Goal: Task Accomplishment & Management: Complete application form

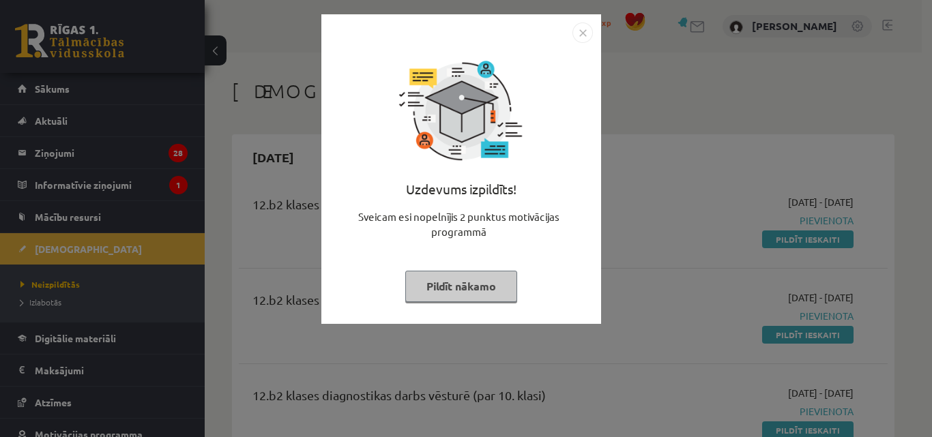
click at [469, 292] on button "Pildīt nākamo" at bounding box center [461, 286] width 112 height 31
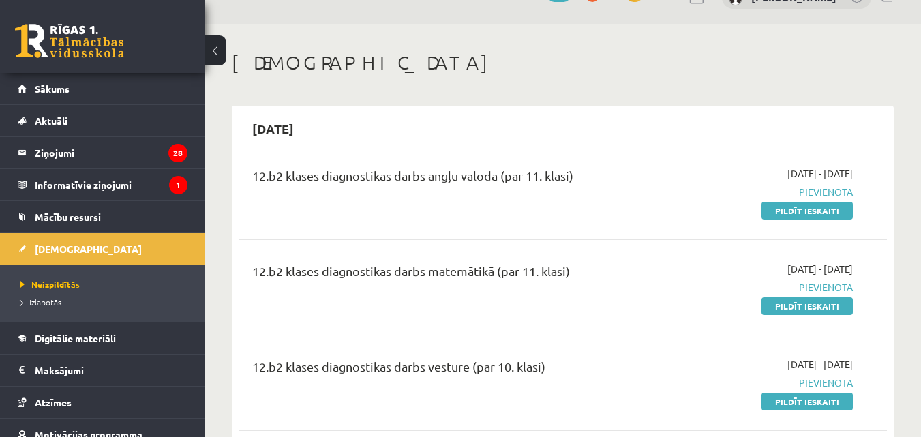
scroll to position [43, 0]
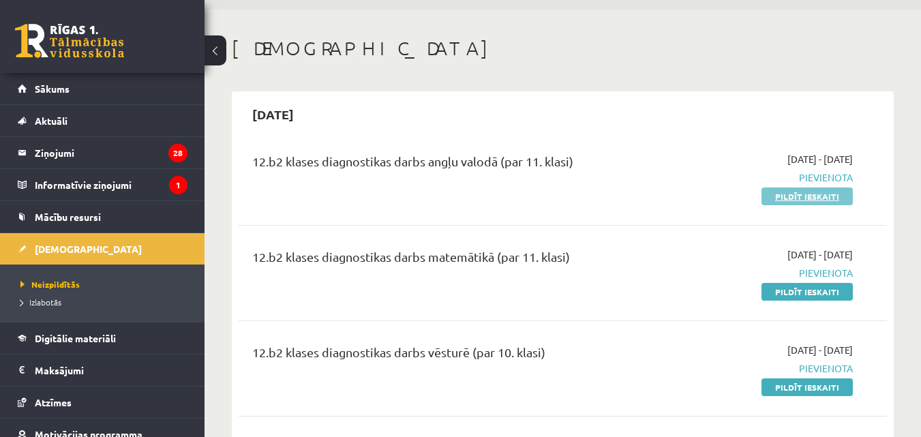
click at [813, 203] on link "Pildīt ieskaiti" at bounding box center [807, 197] width 91 height 18
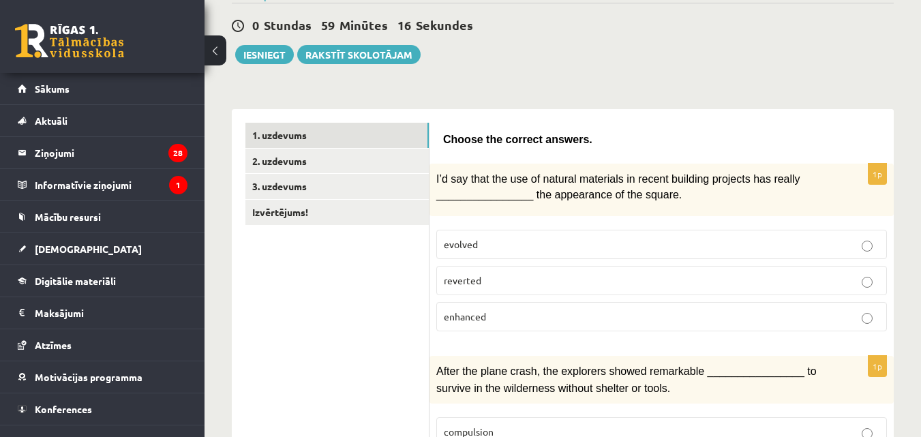
scroll to position [127, 0]
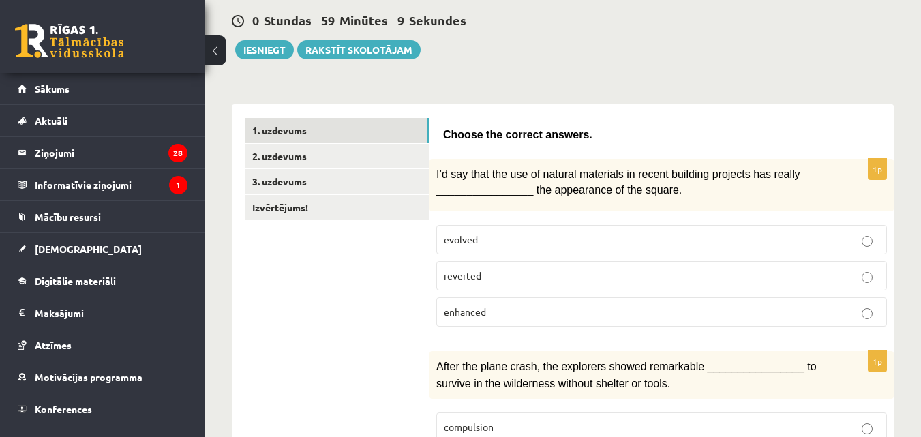
click at [569, 308] on p "enhanced" at bounding box center [662, 312] width 436 height 14
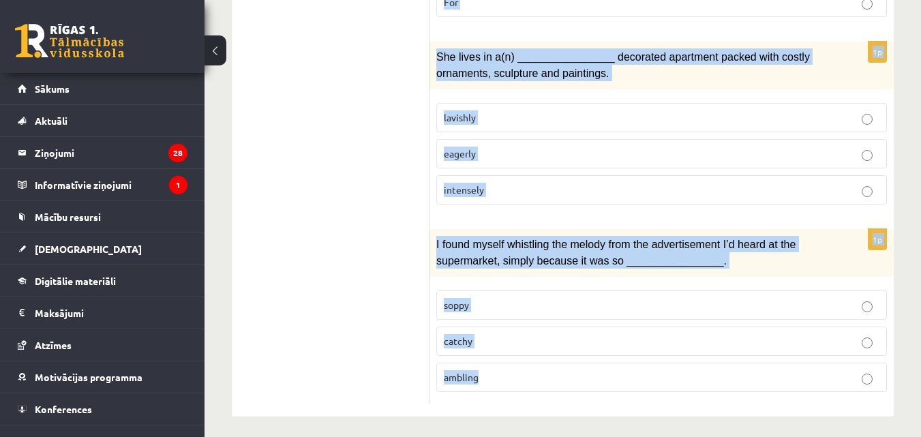
scroll to position [2207, 0]
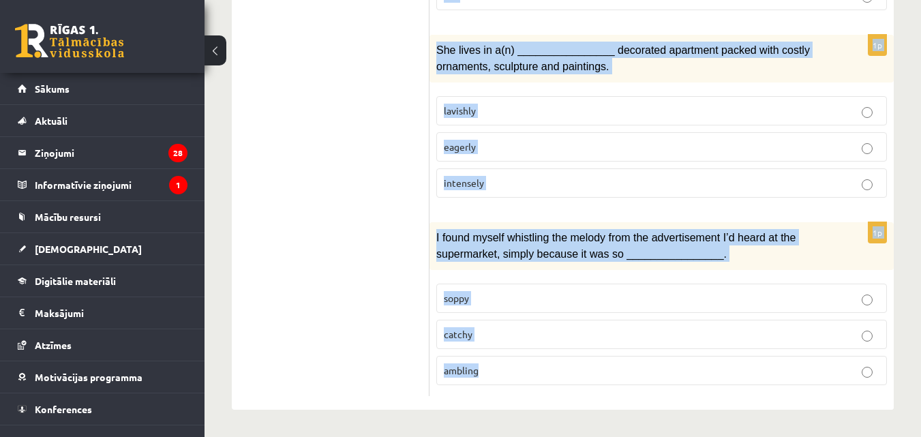
drag, startPoint x: 441, startPoint y: 131, endPoint x: 724, endPoint y: 464, distance: 437.3
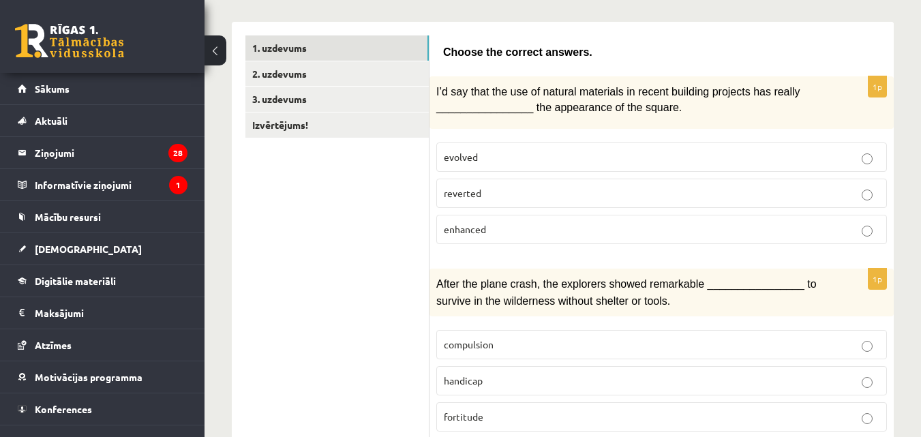
scroll to position [301, 0]
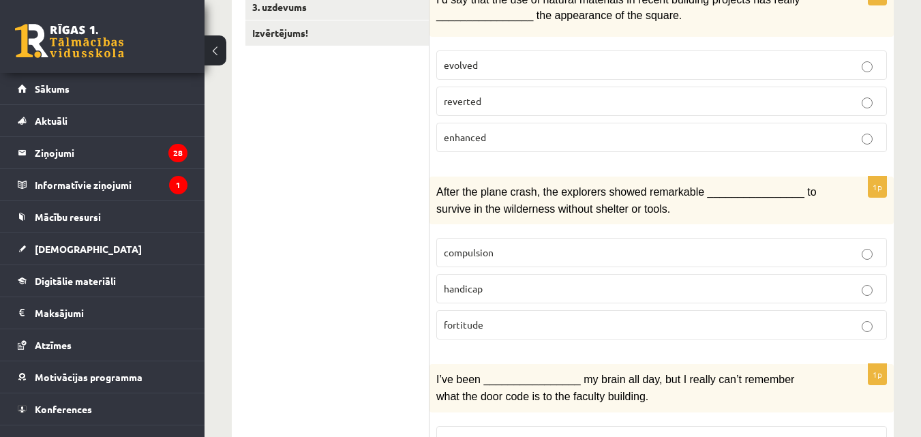
click at [595, 257] on p "compulsion" at bounding box center [662, 253] width 436 height 14
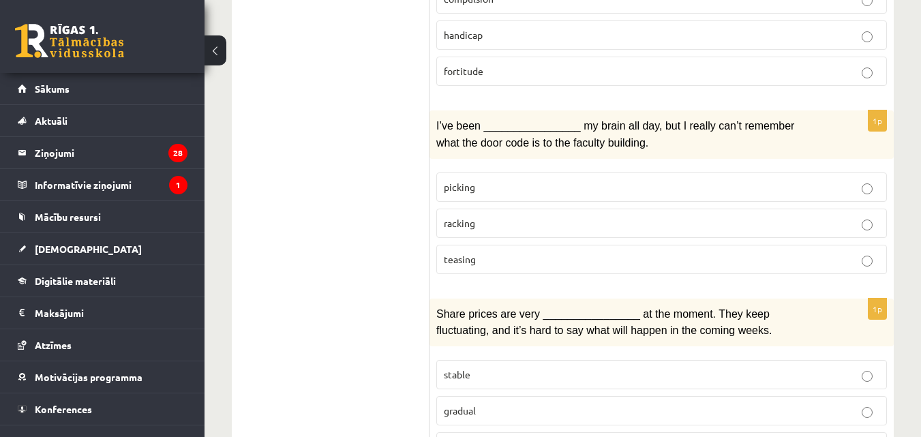
scroll to position [572, 0]
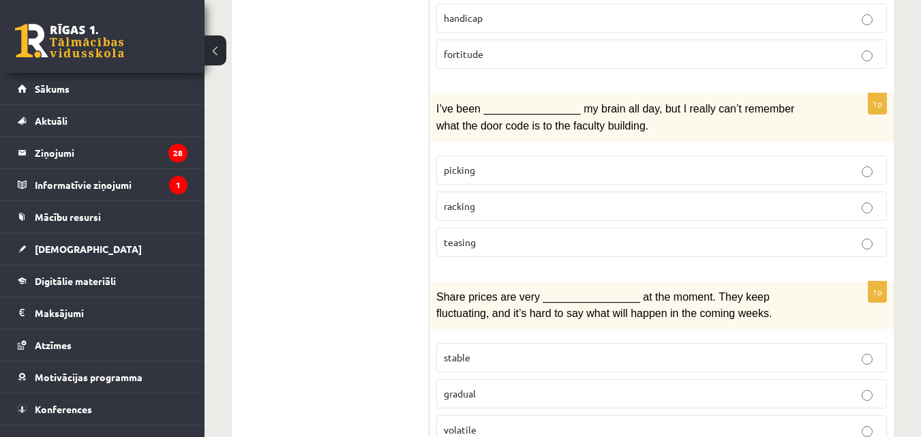
click at [535, 174] on p "picking" at bounding box center [662, 170] width 436 height 14
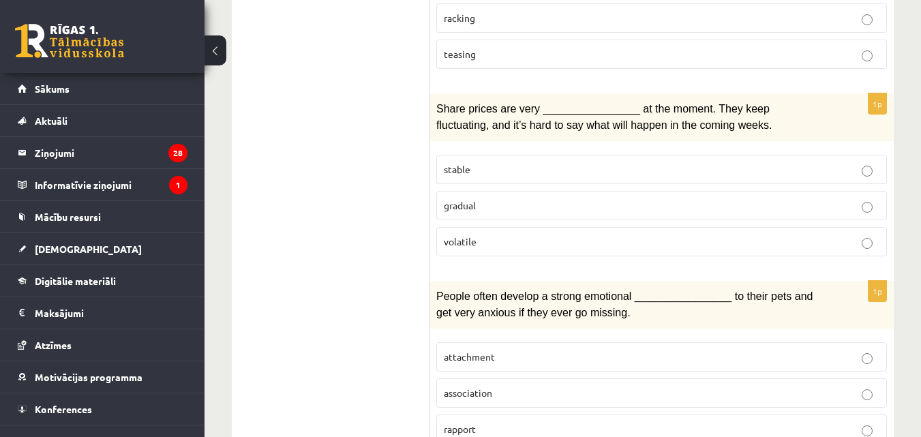
scroll to position [769, 0]
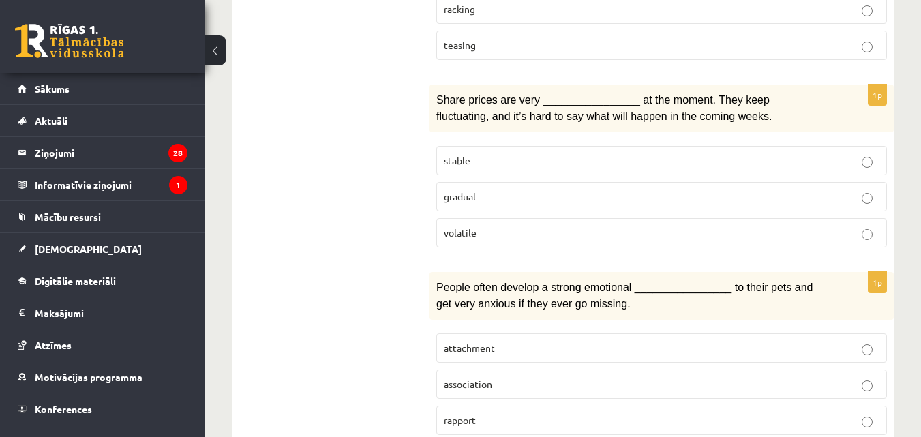
click at [511, 233] on p "volatile" at bounding box center [662, 233] width 436 height 14
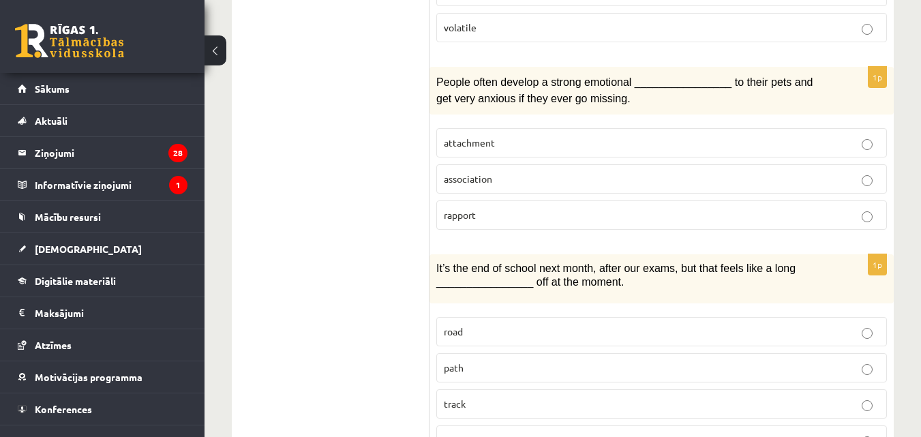
scroll to position [1000, 0]
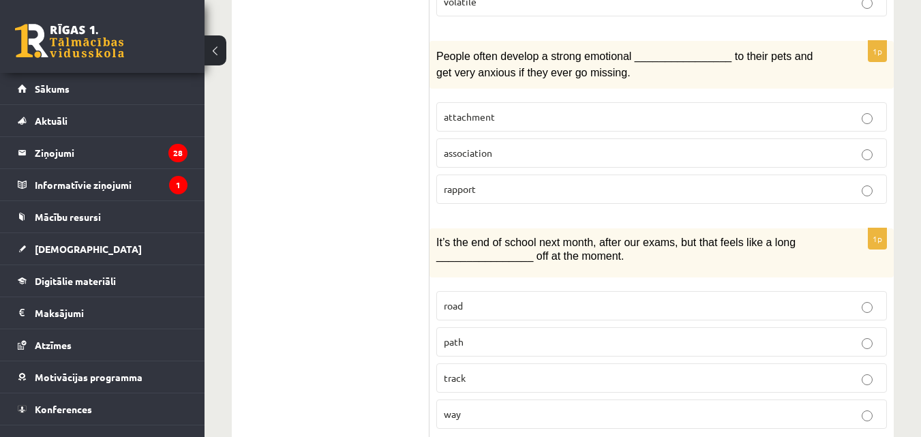
click at [576, 121] on p "attachment" at bounding box center [662, 117] width 436 height 14
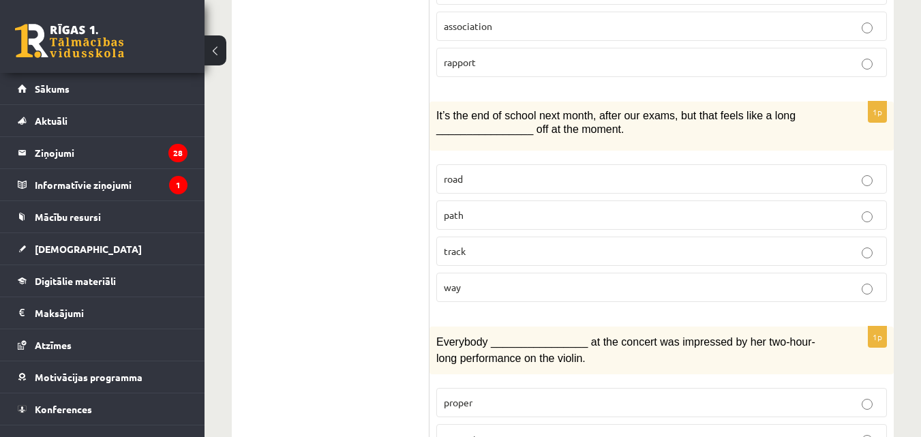
scroll to position [1145, 0]
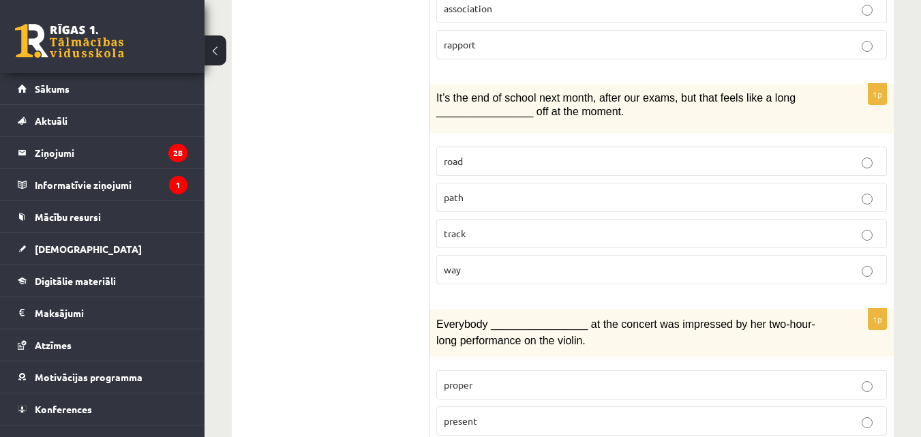
click at [504, 263] on p "way" at bounding box center [662, 270] width 436 height 14
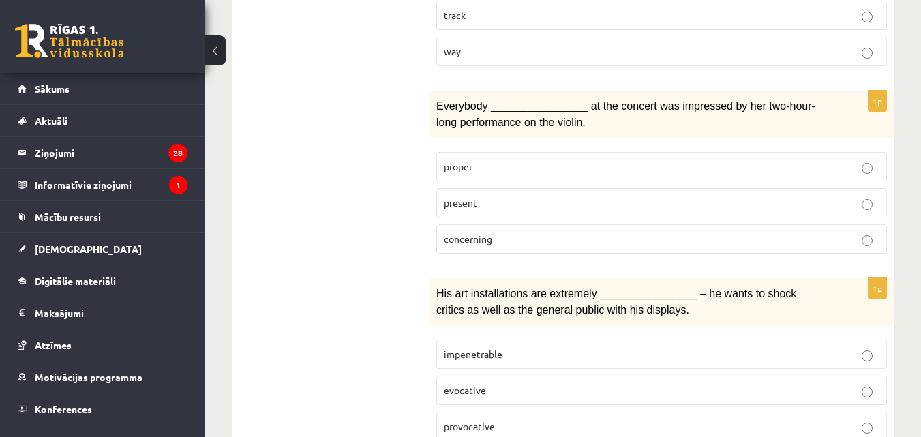
scroll to position [1394, 0]
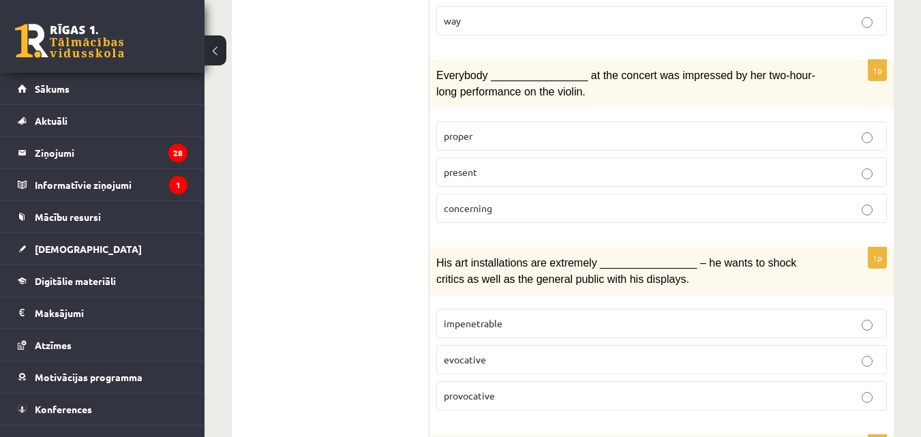
click at [522, 168] on p "present" at bounding box center [662, 172] width 436 height 14
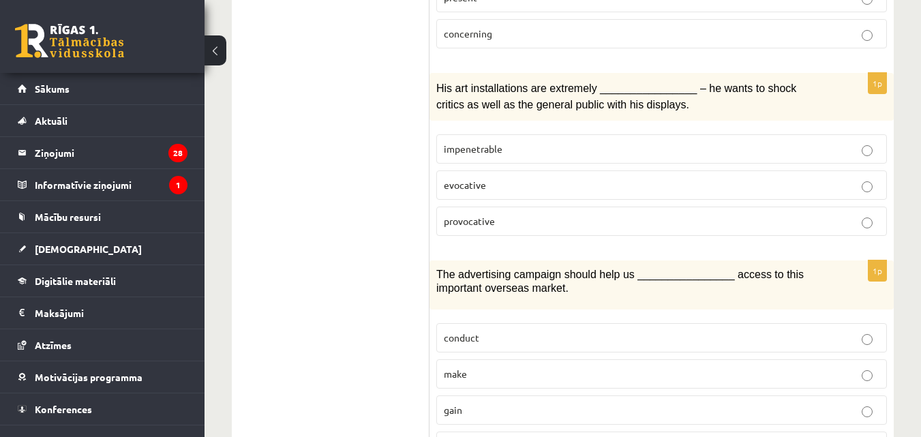
scroll to position [1573, 0]
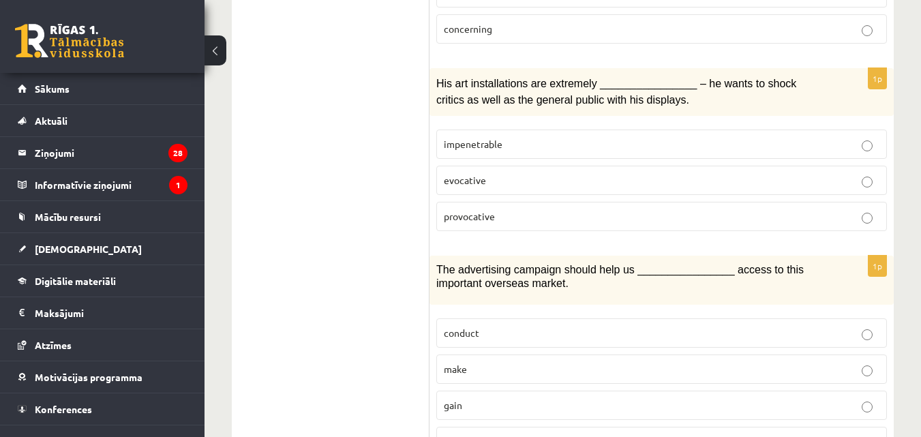
click at [499, 185] on p "evocative" at bounding box center [662, 180] width 436 height 14
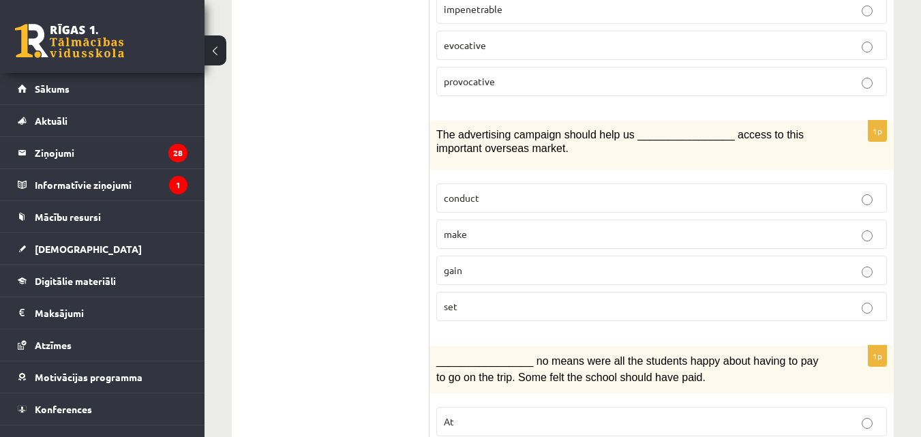
scroll to position [1757, 0]
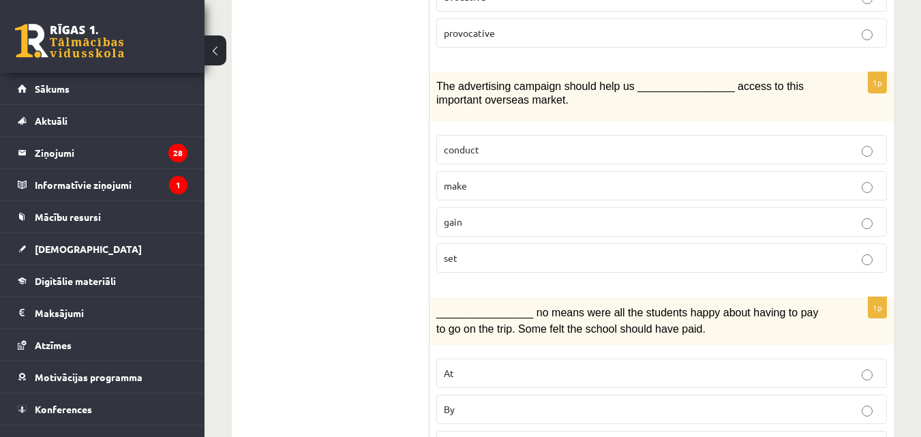
click at [513, 220] on p "gain" at bounding box center [662, 222] width 436 height 14
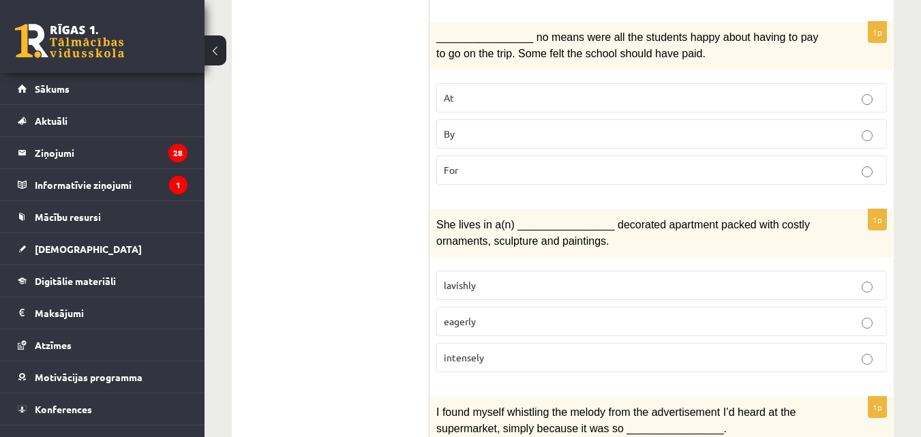
scroll to position [2023, 0]
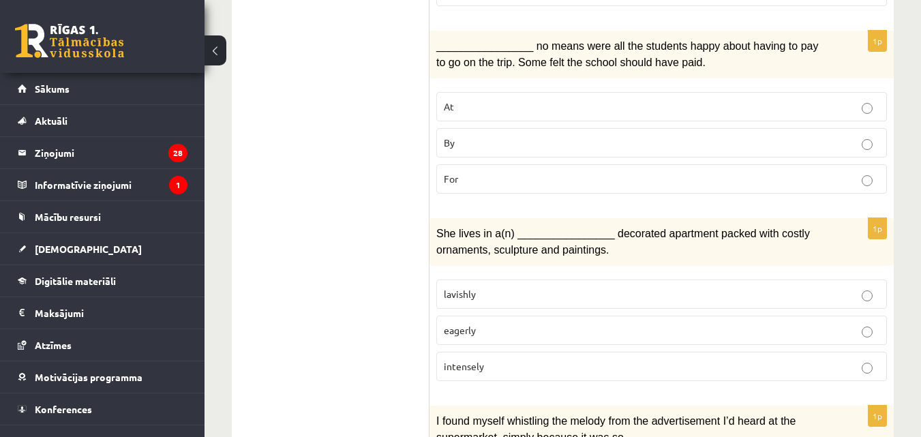
click at [501, 136] on p "By" at bounding box center [662, 143] width 436 height 14
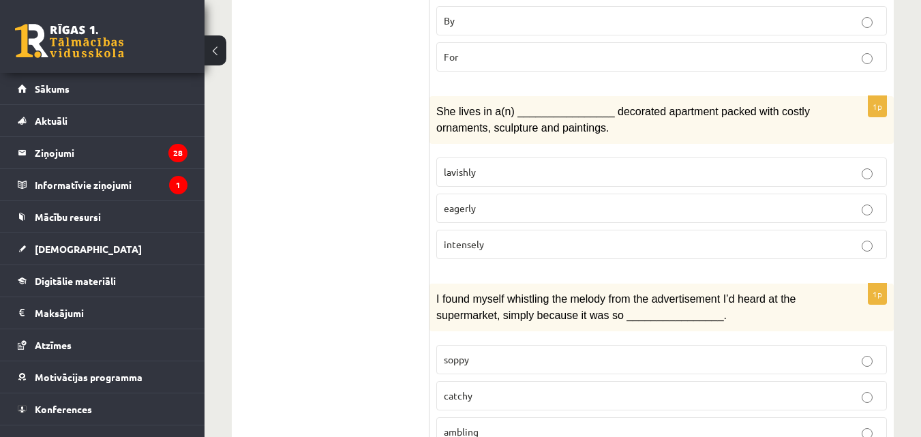
scroll to position [2150, 0]
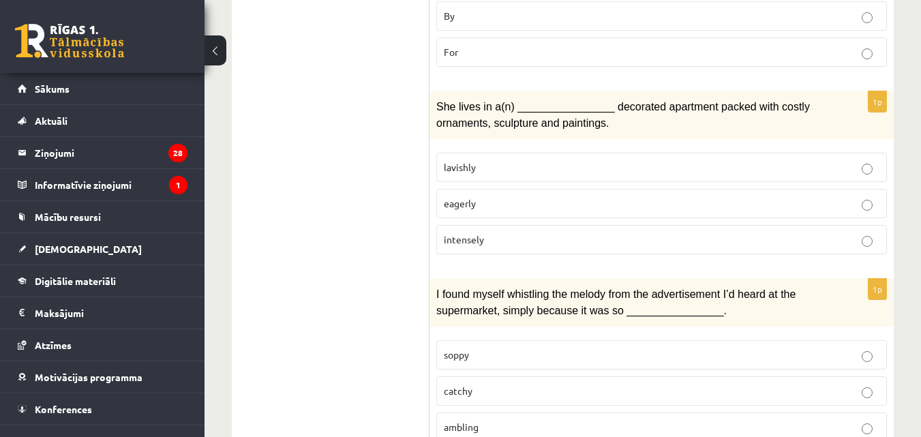
click at [492, 171] on p "lavishly" at bounding box center [662, 167] width 436 height 14
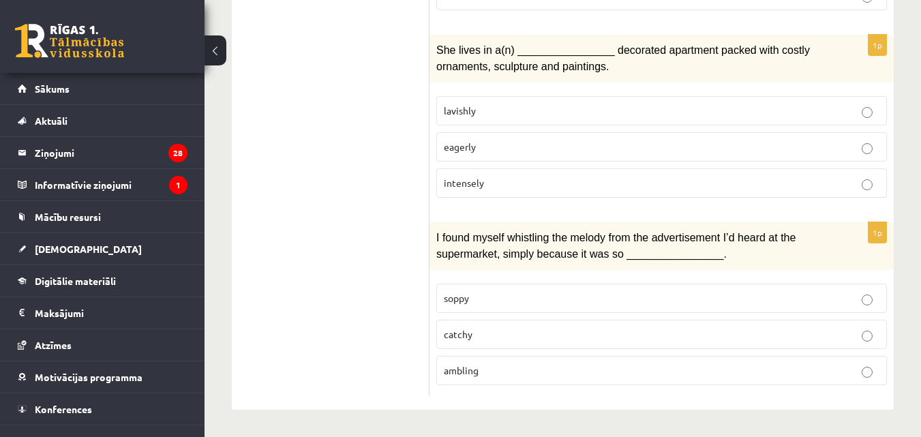
click at [486, 341] on p "catchy" at bounding box center [662, 334] width 436 height 14
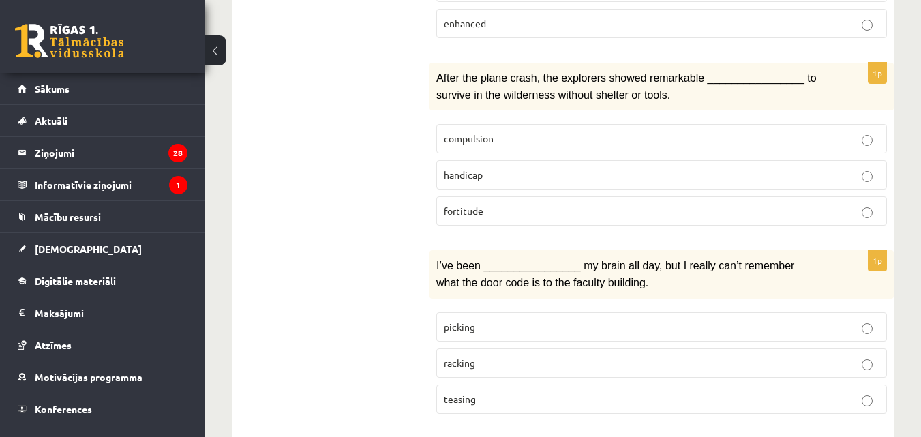
scroll to position [0, 0]
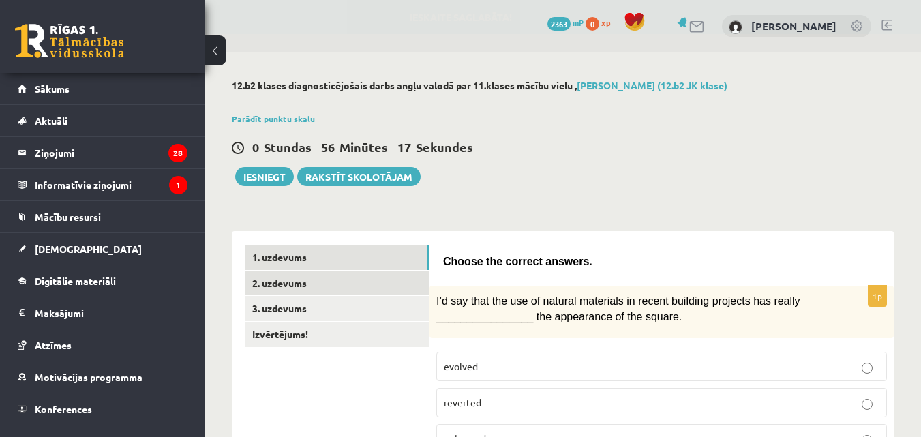
click at [355, 284] on link "2. uzdevums" at bounding box center [337, 283] width 183 height 25
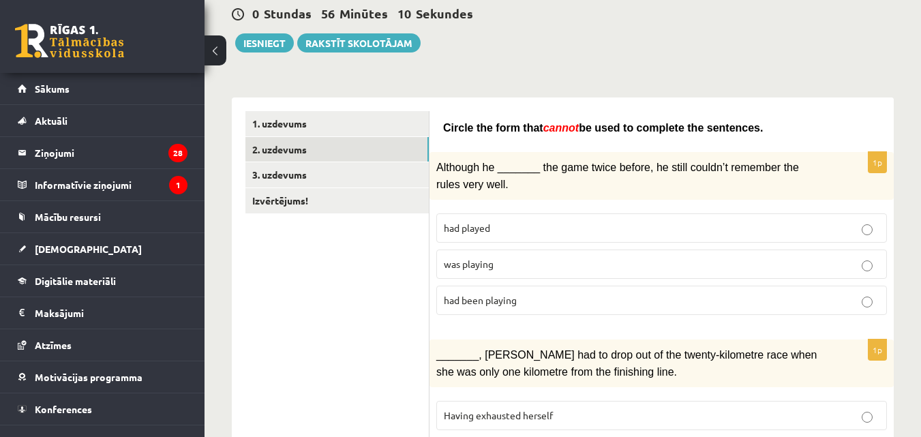
scroll to position [138, 0]
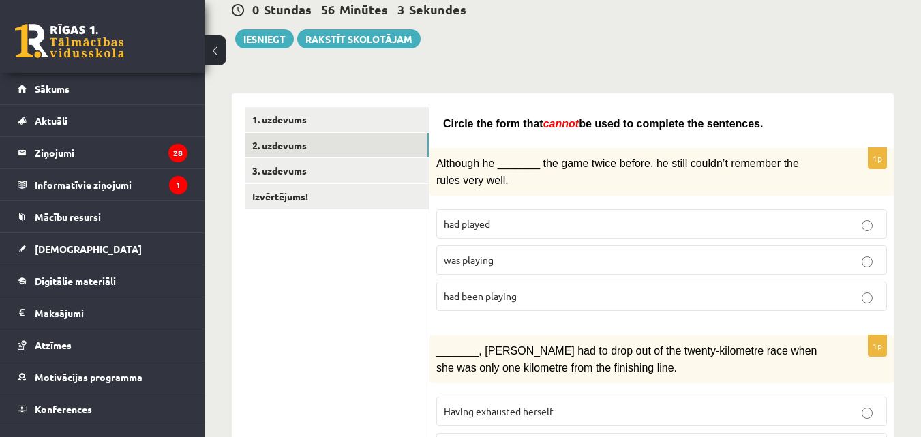
click at [524, 261] on p "was playing" at bounding box center [662, 260] width 436 height 14
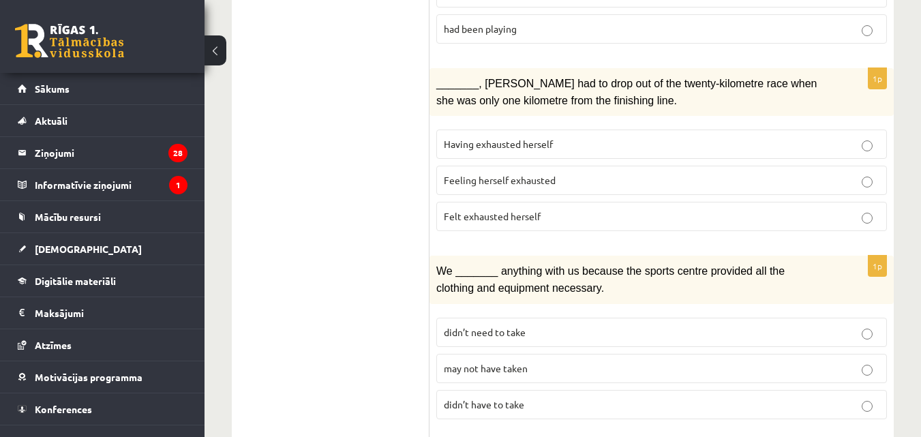
scroll to position [416, 0]
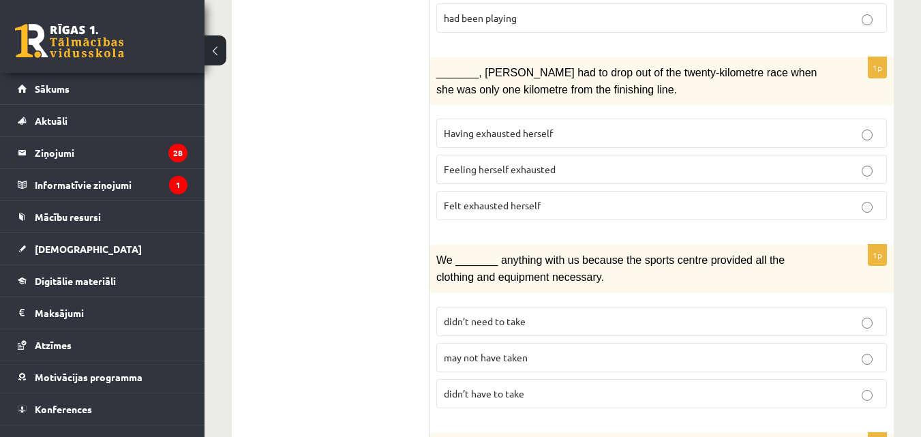
click at [576, 198] on p "Felt exhausted herself" at bounding box center [662, 205] width 436 height 14
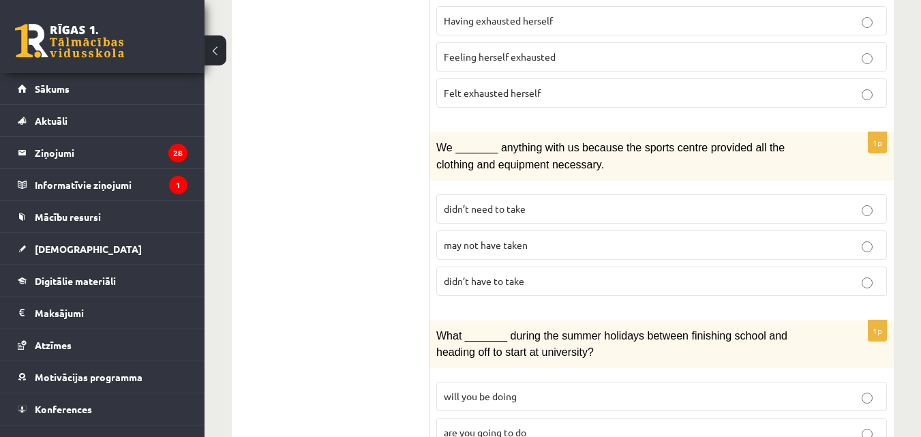
scroll to position [532, 0]
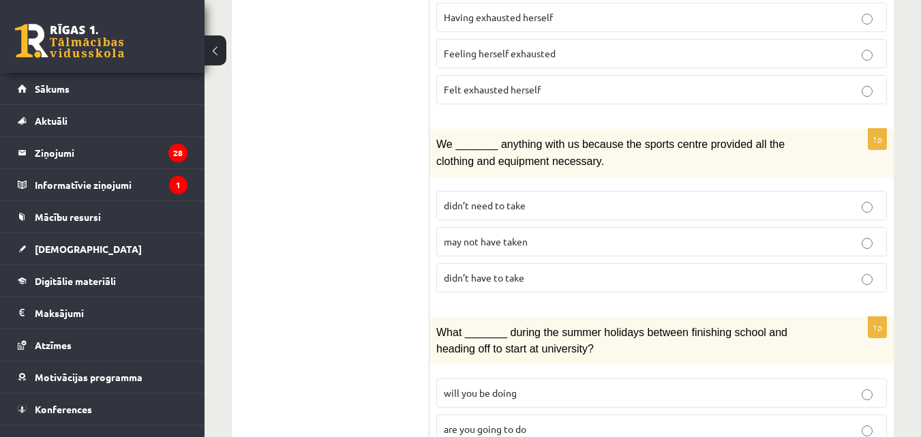
click at [589, 238] on p "may not have taken" at bounding box center [662, 242] width 436 height 14
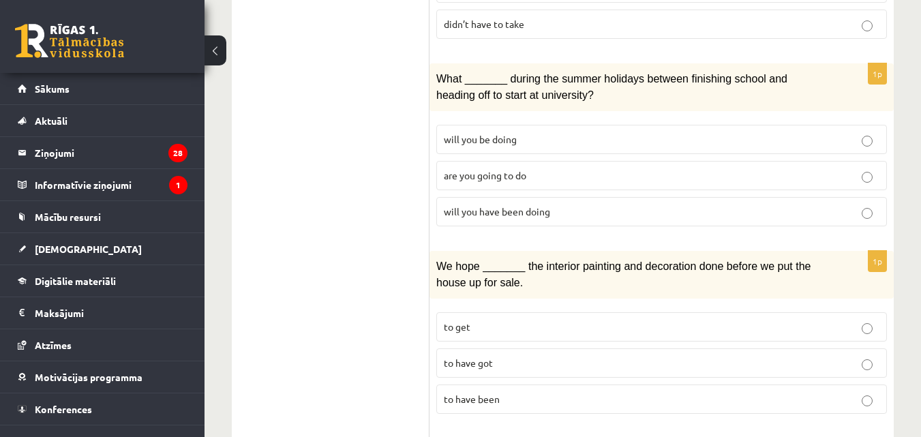
scroll to position [797, 0]
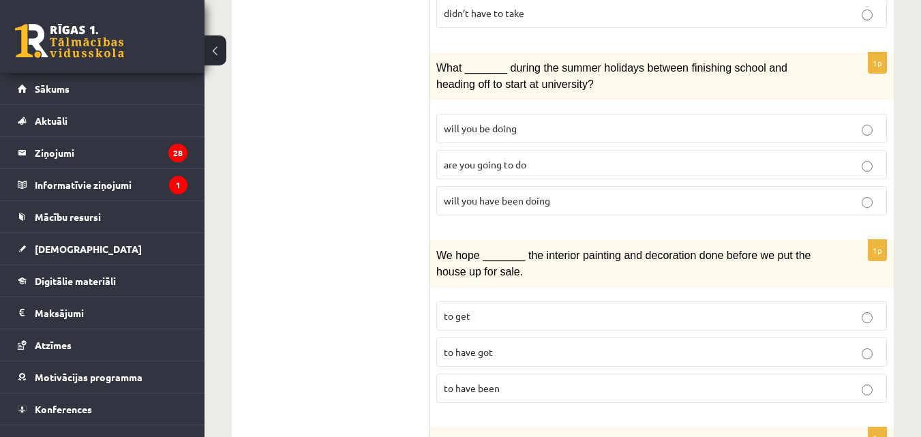
click at [551, 196] on p "will you have been doing" at bounding box center [662, 201] width 436 height 14
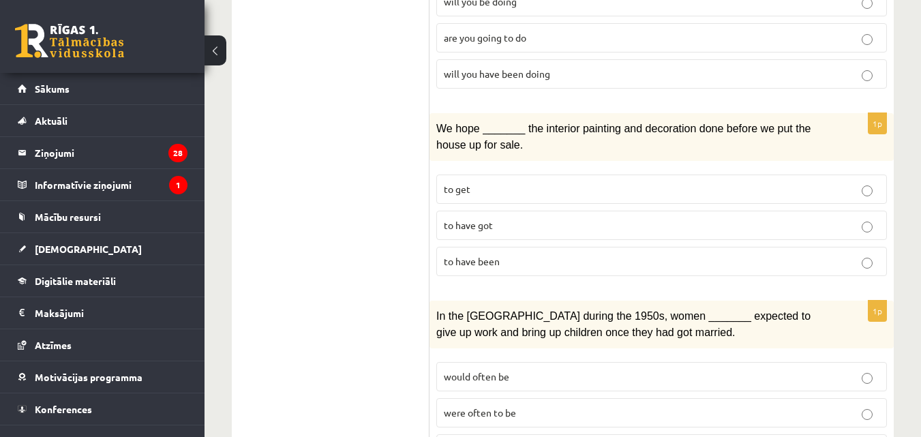
scroll to position [934, 0]
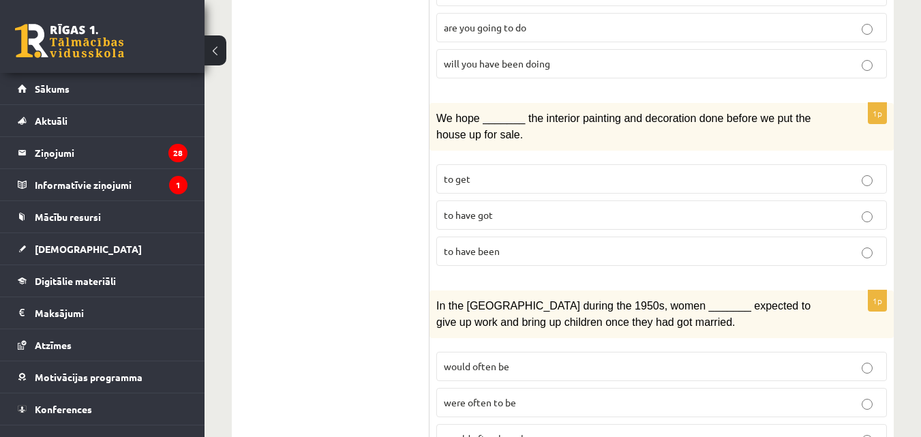
click at [513, 246] on p "to have been" at bounding box center [662, 251] width 436 height 14
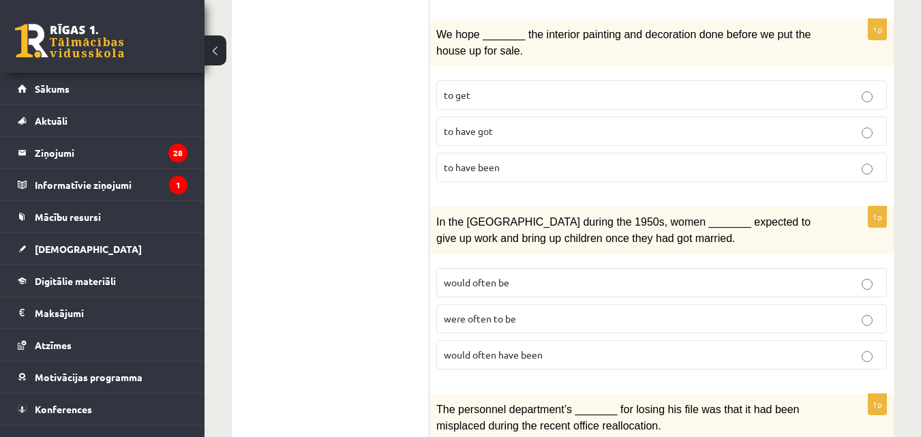
scroll to position [1035, 0]
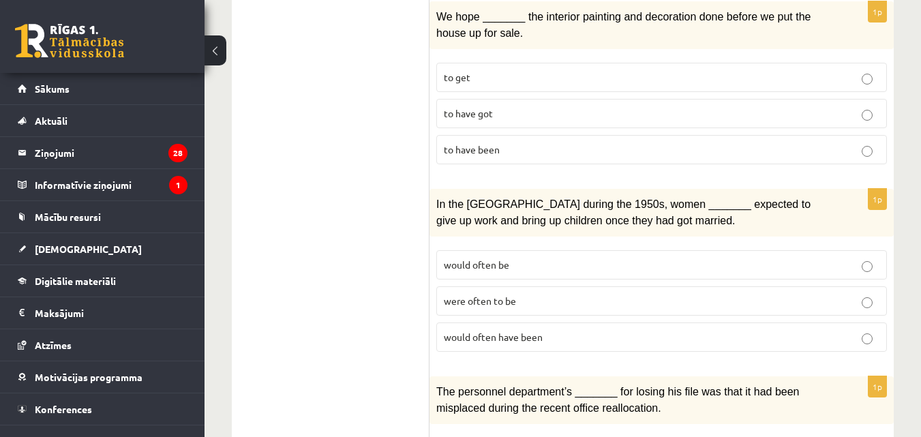
click at [560, 329] on label "would often have been" at bounding box center [661, 337] width 451 height 29
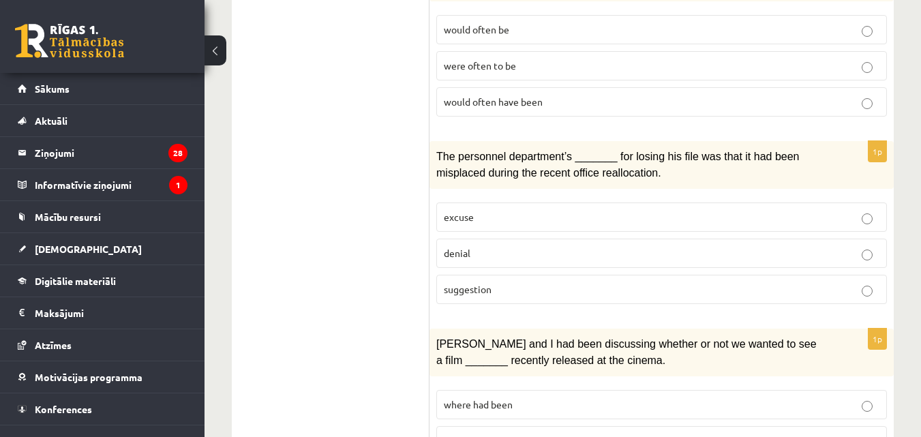
scroll to position [1278, 0]
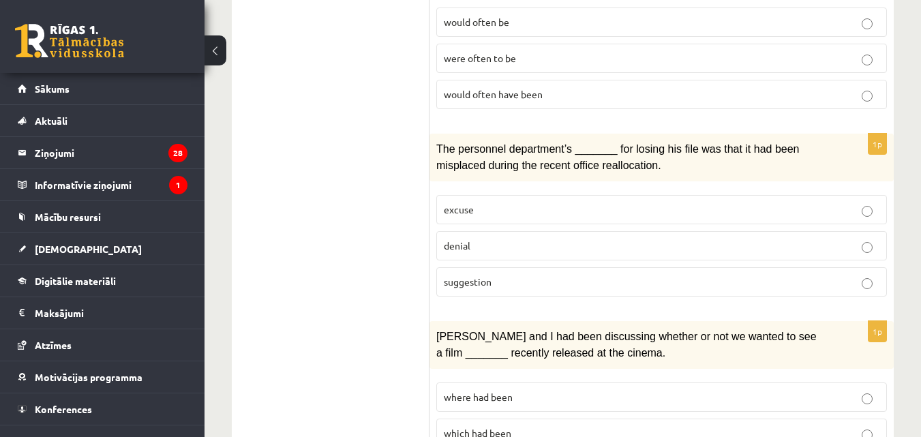
click at [566, 233] on label "denial" at bounding box center [661, 245] width 451 height 29
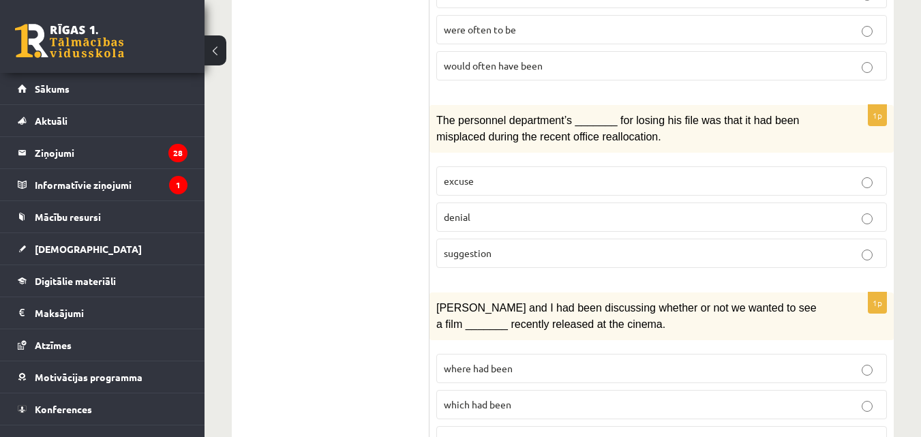
scroll to position [1303, 0]
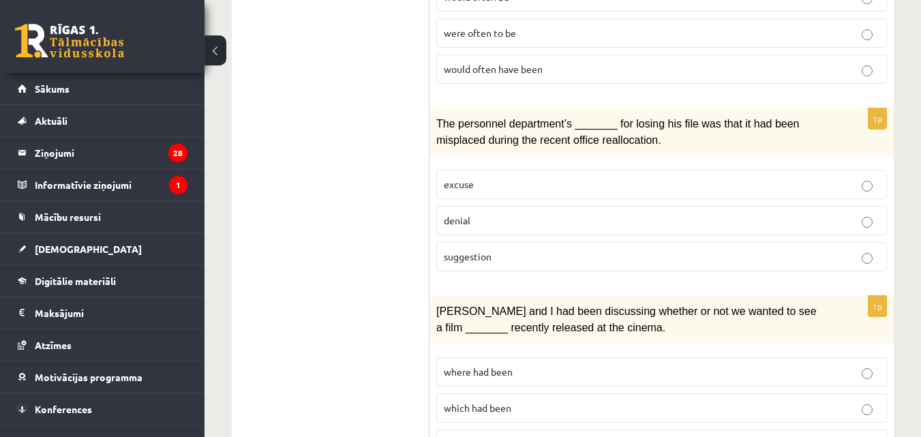
click at [805, 261] on p "suggestion" at bounding box center [662, 257] width 436 height 14
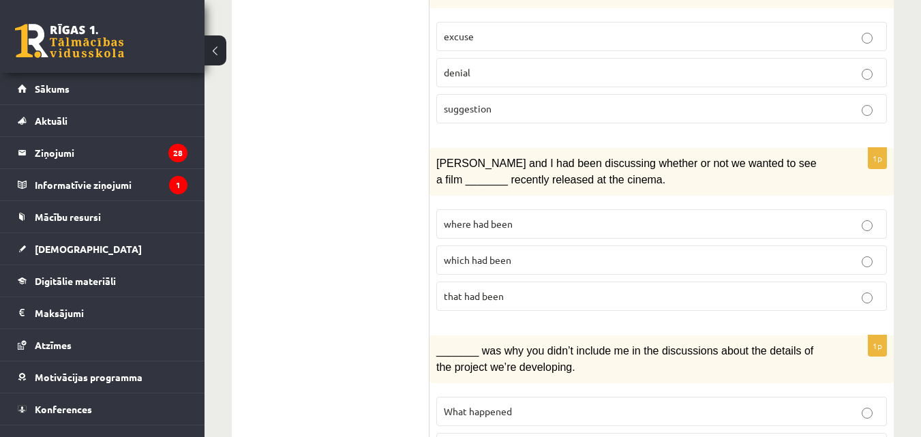
scroll to position [1448, 0]
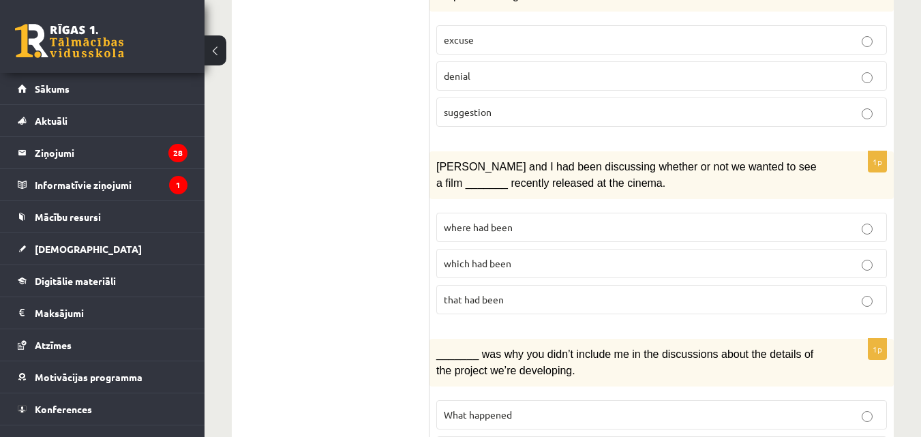
click at [690, 211] on fieldset "where had been which had been that had been" at bounding box center [661, 262] width 451 height 113
click at [865, 222] on p "where had been" at bounding box center [662, 227] width 436 height 14
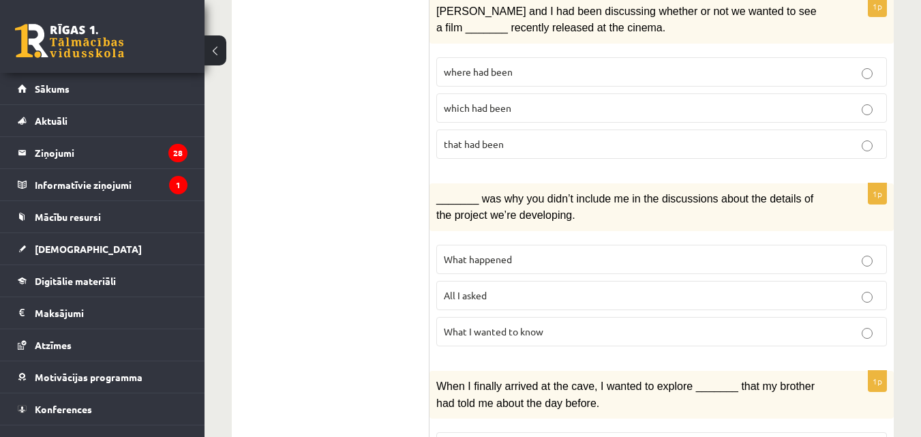
scroll to position [1611, 0]
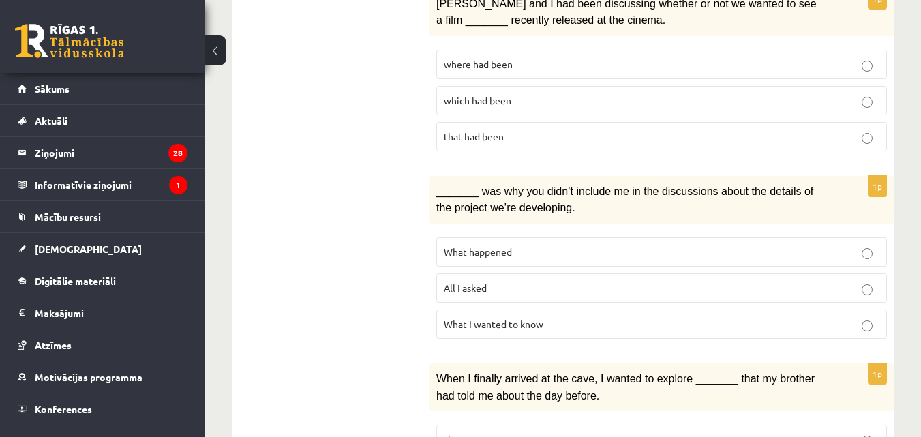
click at [537, 250] on p "What happened" at bounding box center [662, 252] width 436 height 14
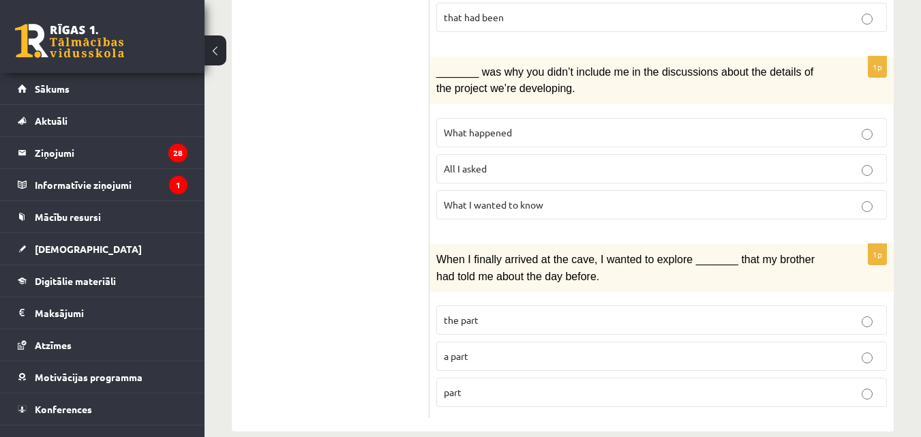
scroll to position [1752, 0]
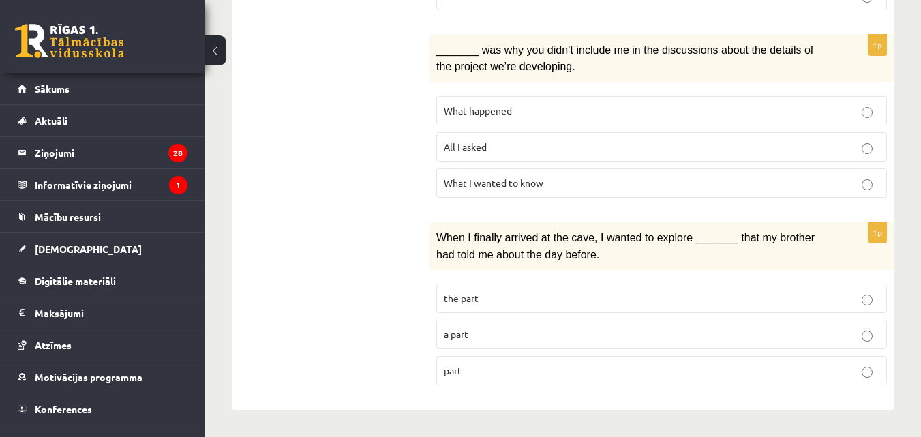
click at [490, 376] on p "part" at bounding box center [662, 370] width 436 height 14
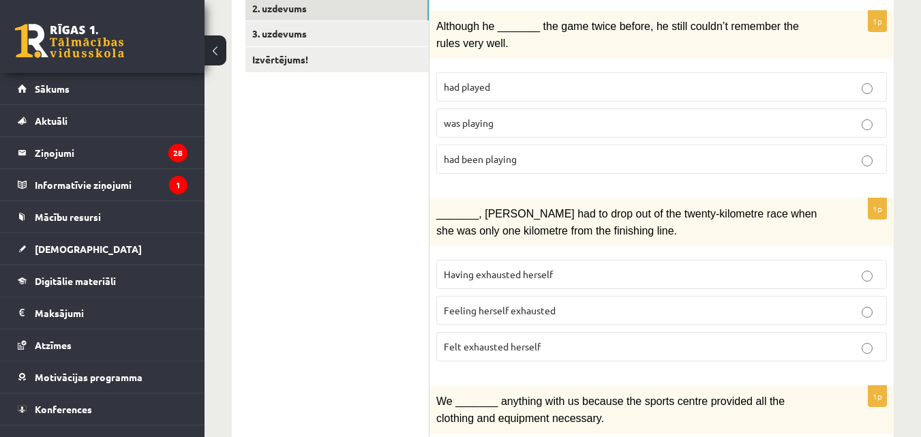
scroll to position [149, 0]
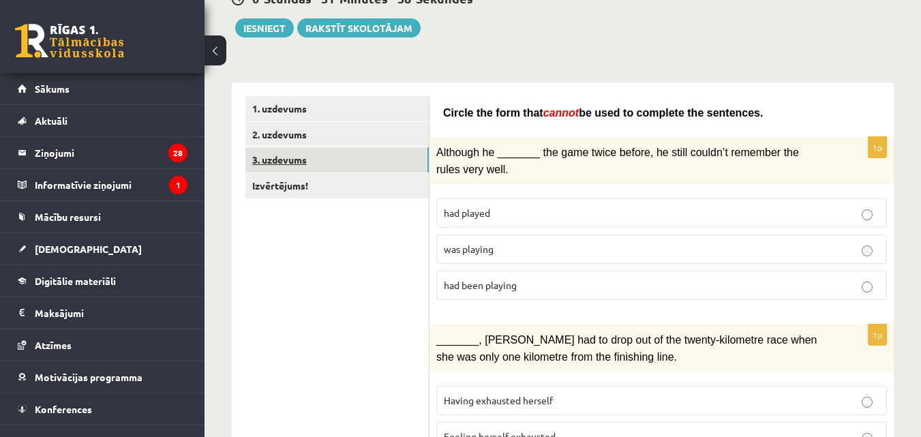
click at [342, 165] on link "3. uzdevums" at bounding box center [337, 159] width 183 height 25
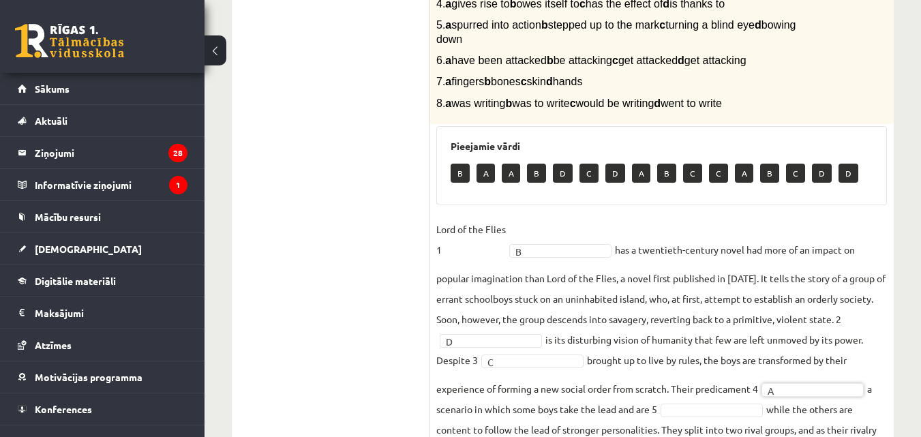
scroll to position [371, 0]
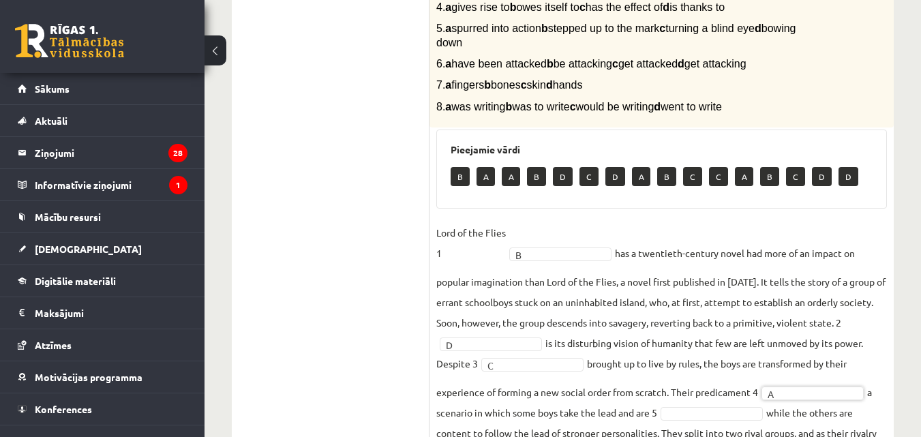
click at [784, 228] on fieldset "Lord of the Flies 1 B * has a twentieth-century novel had more of an impact on …" at bounding box center [661, 398] width 451 height 352
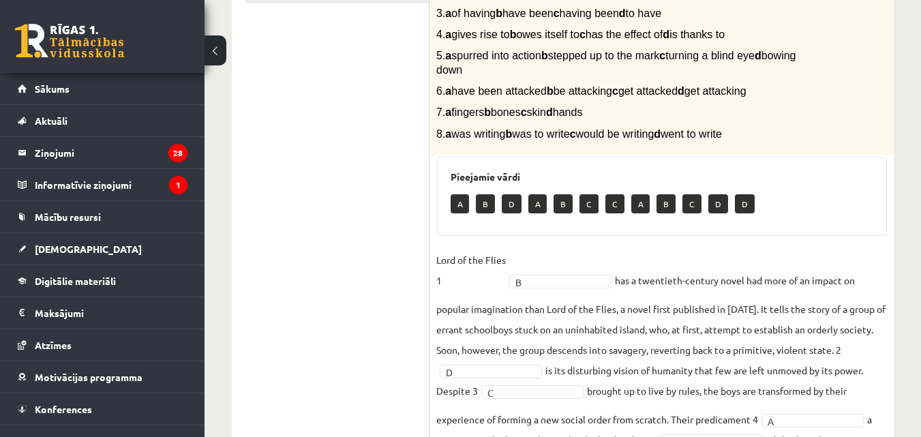
scroll to position [0, 0]
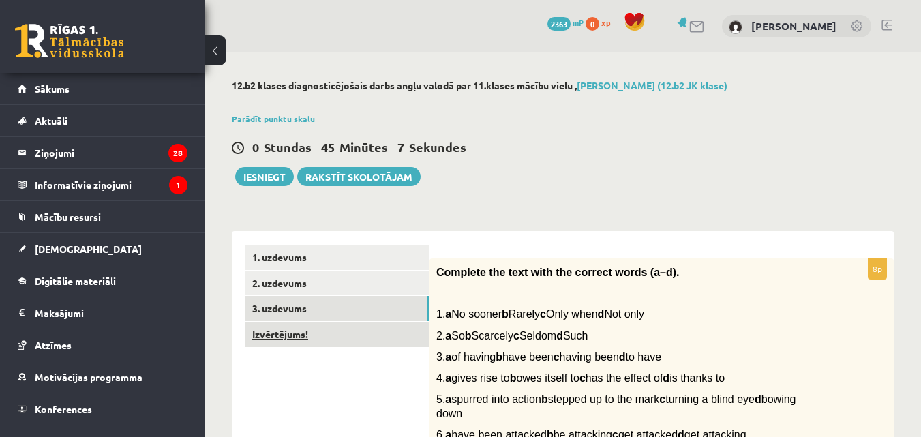
click at [308, 327] on link "Izvērtējums!" at bounding box center [337, 334] width 183 height 25
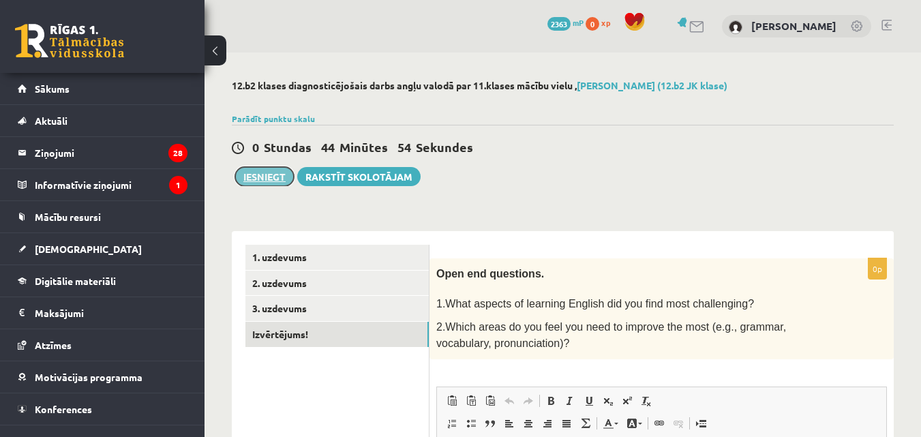
click at [258, 181] on button "Iesniegt" at bounding box center [264, 176] width 59 height 19
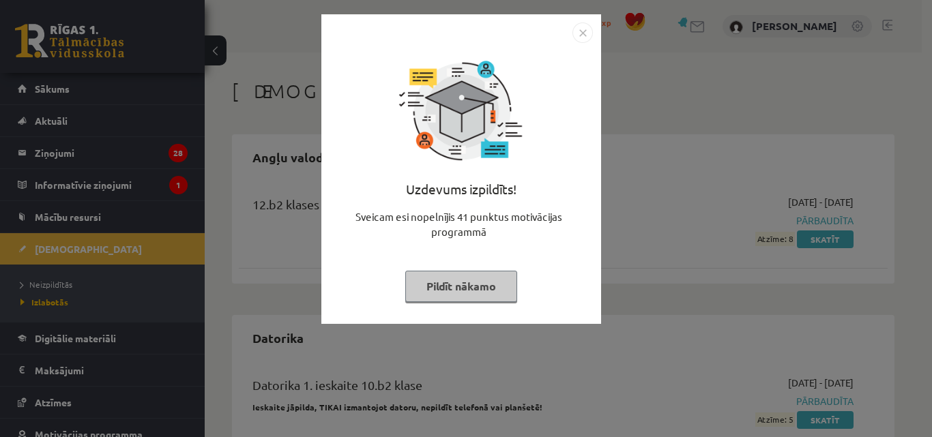
click at [490, 288] on button "Pildīt nākamo" at bounding box center [461, 286] width 112 height 31
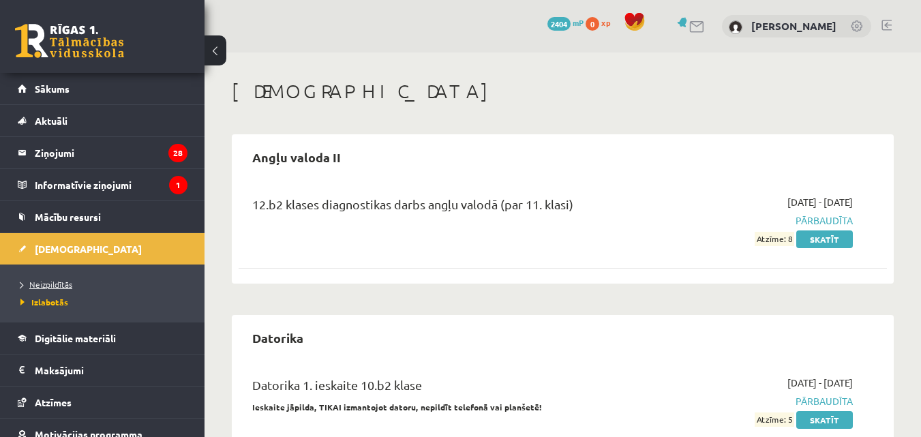
click at [122, 284] on link "Neizpildītās" at bounding box center [105, 284] width 170 height 12
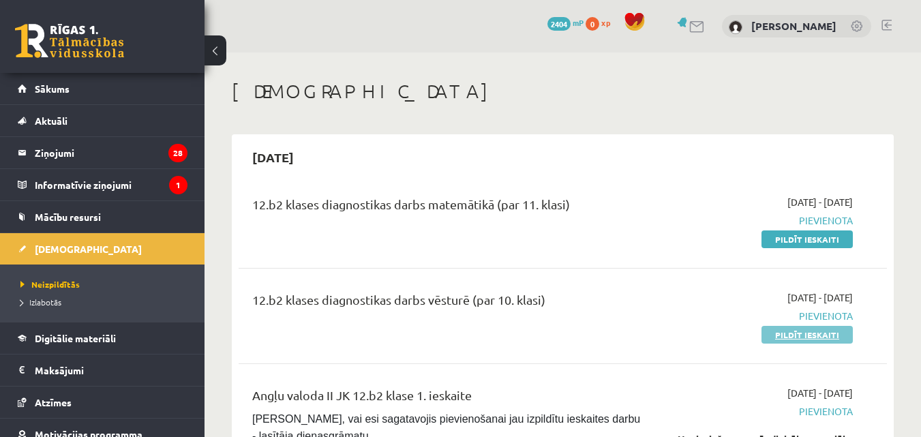
click at [783, 335] on link "Pildīt ieskaiti" at bounding box center [807, 335] width 91 height 18
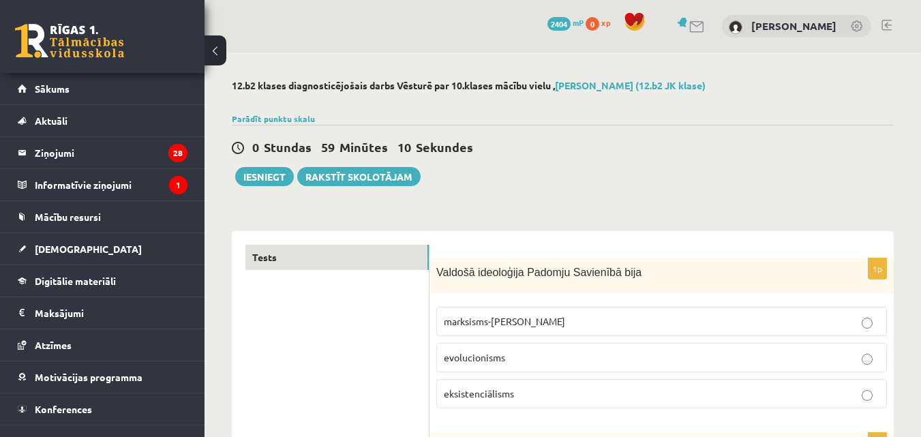
click at [535, 324] on p "marksisms-ļeņinisms" at bounding box center [662, 321] width 436 height 14
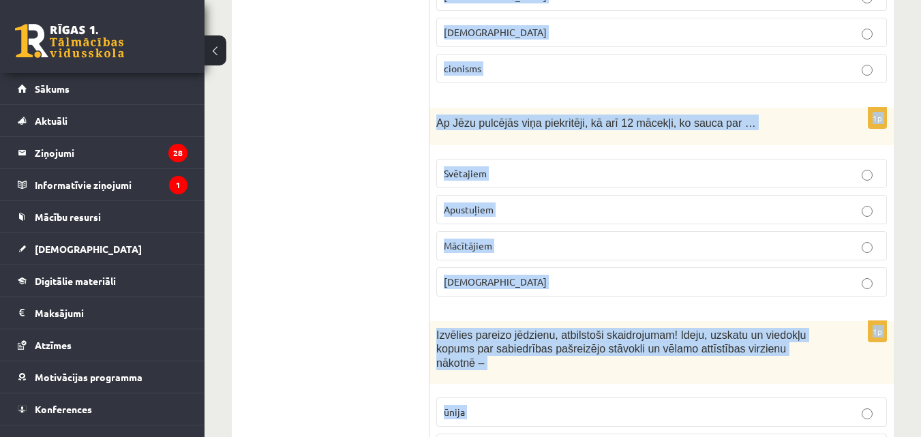
scroll to position [4901, 0]
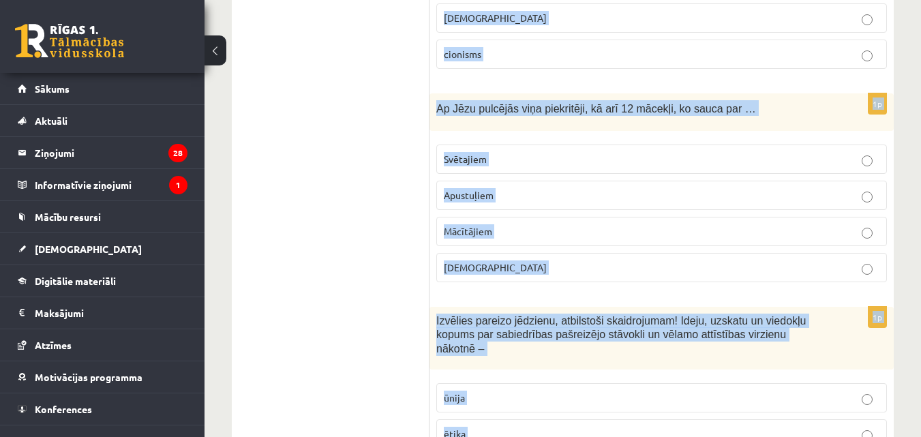
drag, startPoint x: 434, startPoint y: 268, endPoint x: 729, endPoint y: 464, distance: 354.3
copy form "Valdošā ideoloģija Padomju Savienībā bija marksisms-ļeņinisms evolucionisms eks…"
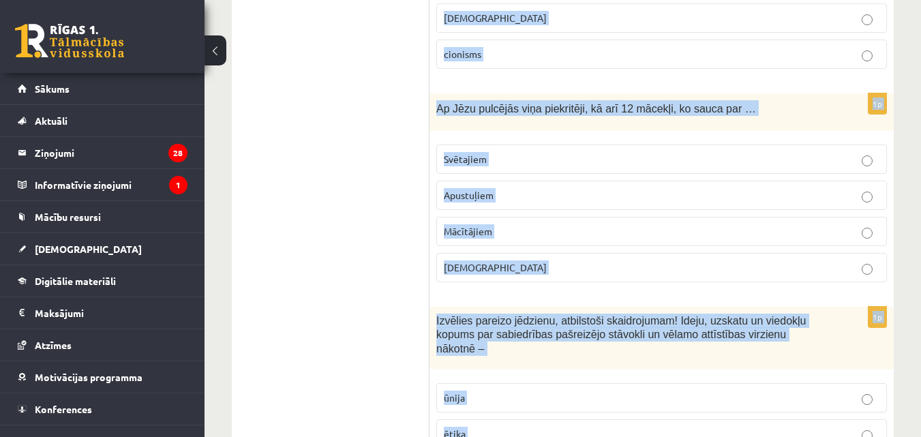
click at [857, 307] on div "Izvēlies pareizo jēdzienu, atbilstoši skaidrojumam! Ideju, uzskatu un viedokļu …" at bounding box center [662, 338] width 464 height 63
click at [764, 315] on span "Izvēlies pareizo jēdzienu, atbilstoši skaidrojumam! Ideju, uzskatu un viedokļu …" at bounding box center [621, 335] width 370 height 40
click at [765, 315] on span "Izvēlies pareizo jēdzienu, atbilstoši skaidrojumam! Ideju, uzskatu un viedokļu …" at bounding box center [621, 335] width 370 height 40
click at [722, 315] on span "Izvēlies pareizo jēdzienu, atbilstoši skaidrojumam! Ideju, uzskatu un viedokļu …" at bounding box center [621, 335] width 370 height 40
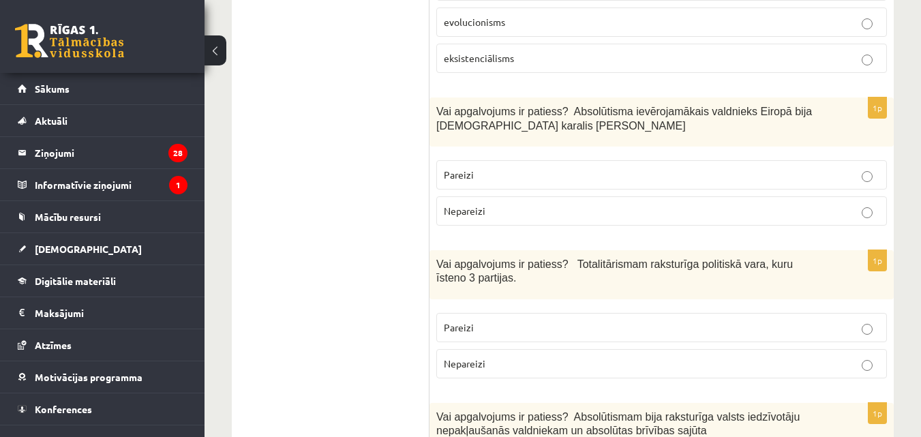
scroll to position [353, 0]
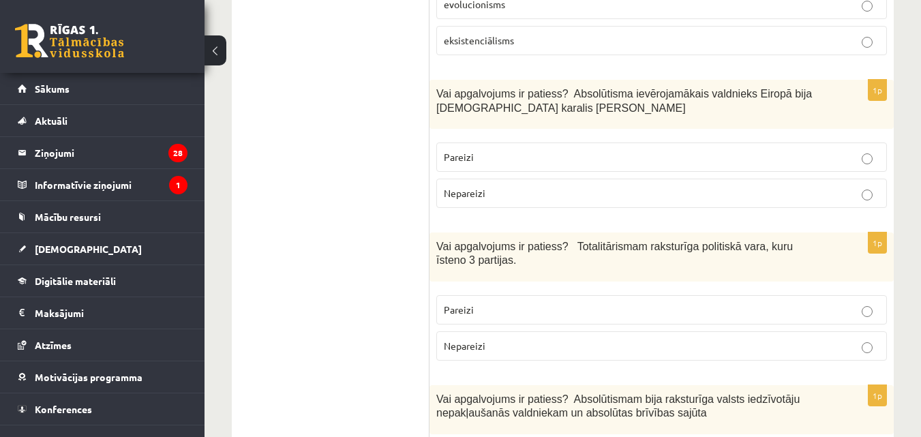
click at [783, 153] on p "Pareizi" at bounding box center [662, 157] width 436 height 14
click at [683, 339] on p "Nepareizi" at bounding box center [662, 346] width 436 height 14
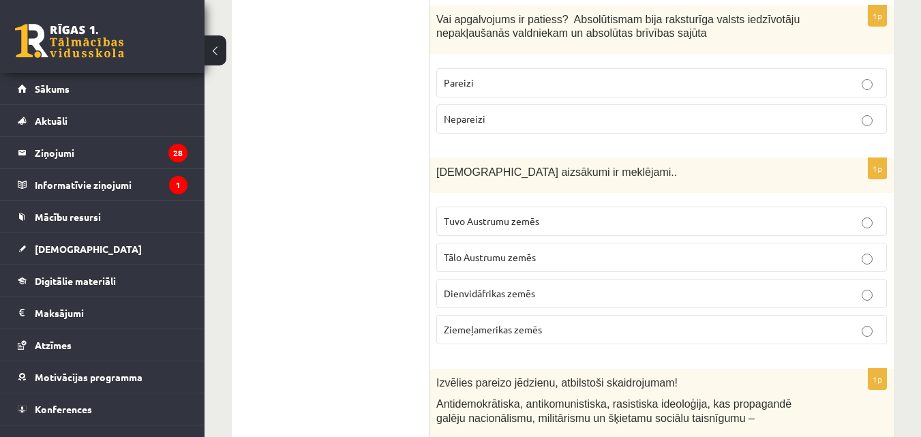
scroll to position [724, 0]
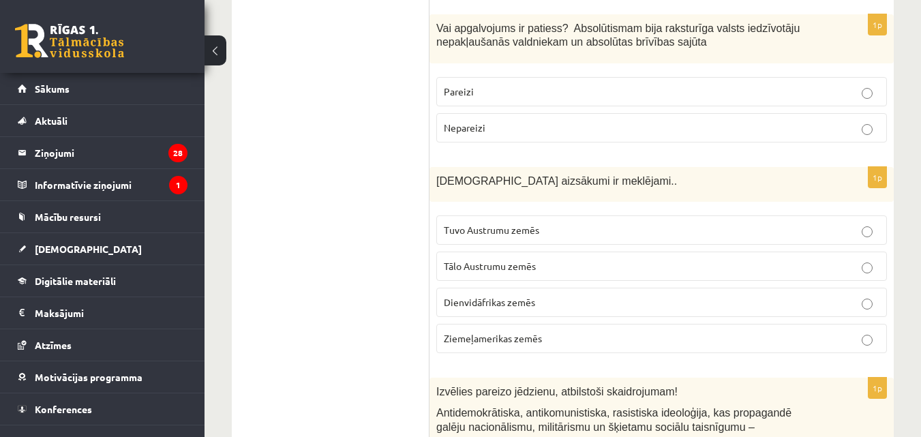
click at [830, 119] on label "Nepareizi" at bounding box center [661, 127] width 451 height 29
click at [531, 237] on p "Tuvo Austrumu zemēs" at bounding box center [662, 230] width 436 height 14
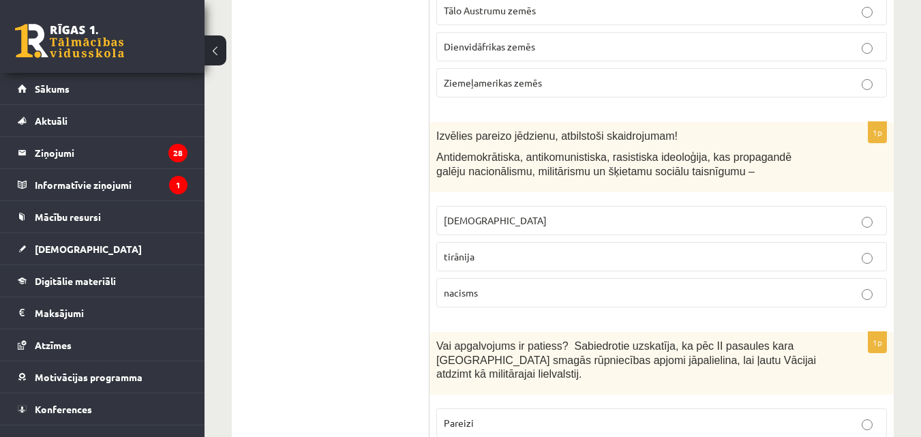
scroll to position [1060, 0]
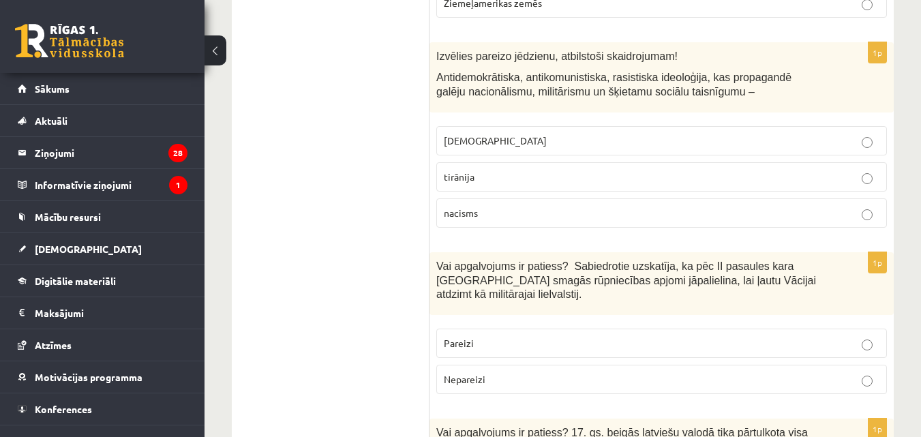
click at [658, 143] on p "fašisms" at bounding box center [662, 141] width 436 height 14
drag, startPoint x: 659, startPoint y: 378, endPoint x: 653, endPoint y: 370, distance: 9.7
click at [653, 370] on label "Nepareizi" at bounding box center [661, 379] width 451 height 29
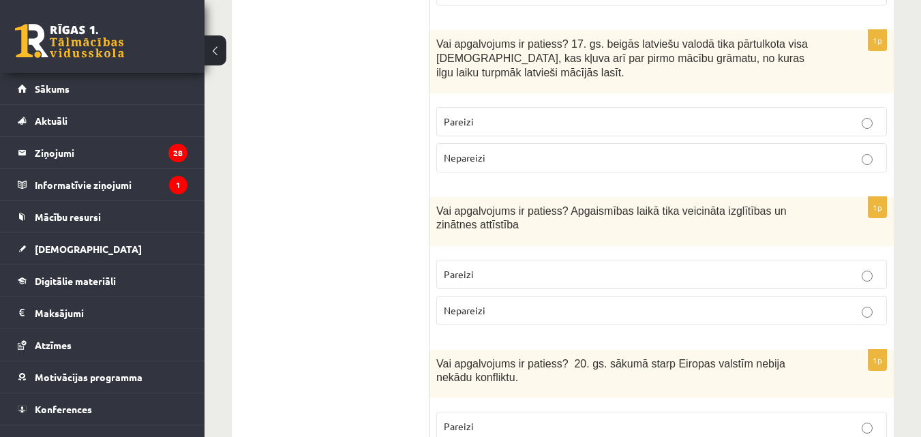
scroll to position [1466, 0]
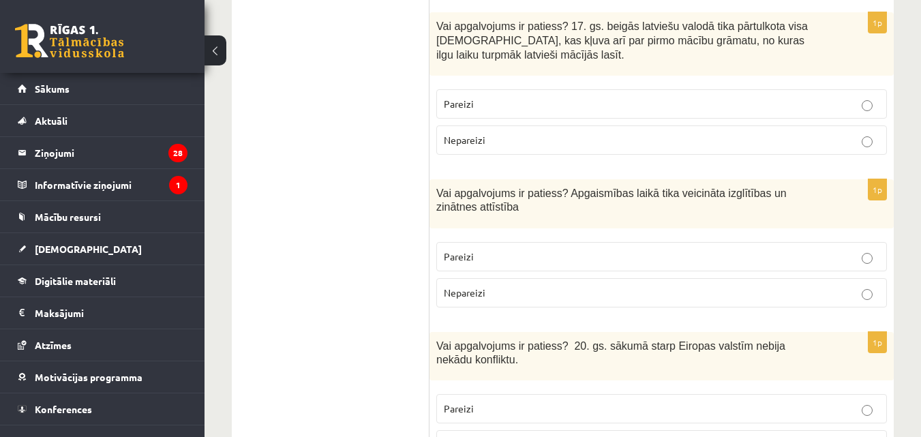
click at [492, 97] on p "Pareizi" at bounding box center [662, 104] width 436 height 14
click at [518, 252] on p "Pareizi" at bounding box center [662, 257] width 436 height 14
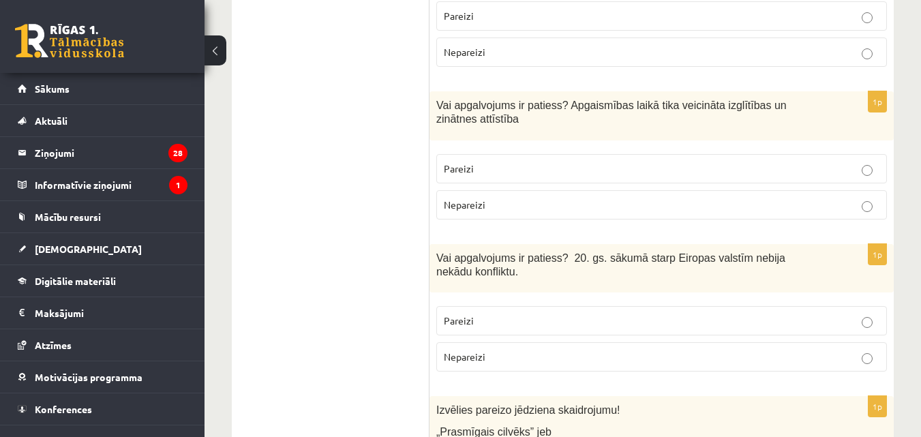
scroll to position [1581, 0]
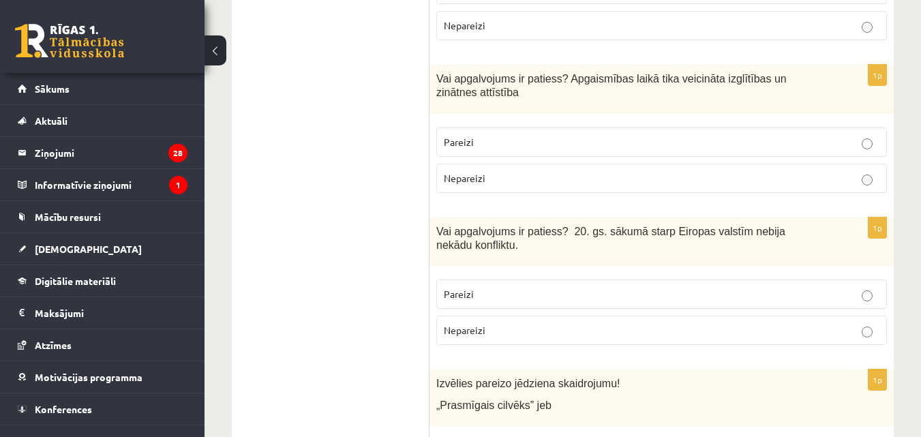
click at [715, 325] on p "Nepareizi" at bounding box center [662, 330] width 436 height 14
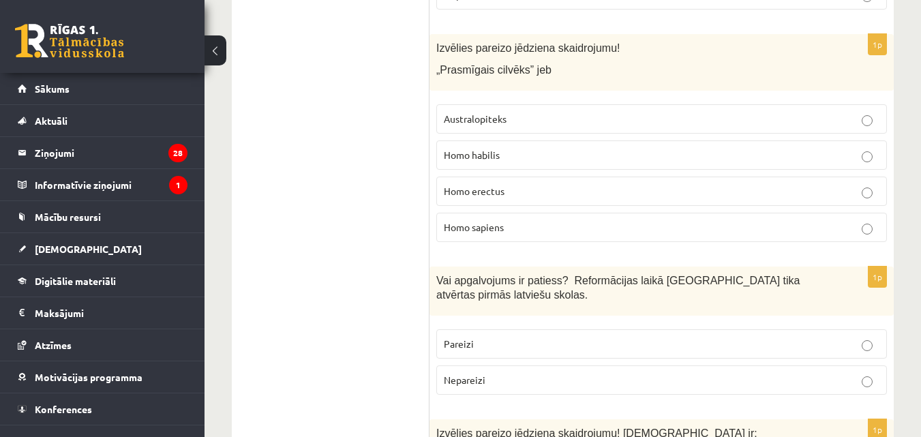
scroll to position [1925, 0]
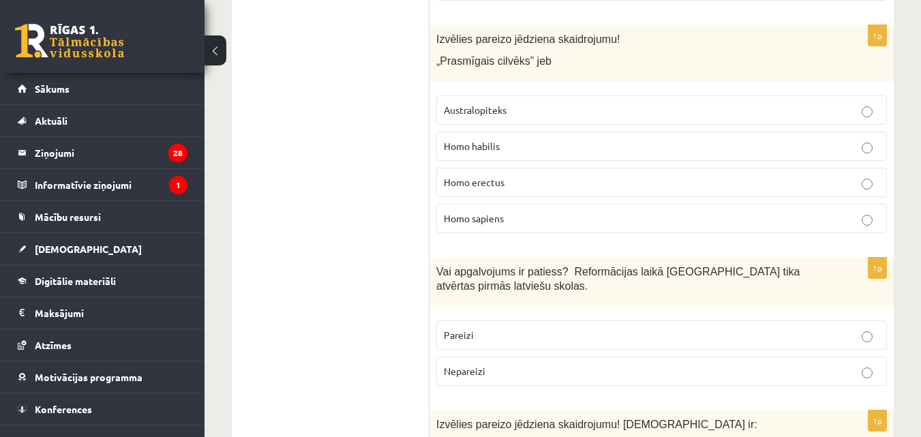
click at [550, 154] on label "Homo habilis" at bounding box center [661, 146] width 451 height 29
click at [529, 342] on label "Pareizi" at bounding box center [661, 335] width 451 height 29
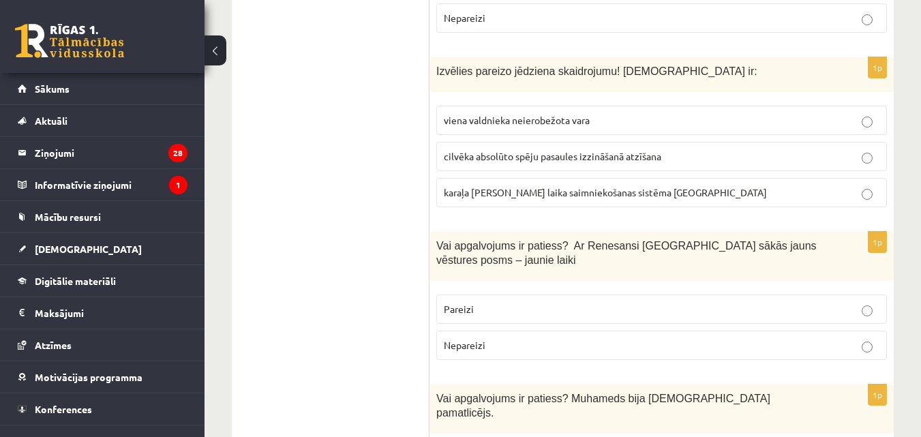
scroll to position [2314, 0]
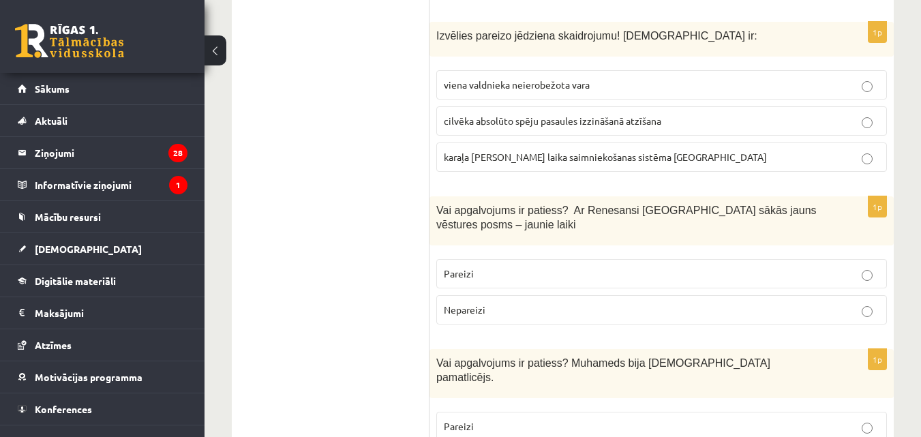
click at [513, 86] on span "viena valdnieka neierobežota vara" at bounding box center [517, 84] width 146 height 12
click at [521, 276] on p "Pareizi" at bounding box center [662, 274] width 436 height 14
click at [560, 419] on p "Pareizi" at bounding box center [662, 426] width 436 height 14
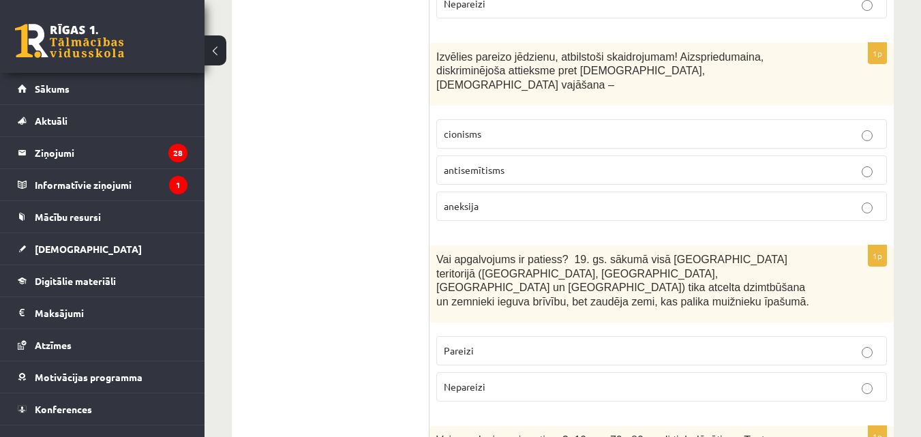
scroll to position [2782, 0]
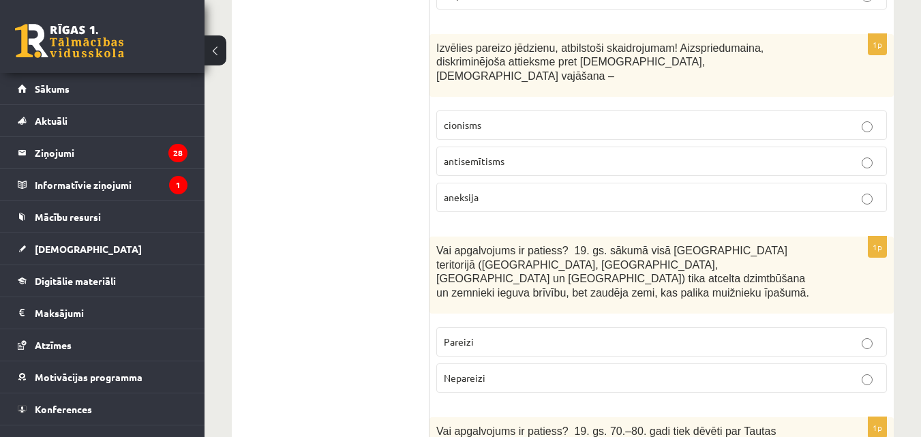
click at [572, 147] on label "antisemītisms" at bounding box center [661, 161] width 451 height 29
click at [533, 371] on p "Nepareizi" at bounding box center [662, 378] width 436 height 14
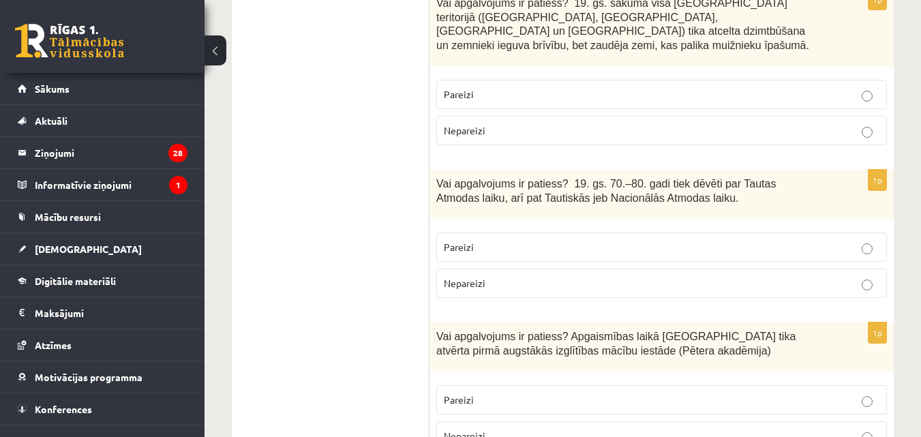
scroll to position [3038, 0]
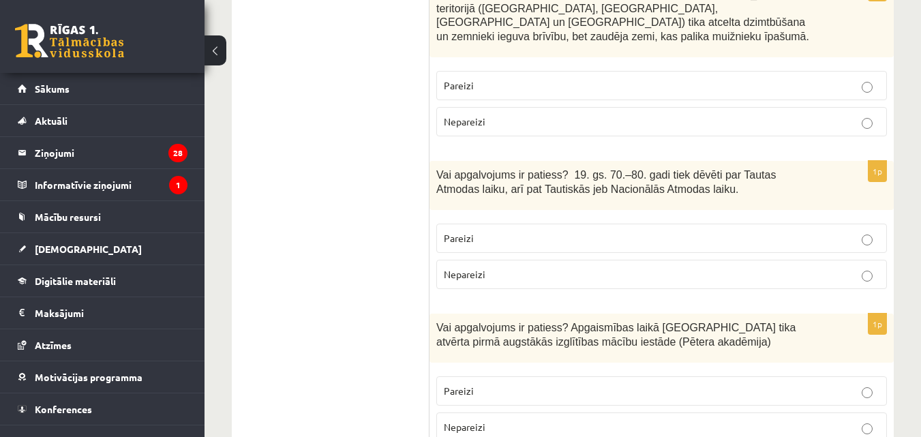
click at [734, 231] on p "Pareizi" at bounding box center [662, 238] width 436 height 14
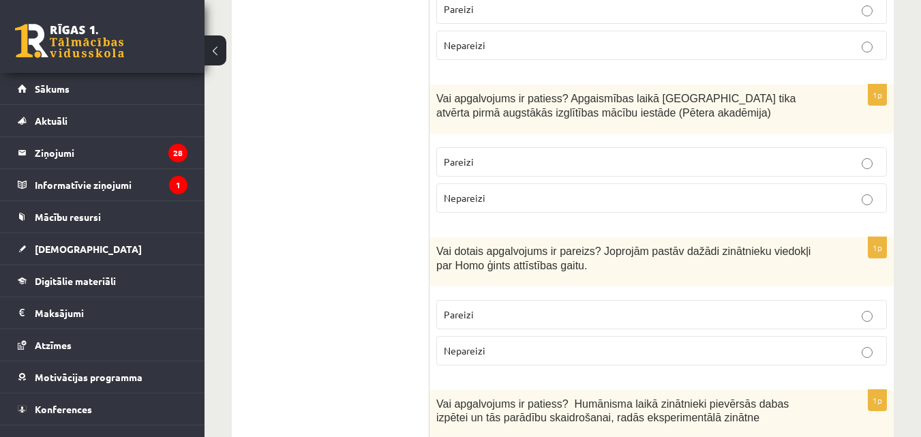
scroll to position [3285, 0]
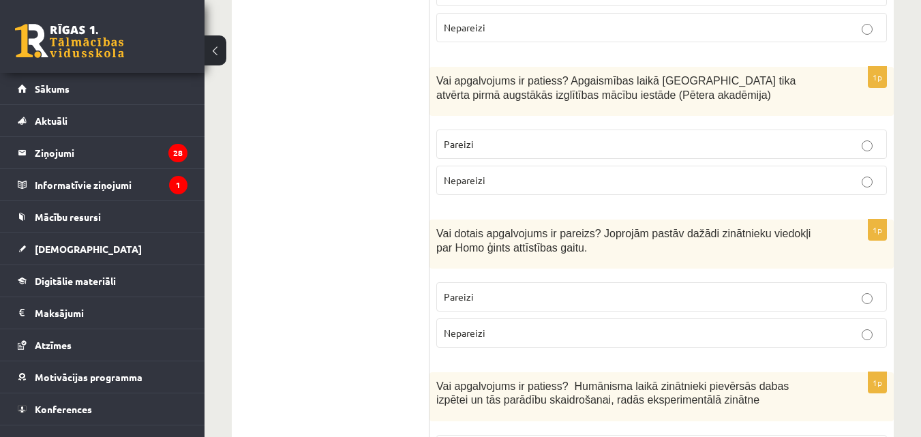
click at [531, 130] on label "Pareizi" at bounding box center [661, 144] width 451 height 29
click at [537, 290] on p "Pareizi" at bounding box center [662, 297] width 436 height 14
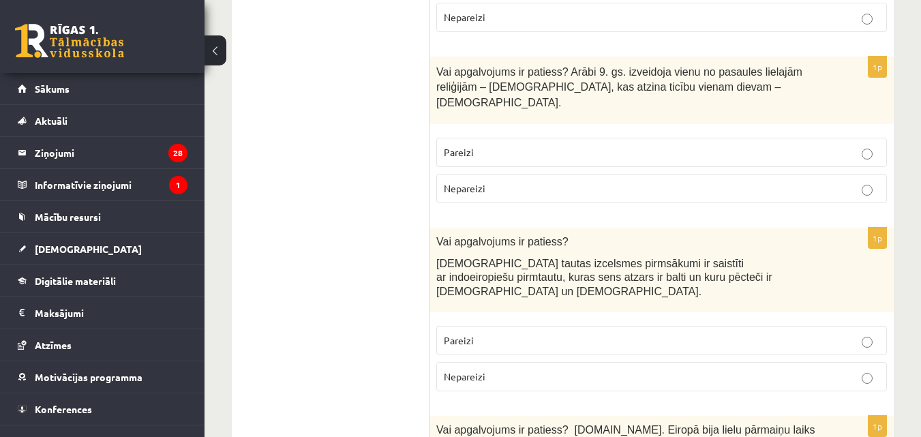
scroll to position [3762, 0]
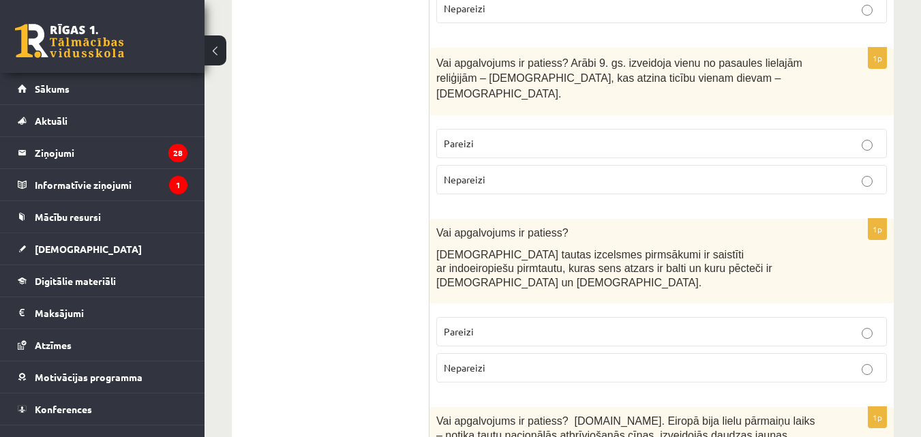
click at [576, 173] on p "Nepareizi" at bounding box center [662, 180] width 436 height 14
click at [549, 325] on p "Pareizi" at bounding box center [662, 332] width 436 height 14
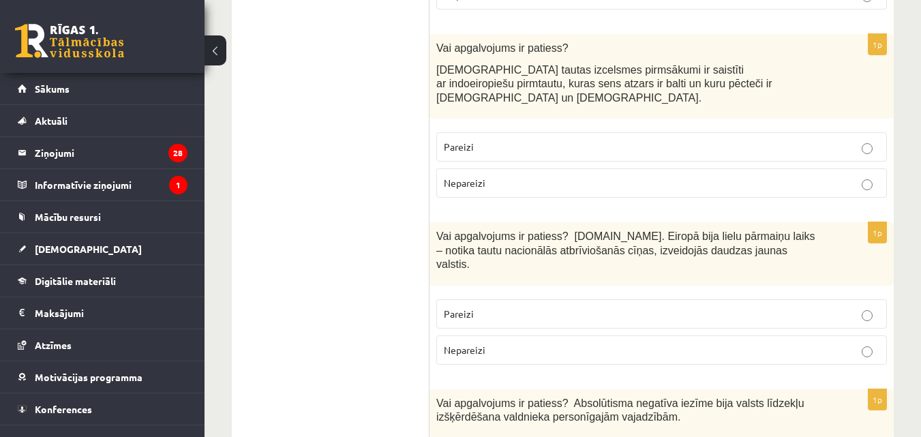
scroll to position [3956, 0]
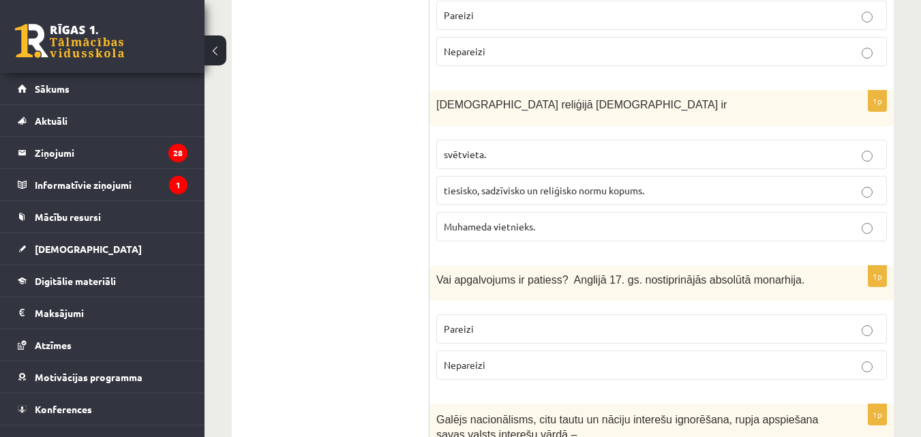
scroll to position [4407, 0]
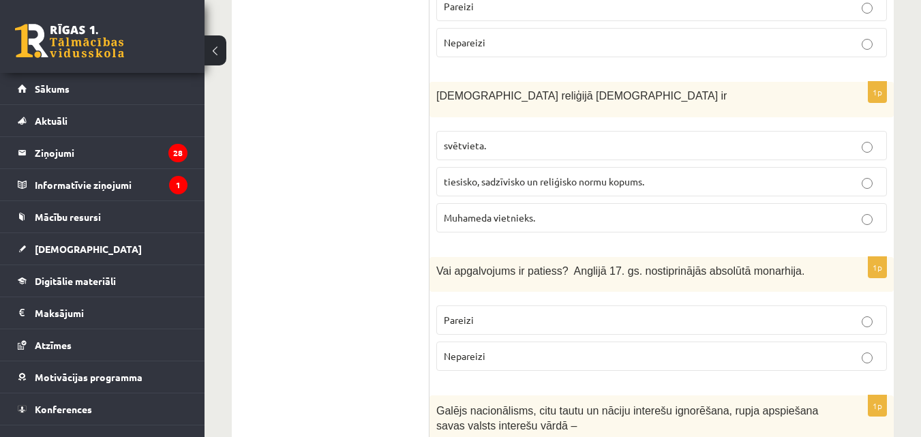
click at [533, 175] on span "tiesisko, sadzīvisko un reliģisko normu kopums." at bounding box center [544, 181] width 201 height 12
click at [490, 342] on label "Nepareizi" at bounding box center [661, 356] width 451 height 29
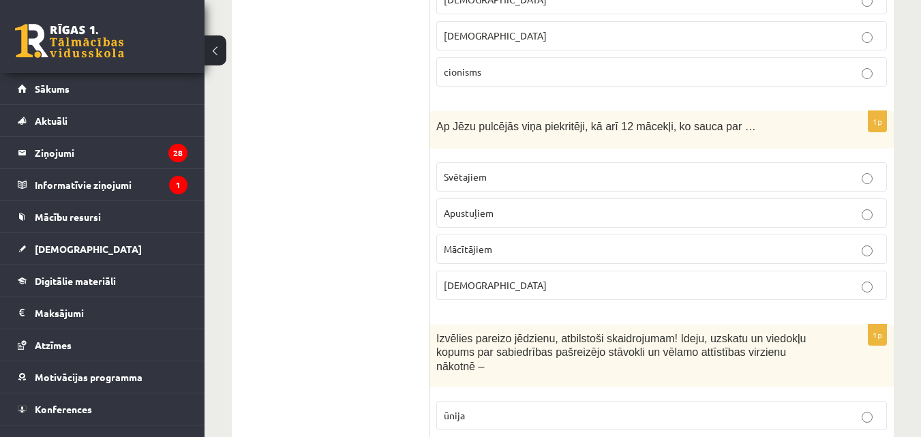
scroll to position [4901, 0]
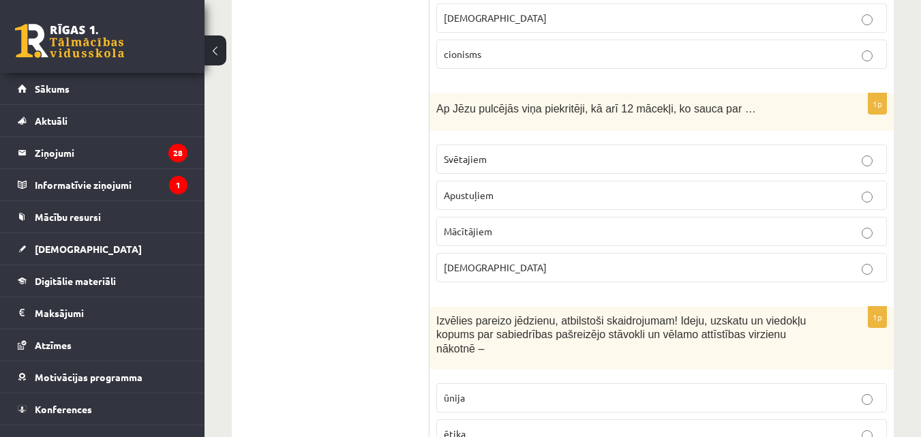
click at [491, 181] on label "Apustuļiem" at bounding box center [661, 195] width 451 height 29
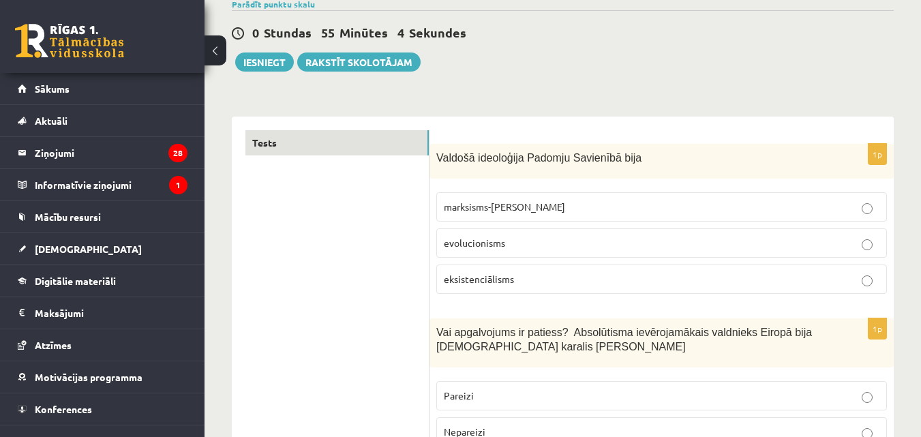
scroll to position [0, 0]
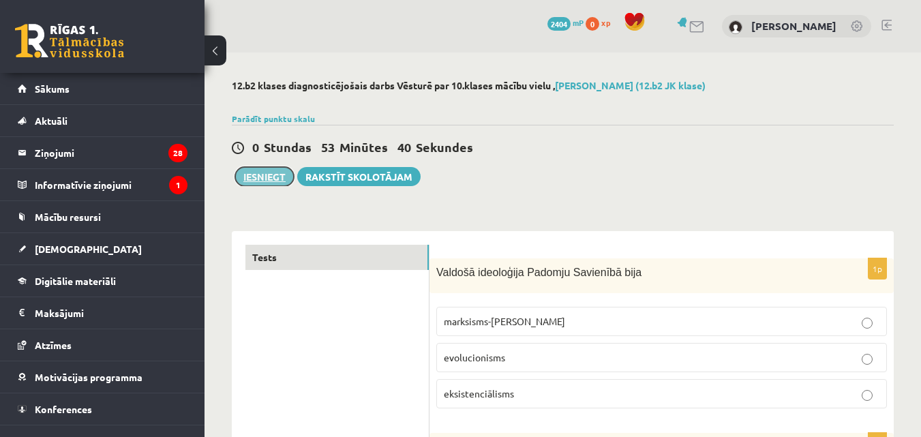
click at [271, 176] on button "Iesniegt" at bounding box center [264, 176] width 59 height 19
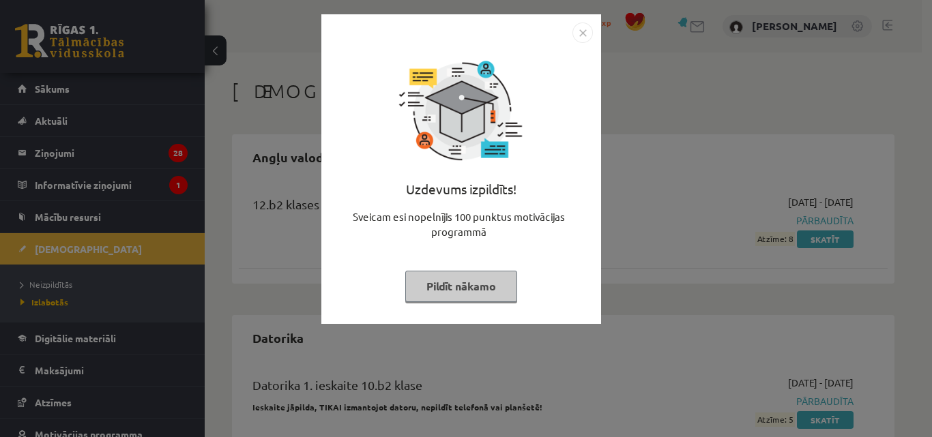
click at [505, 274] on button "Pildīt nākamo" at bounding box center [461, 286] width 112 height 31
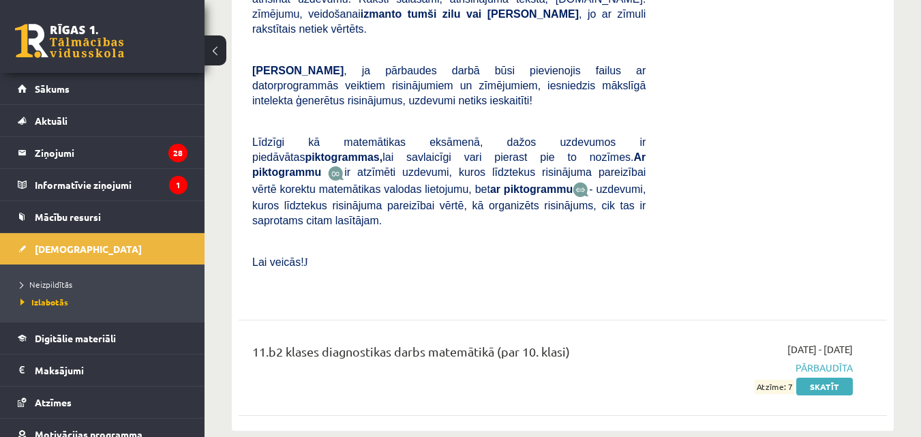
scroll to position [7821, 0]
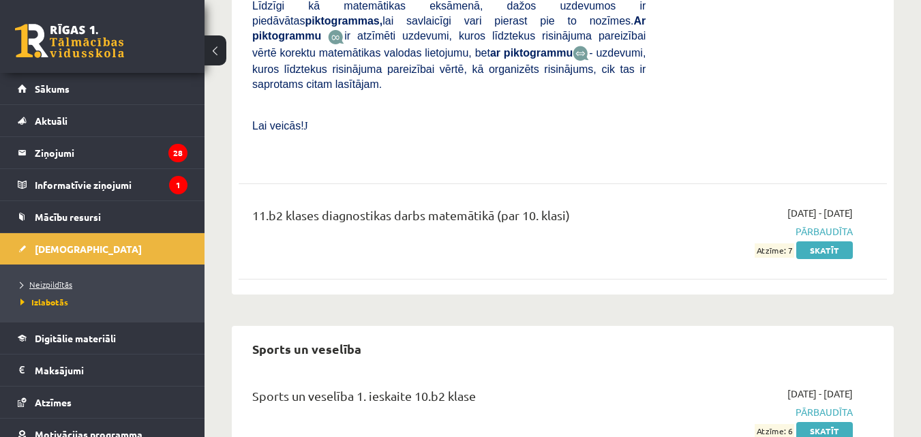
click at [59, 280] on span "Neizpildītās" at bounding box center [46, 284] width 52 height 11
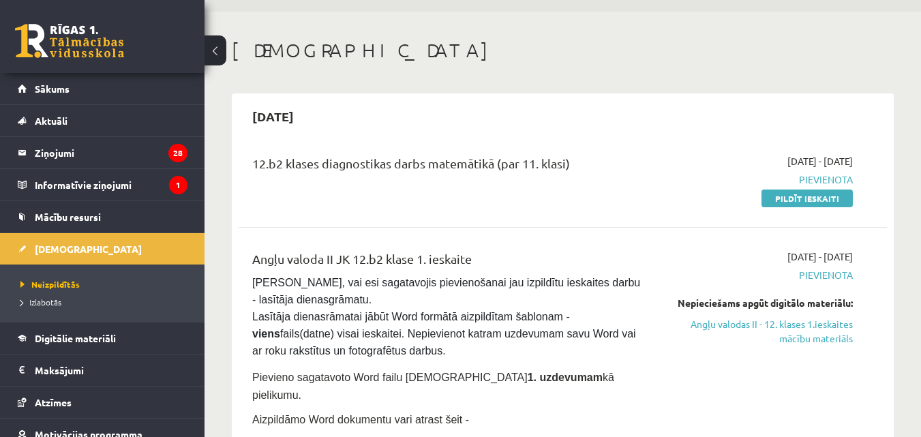
scroll to position [13, 0]
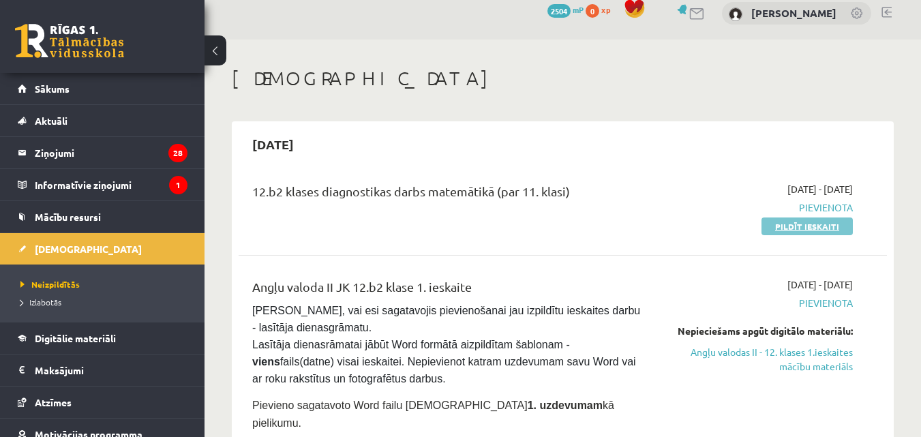
click at [782, 222] on link "Pildīt ieskaiti" at bounding box center [807, 227] width 91 height 18
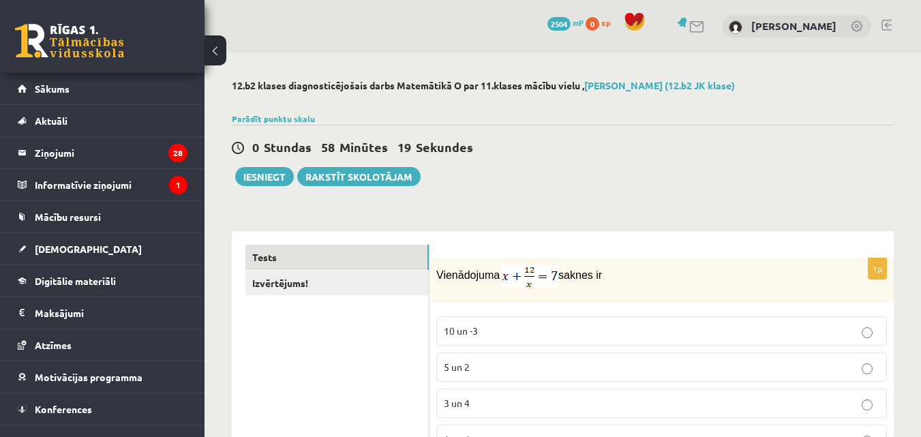
click at [634, 396] on p "3 un 4" at bounding box center [662, 403] width 436 height 14
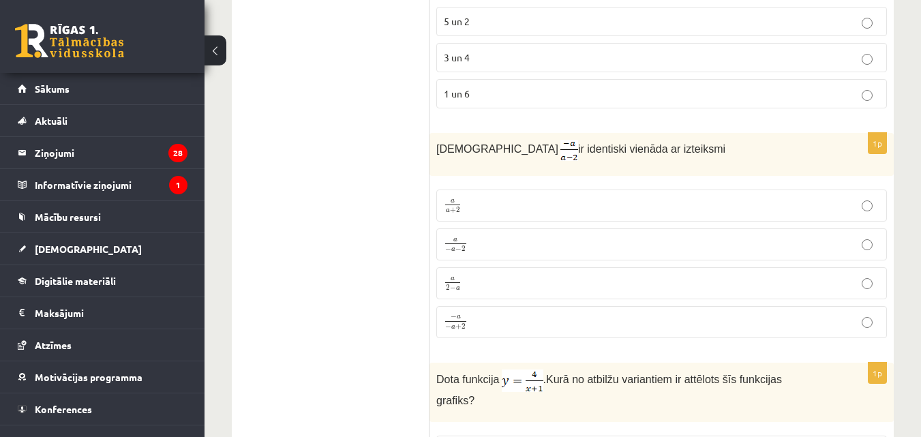
scroll to position [378, 0]
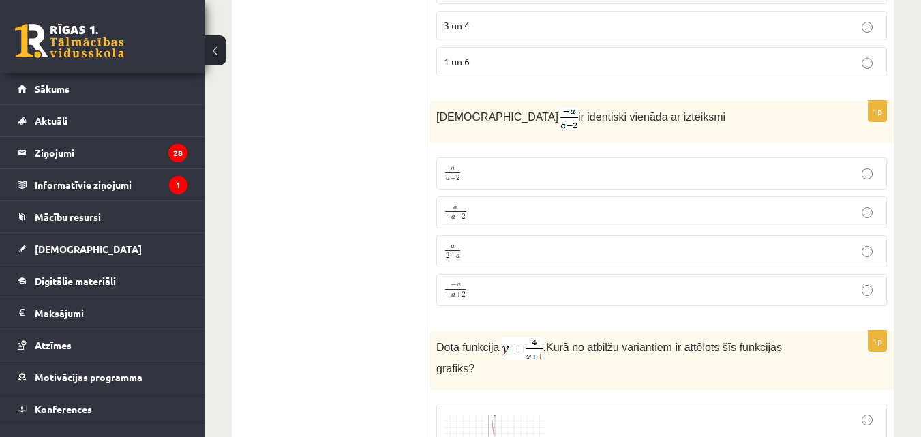
click at [445, 209] on span "a" at bounding box center [455, 208] width 21 height 4
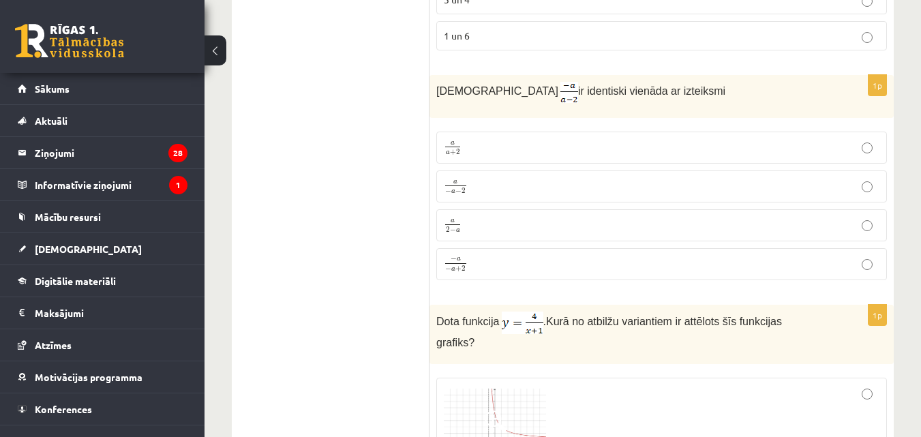
scroll to position [406, 0]
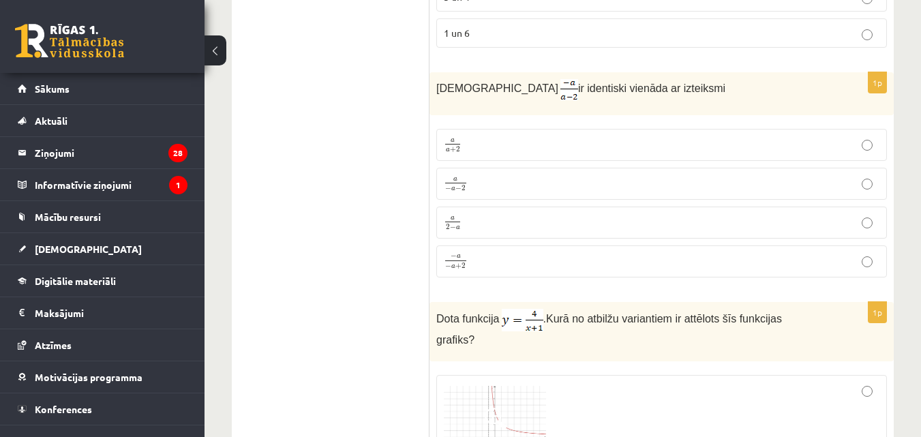
drag, startPoint x: 434, startPoint y: 87, endPoint x: 674, endPoint y: 89, distance: 240.7
click at [674, 89] on div "Izteiksme ir identiski vienāda ar izteiksmi" at bounding box center [662, 93] width 464 height 43
copy p "Izteiksme ir identiski vienāda ar izteiksmi"
click at [499, 224] on p "a 2 − a a 2 − a" at bounding box center [662, 222] width 436 height 17
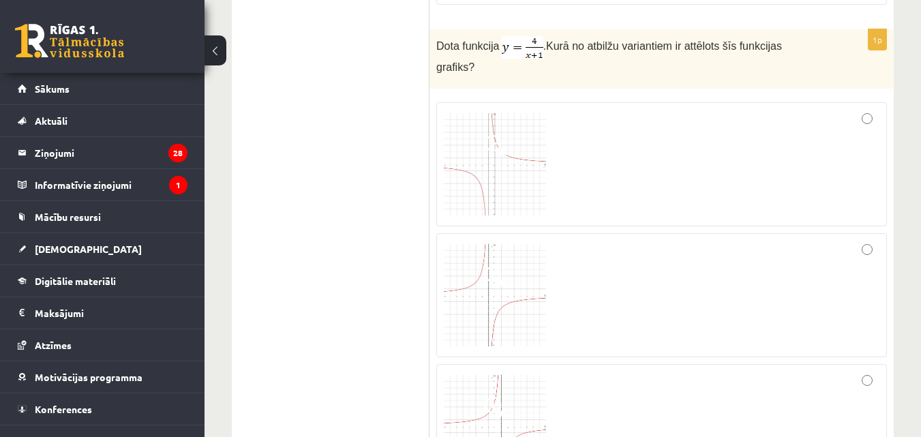
scroll to position [632, 0]
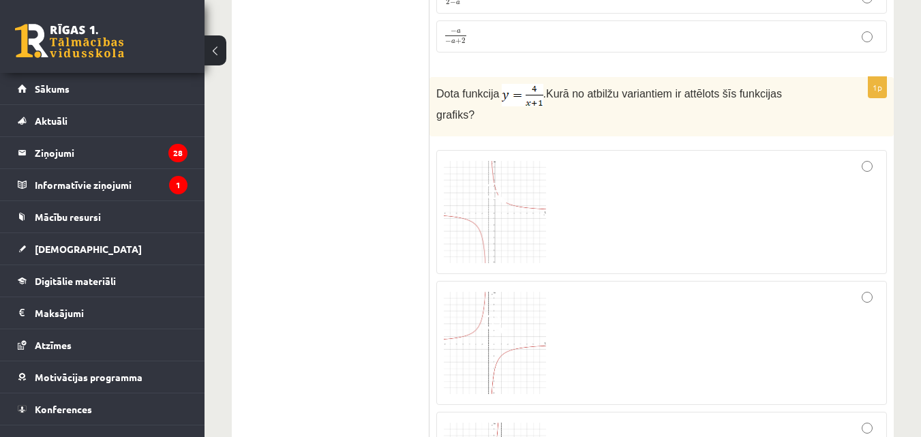
click at [460, 212] on img at bounding box center [495, 212] width 102 height 102
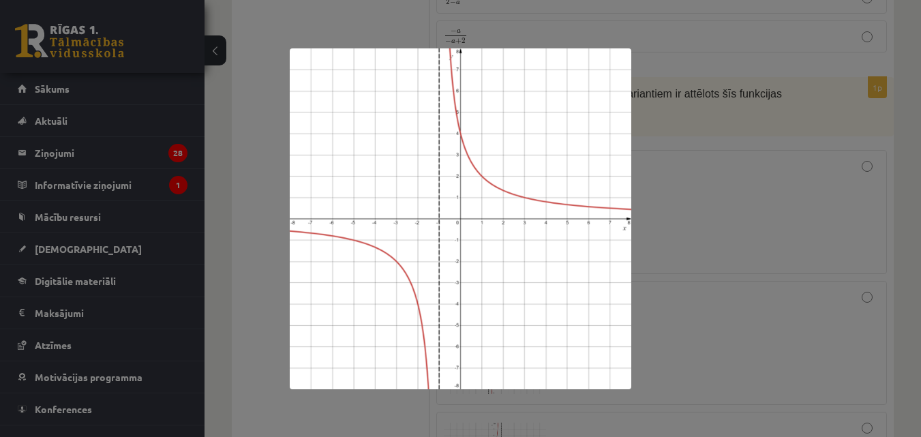
click at [686, 246] on div at bounding box center [460, 218] width 921 height 437
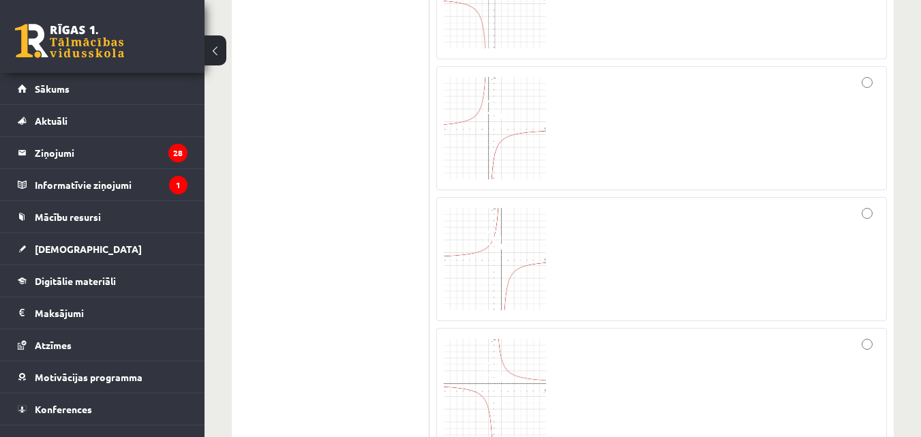
scroll to position [858, 0]
click at [494, 375] on img at bounding box center [495, 378] width 102 height 102
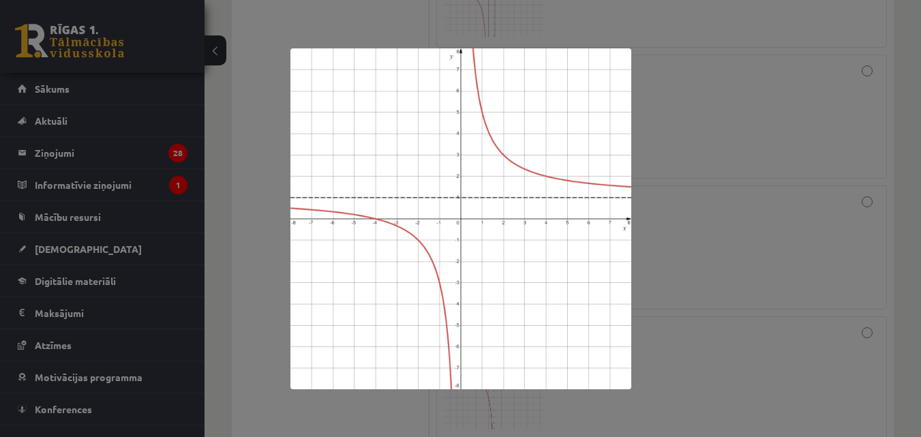
click at [762, 254] on div at bounding box center [460, 218] width 921 height 437
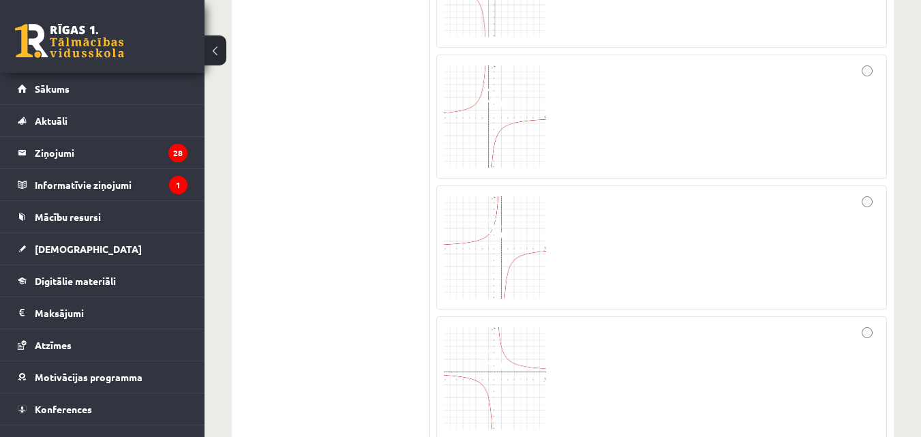
click at [510, 220] on img at bounding box center [495, 247] width 102 height 102
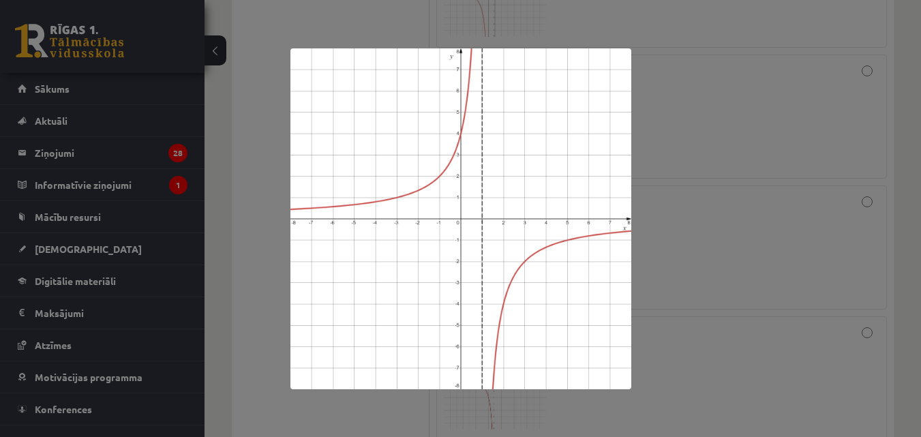
click at [677, 258] on div at bounding box center [460, 218] width 921 height 437
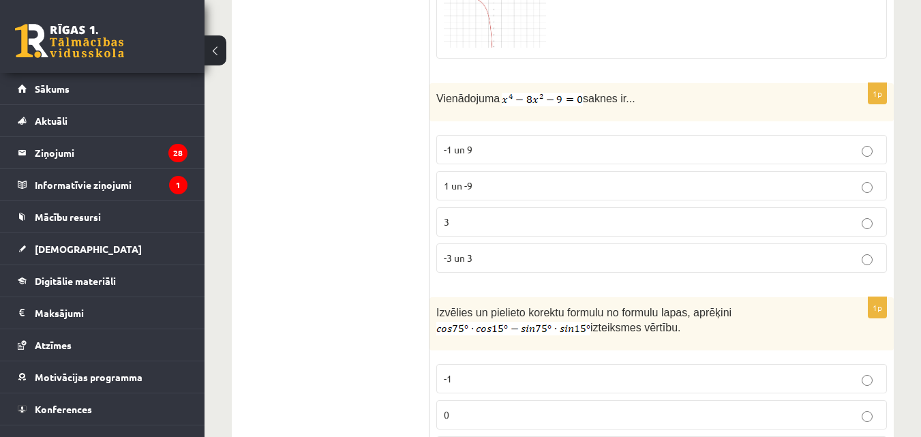
scroll to position [1204, 0]
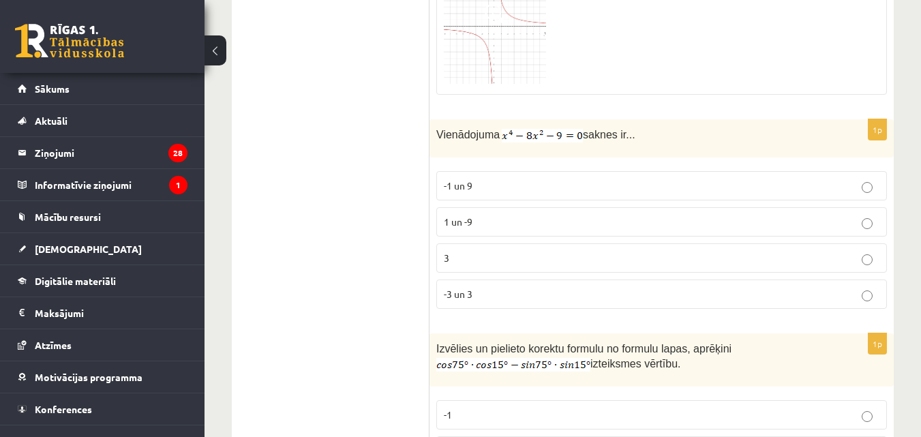
click at [517, 287] on p "-3 un 3" at bounding box center [662, 294] width 436 height 14
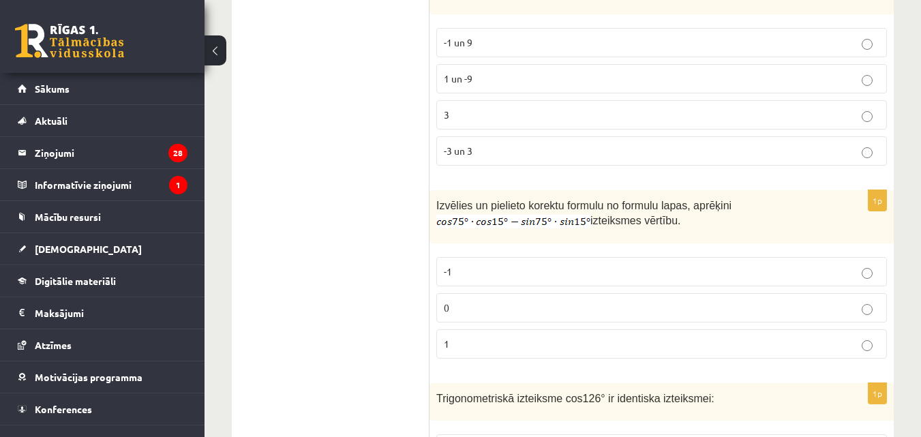
scroll to position [1395, 0]
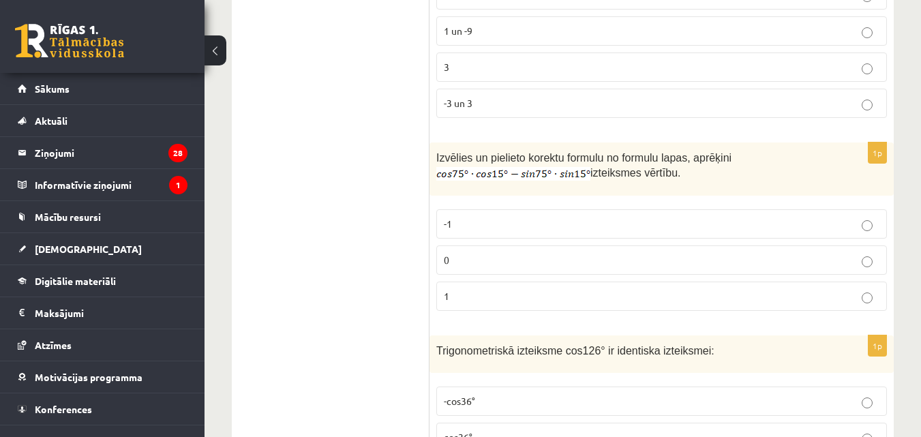
click at [504, 255] on label "0" at bounding box center [661, 260] width 451 height 29
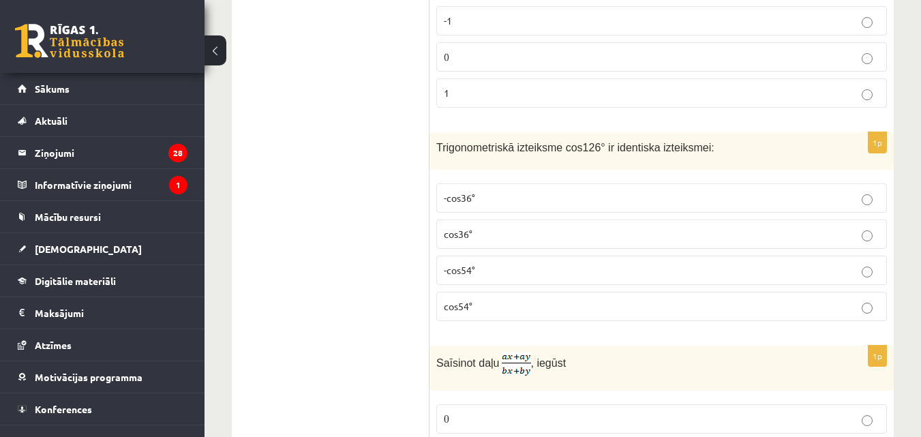
scroll to position [1633, 0]
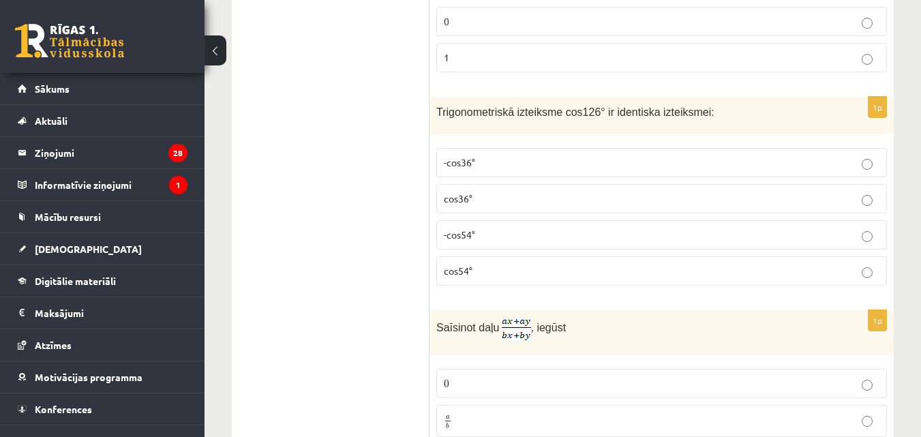
click at [552, 228] on p "-cos54°" at bounding box center [662, 235] width 436 height 14
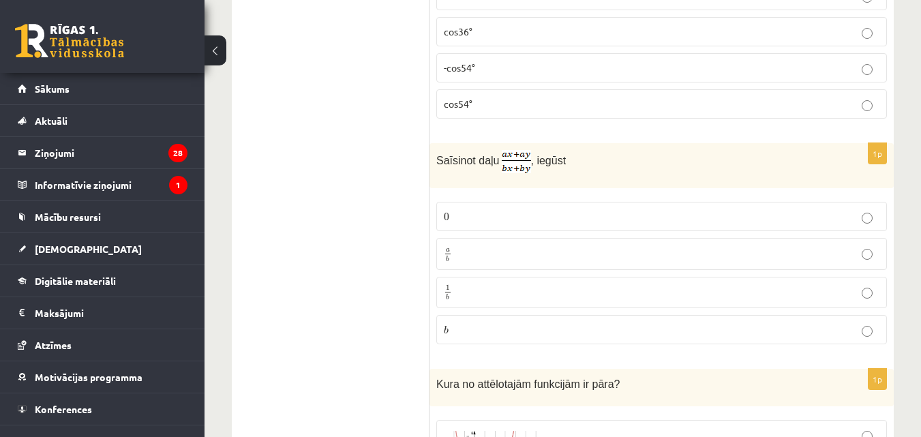
scroll to position [1824, 0]
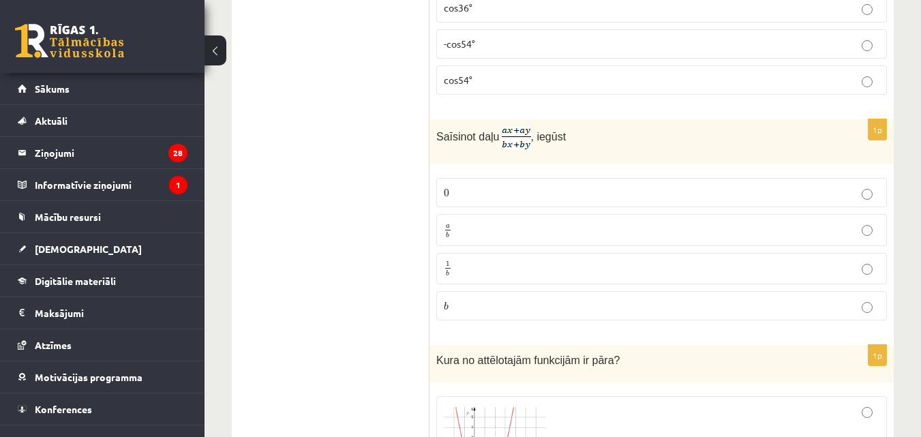
click at [491, 222] on p "a b a b" at bounding box center [662, 230] width 436 height 16
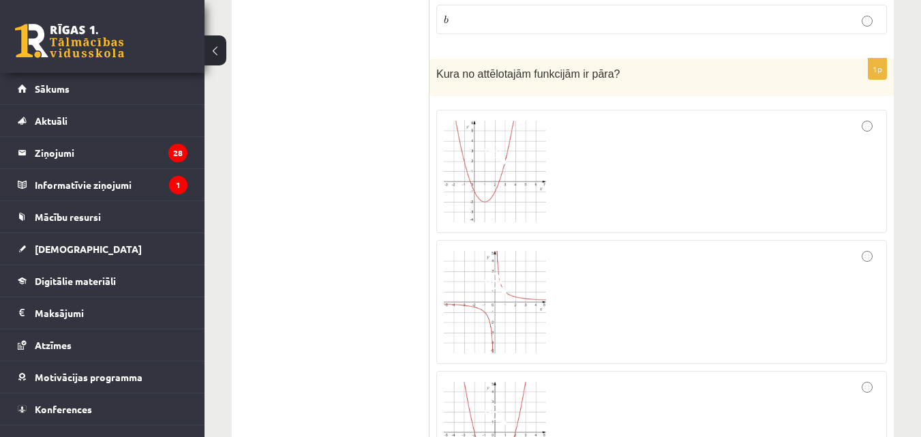
scroll to position [2147, 0]
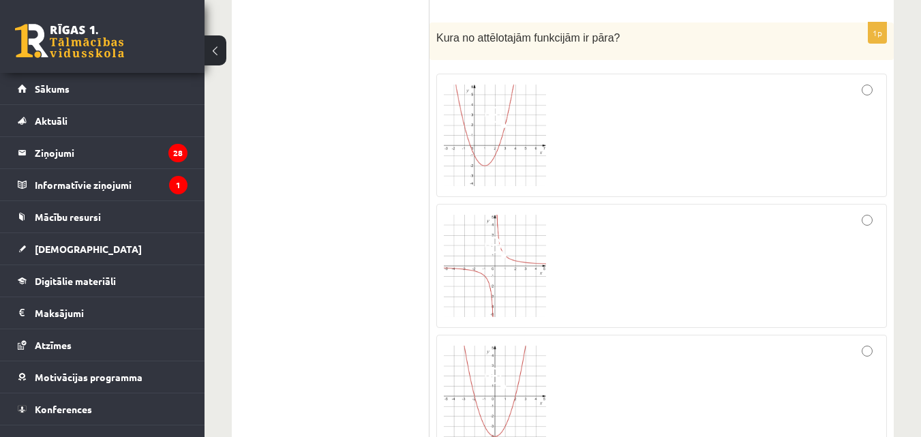
click at [491, 133] on img at bounding box center [495, 136] width 102 height 102
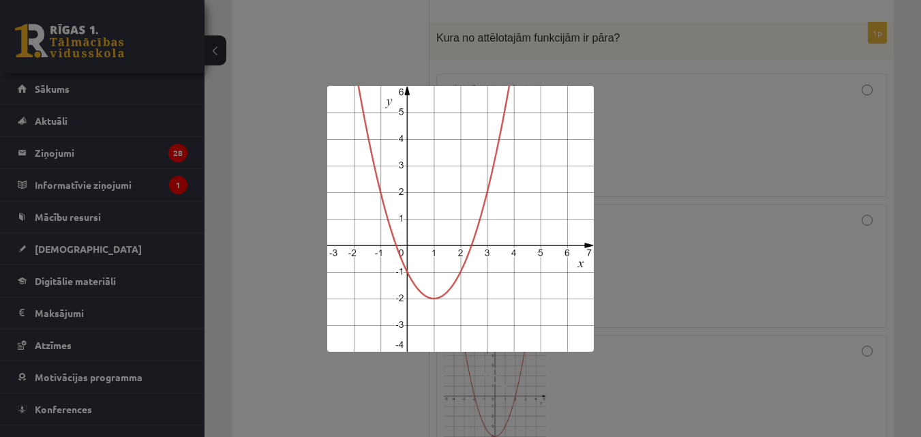
click at [722, 312] on div at bounding box center [460, 218] width 921 height 437
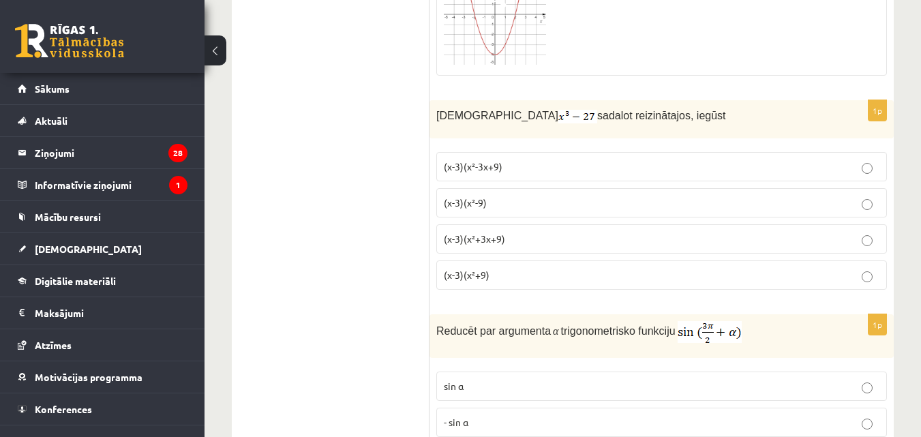
scroll to position [2540, 0]
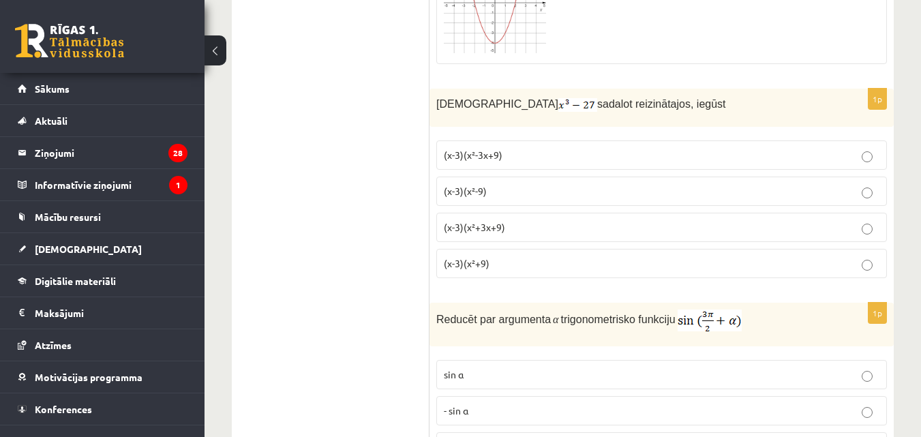
click at [509, 220] on p "(x-3)(x²+3x+9)" at bounding box center [662, 227] width 436 height 14
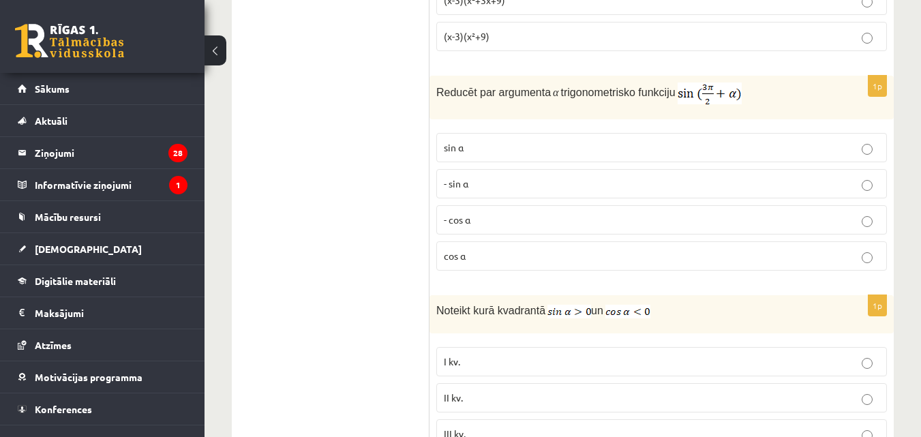
scroll to position [2755, 0]
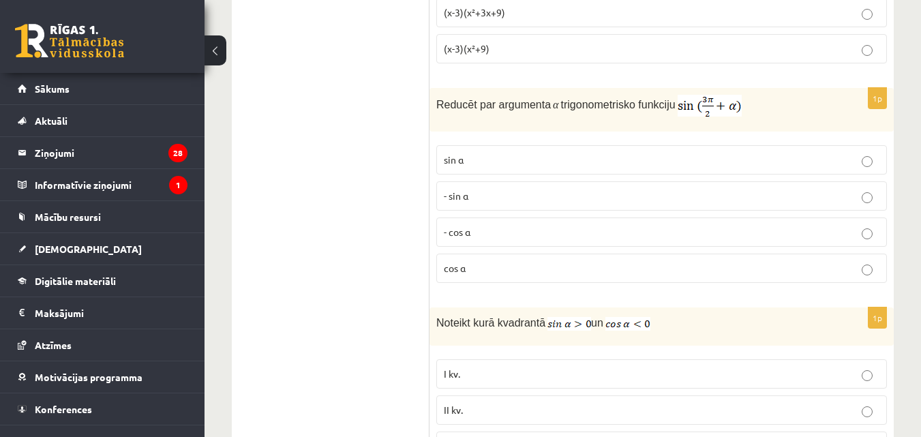
click at [559, 225] on p "- cos ⁡α" at bounding box center [662, 232] width 436 height 14
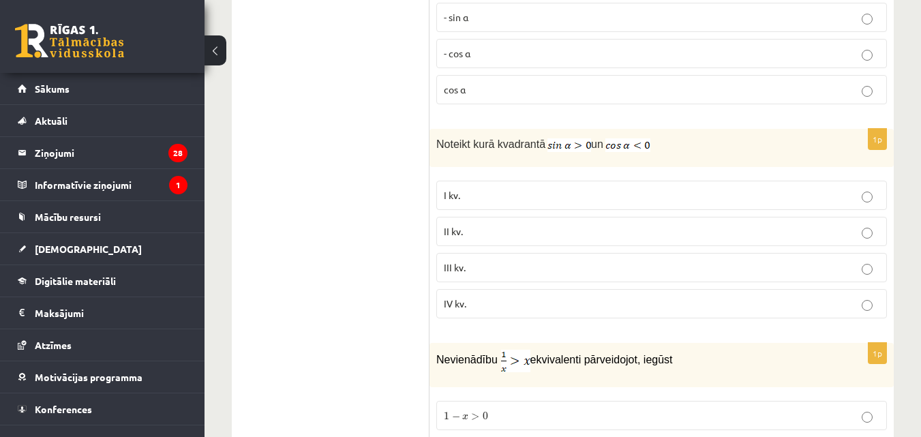
click at [542, 224] on p "II kv." at bounding box center [662, 231] width 436 height 14
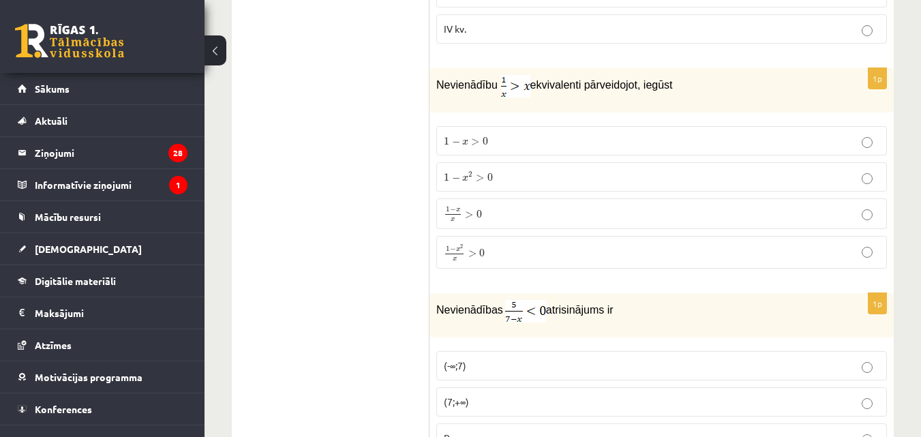
scroll to position [3196, 0]
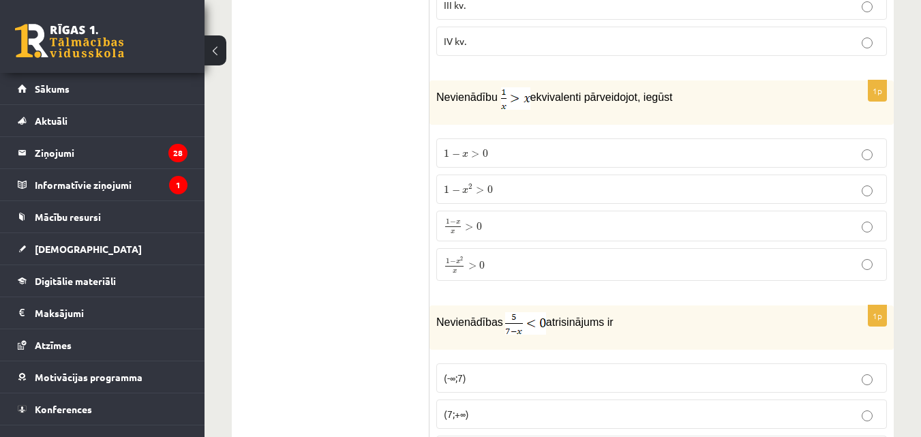
click at [503, 256] on p "1 − x 2 x > 0 1 − x 2 x > 0" at bounding box center [662, 265] width 436 height 18
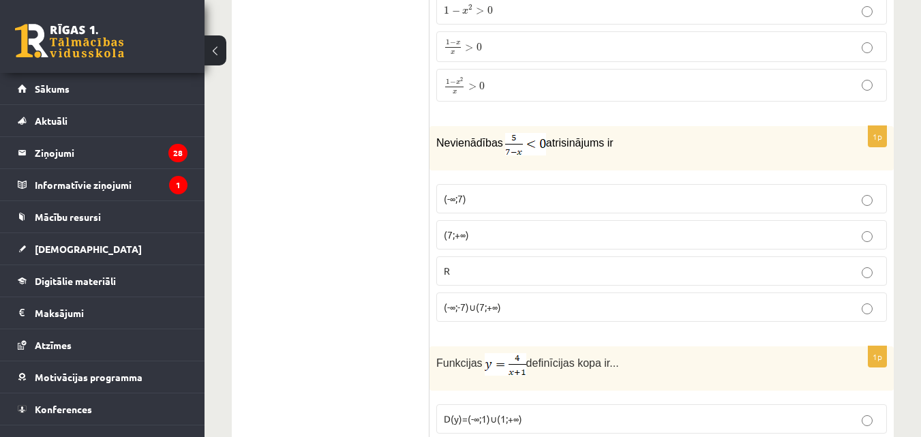
scroll to position [3387, 0]
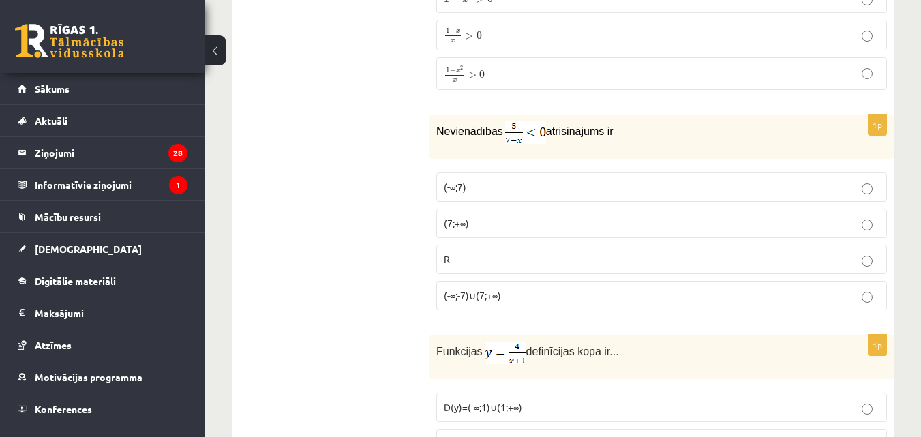
click at [499, 216] on p "(7;+∞)" at bounding box center [662, 223] width 436 height 14
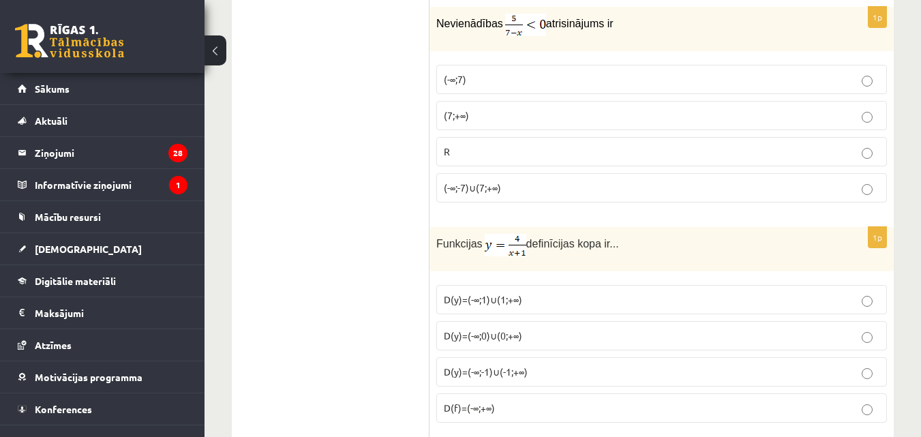
scroll to position [3519, 0]
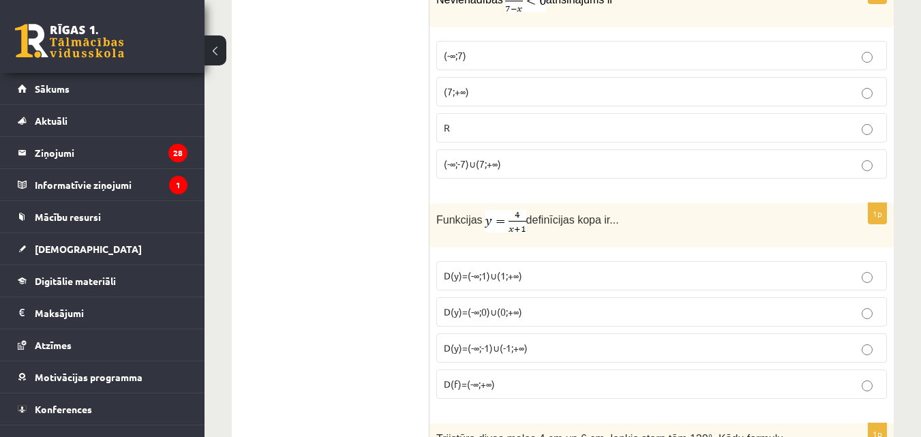
click at [765, 341] on p "D(y)=(-∞;-1)∪(-1;+∞)" at bounding box center [662, 348] width 436 height 14
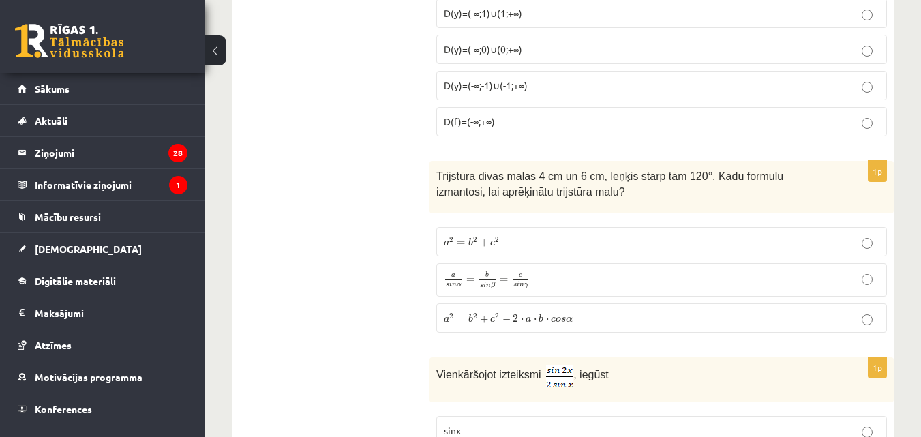
scroll to position [3901, 0]
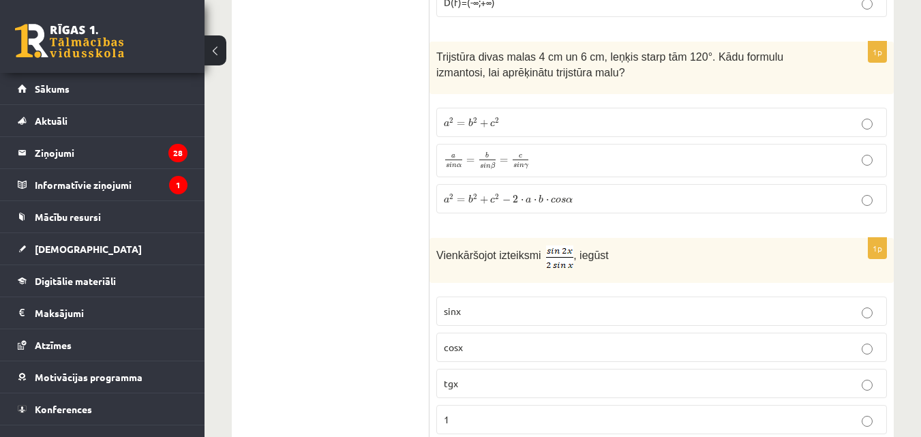
click at [600, 192] on p "a 2 = b 2 + c 2 − 2 ⋅ a ⋅ b ⋅ c o s α a 2 = b 2 + c 2 − 2 ⋅ a ⋅ b ⋅ c o s α" at bounding box center [662, 199] width 436 height 14
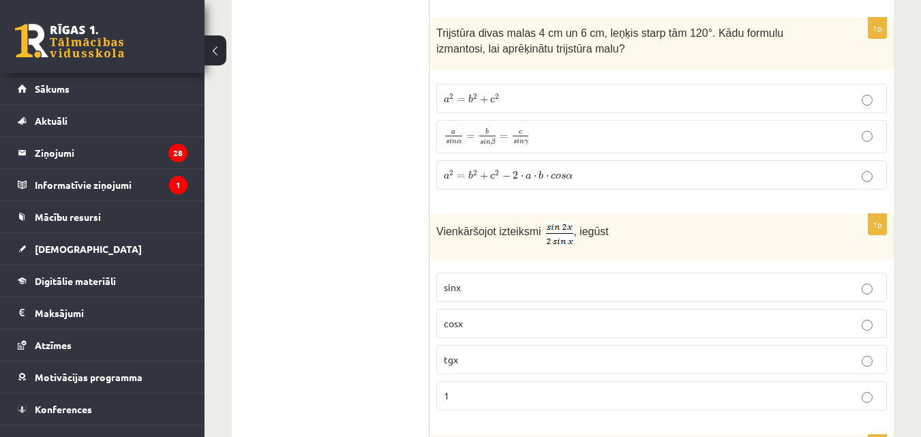
scroll to position [3936, 0]
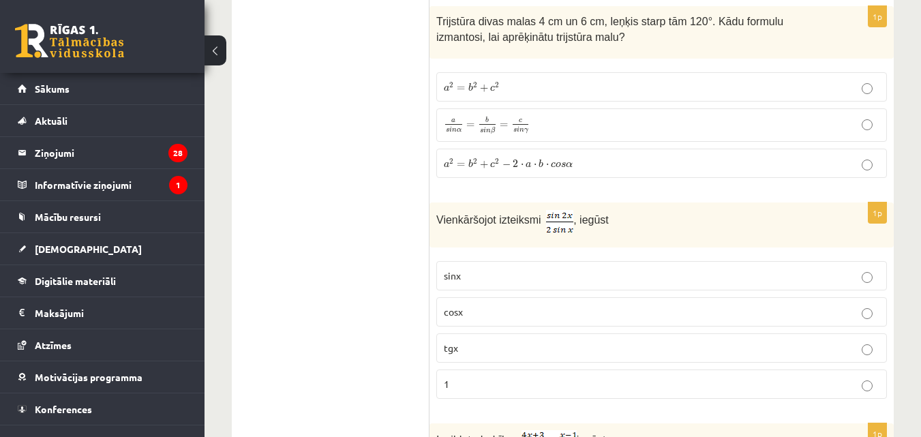
click at [494, 305] on p "cosx" at bounding box center [662, 312] width 436 height 14
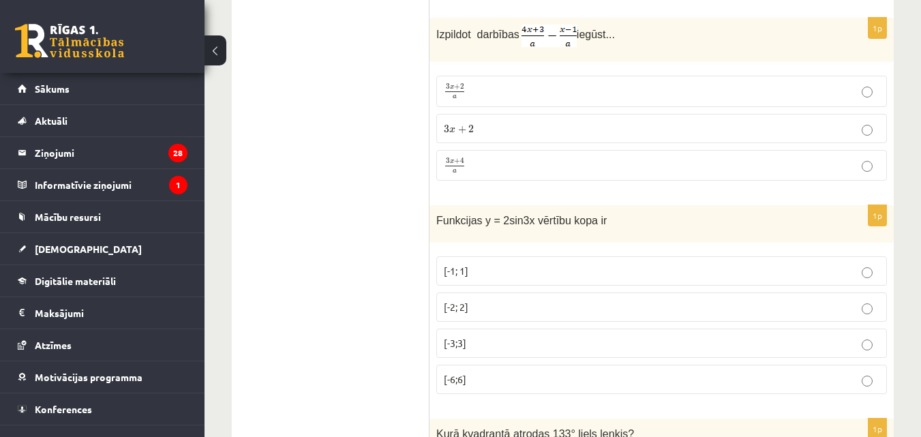
scroll to position [4318, 0]
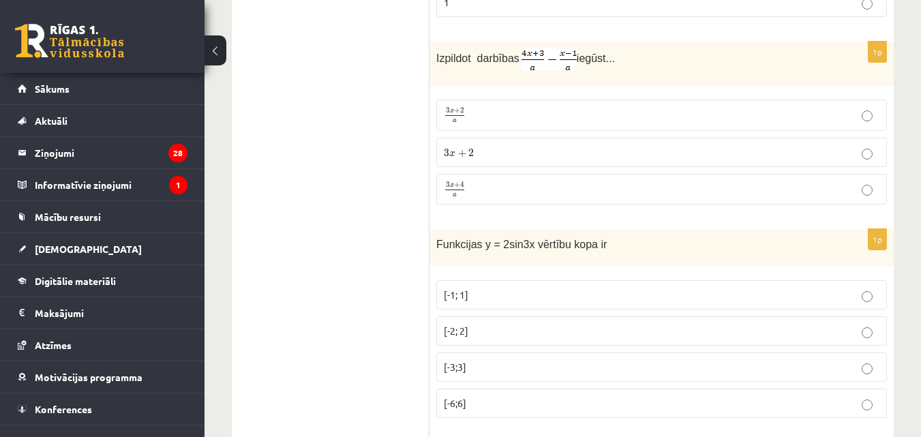
click at [491, 316] on label "[-2; 2]" at bounding box center [661, 330] width 451 height 29
click at [487, 181] on p "3 x + 4 a 3 x + 4 a" at bounding box center [662, 189] width 436 height 16
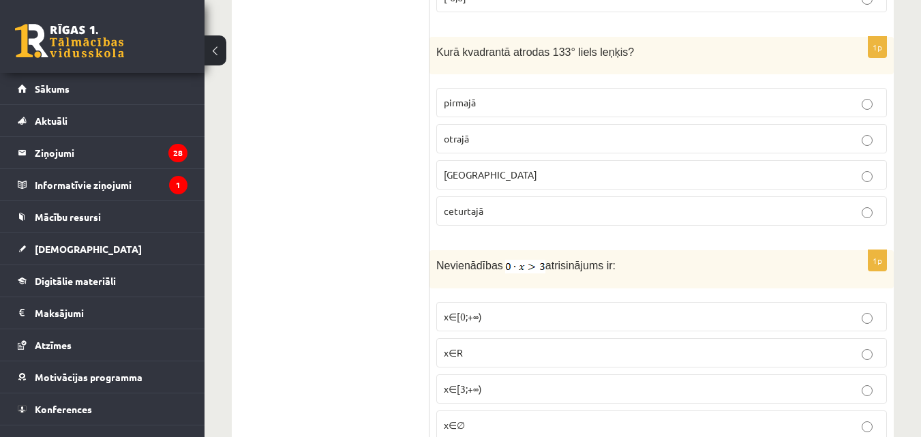
scroll to position [4736, 0]
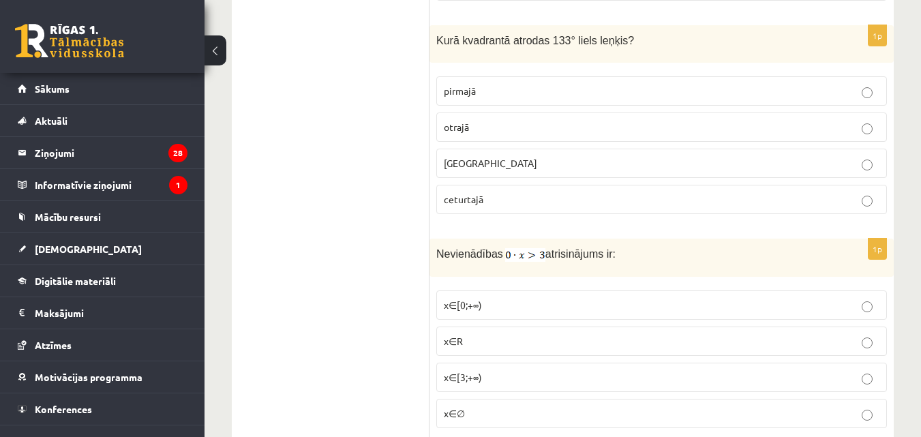
click at [582, 120] on p "otrajā" at bounding box center [662, 127] width 436 height 14
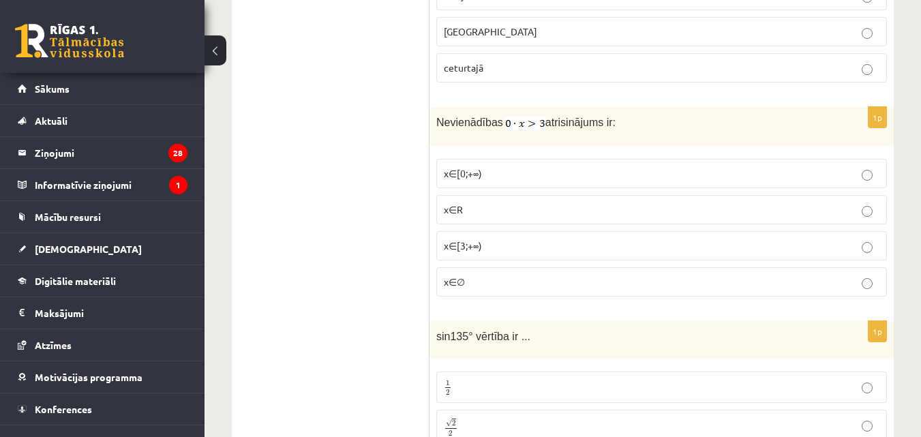
scroll to position [4879, 0]
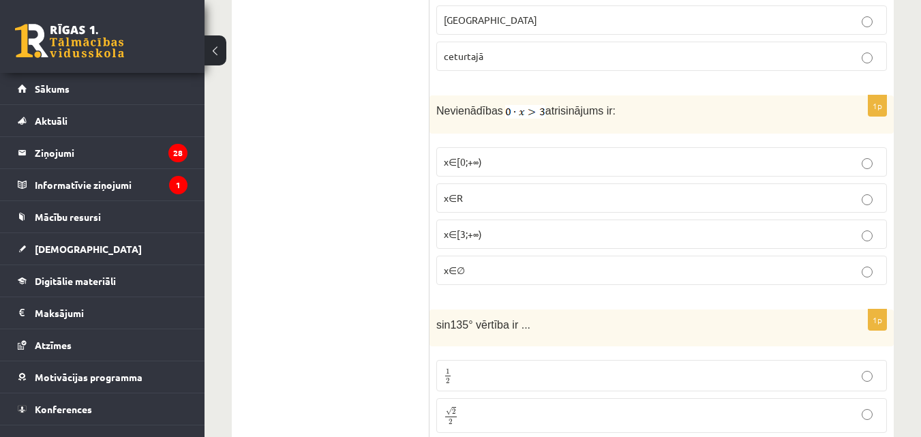
click at [517, 263] on p "x∈∅" at bounding box center [662, 270] width 436 height 14
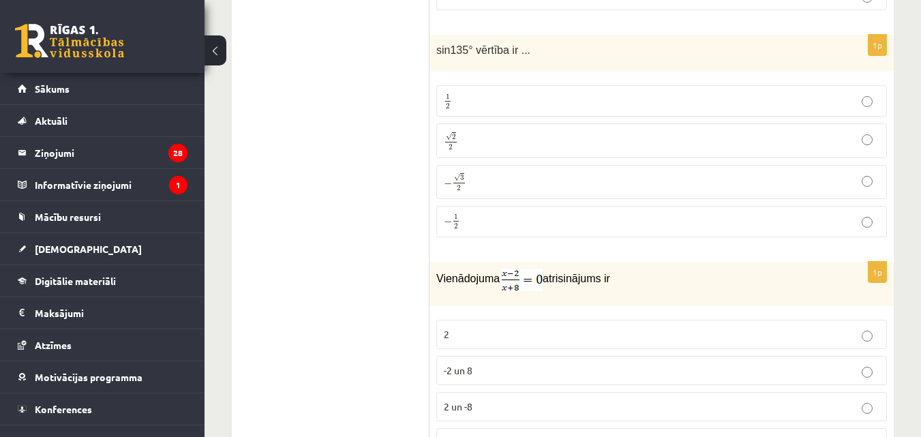
scroll to position [5165, 0]
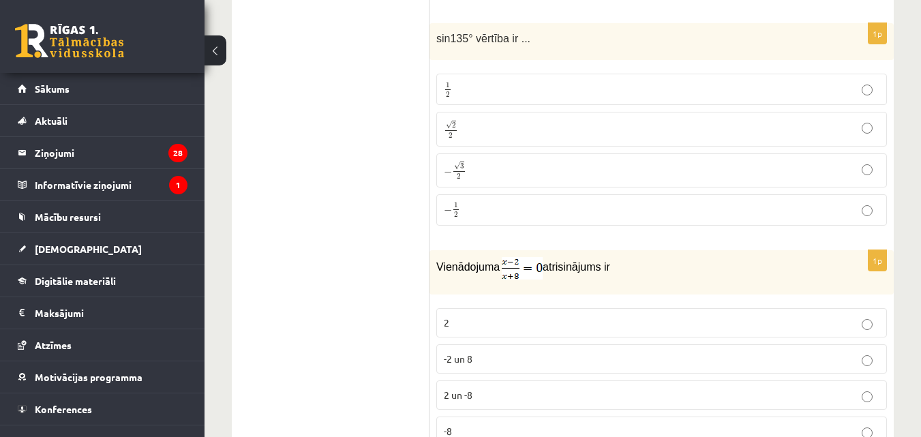
click at [473, 121] on p "√ 2 2 2 2" at bounding box center [662, 128] width 436 height 19
click at [480, 389] on label "2 un -8" at bounding box center [661, 395] width 451 height 29
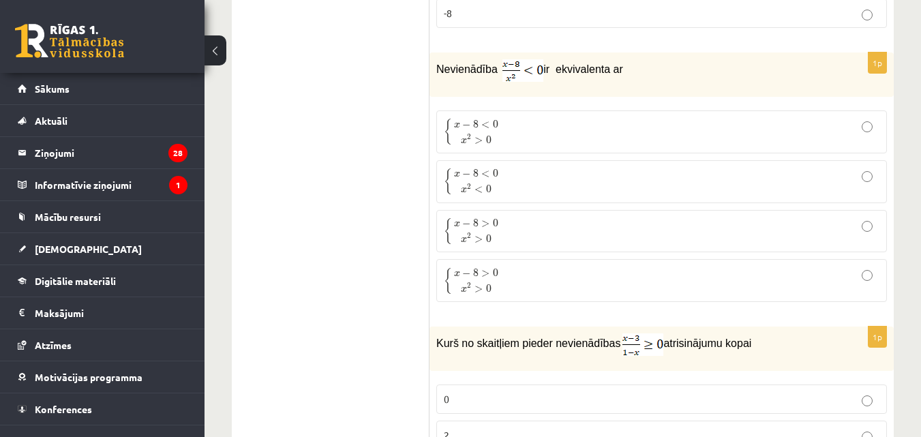
scroll to position [5571, 0]
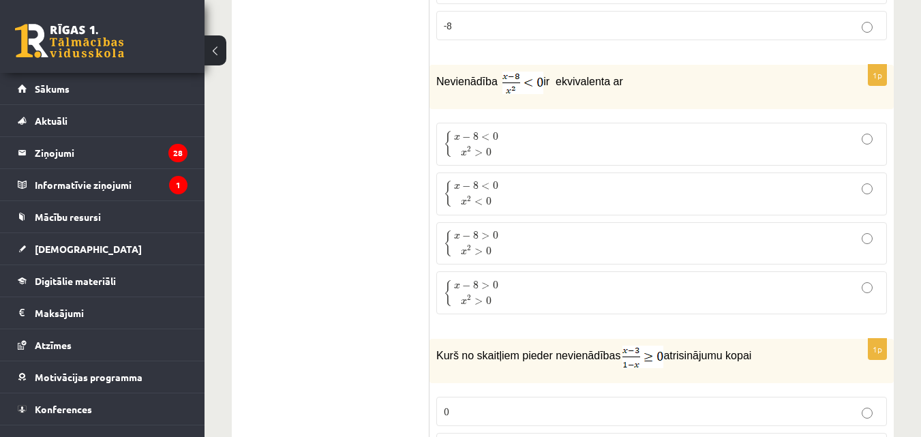
click at [502, 130] on p "{ x − 8 < 0 x 2 > 0 { x − 8 < 0 x 2 > 0" at bounding box center [662, 144] width 436 height 28
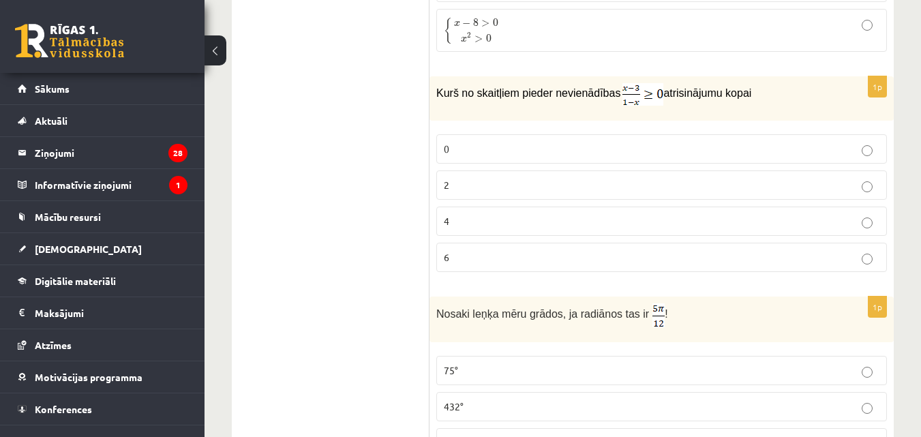
scroll to position [5846, 0]
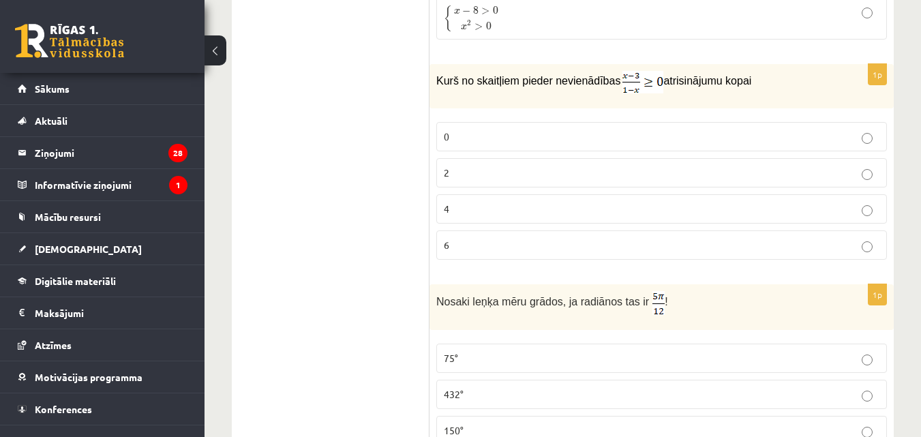
click at [629, 166] on p "2" at bounding box center [662, 173] width 436 height 14
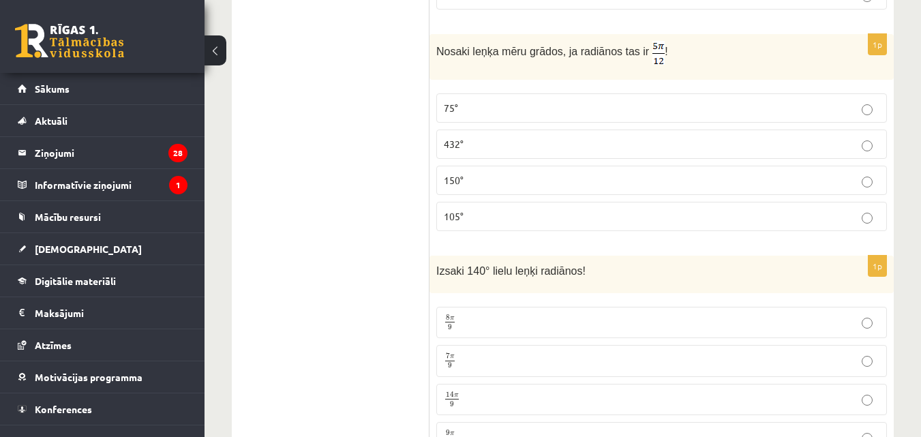
scroll to position [6108, 0]
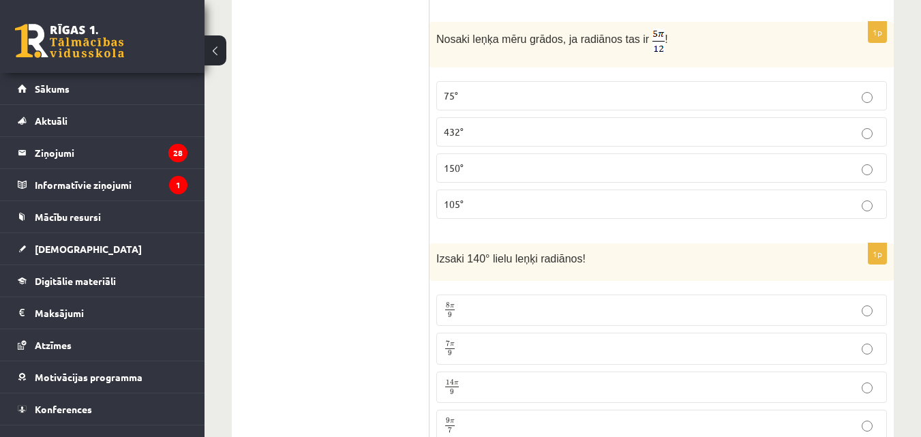
click at [578, 89] on p "75°" at bounding box center [662, 96] width 436 height 14
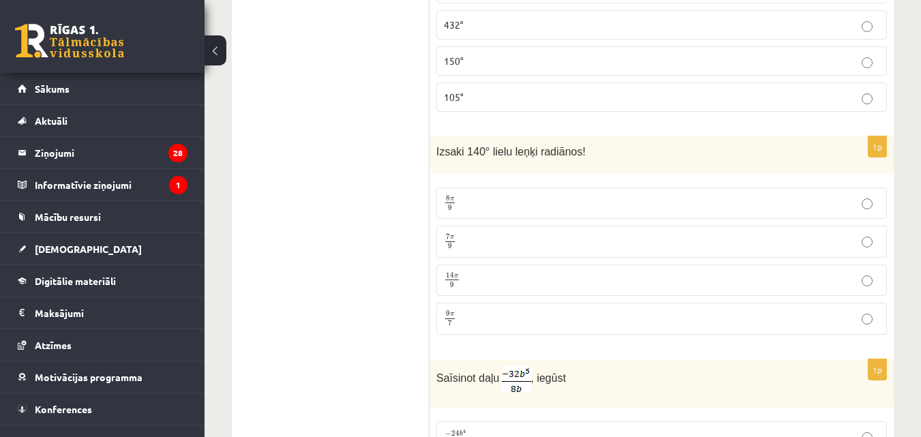
click at [471, 226] on label "7 π 9 7 π 9" at bounding box center [661, 242] width 451 height 32
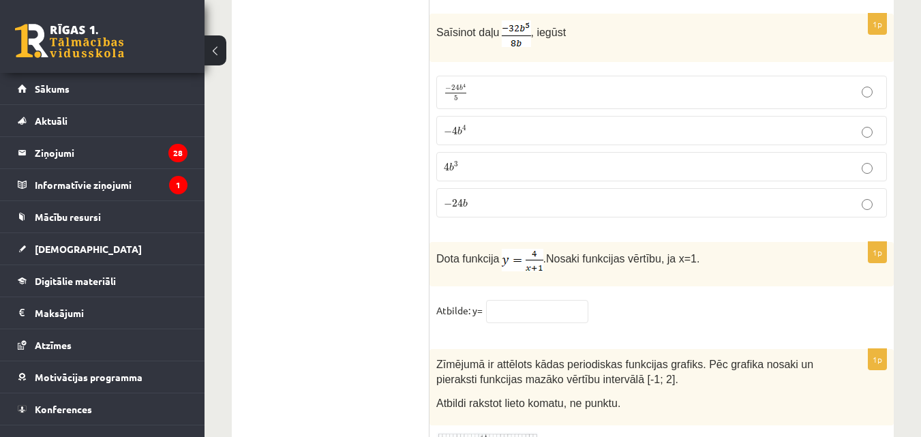
scroll to position [6550, 0]
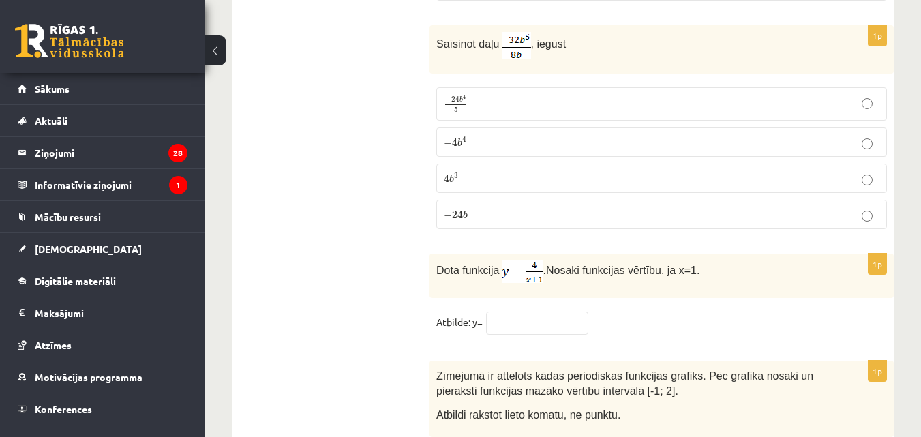
click at [491, 135] on p "− 4 b 4 − 4 b 4" at bounding box center [662, 142] width 436 height 14
click at [534, 317] on input "text" at bounding box center [537, 323] width 102 height 23
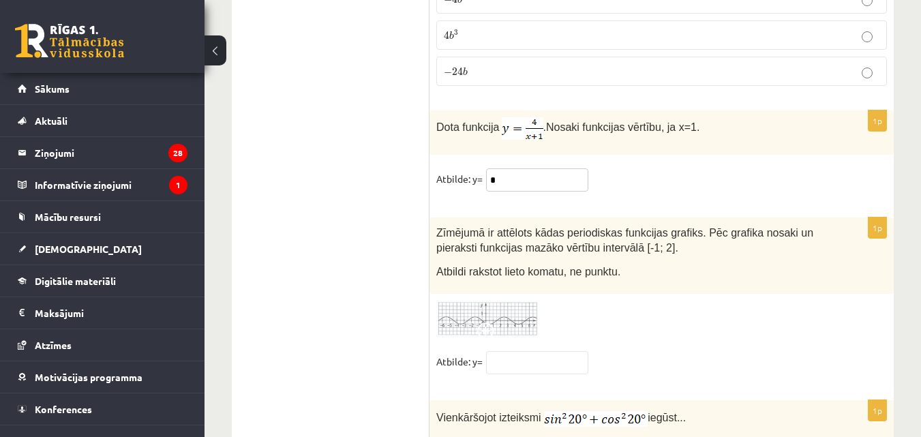
scroll to position [6681, 0]
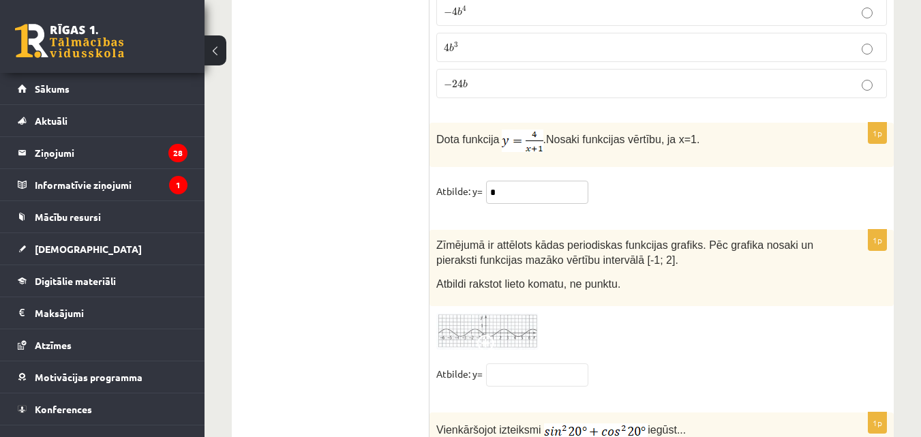
type input "*"
click at [496, 335] on span at bounding box center [488, 346] width 22 height 22
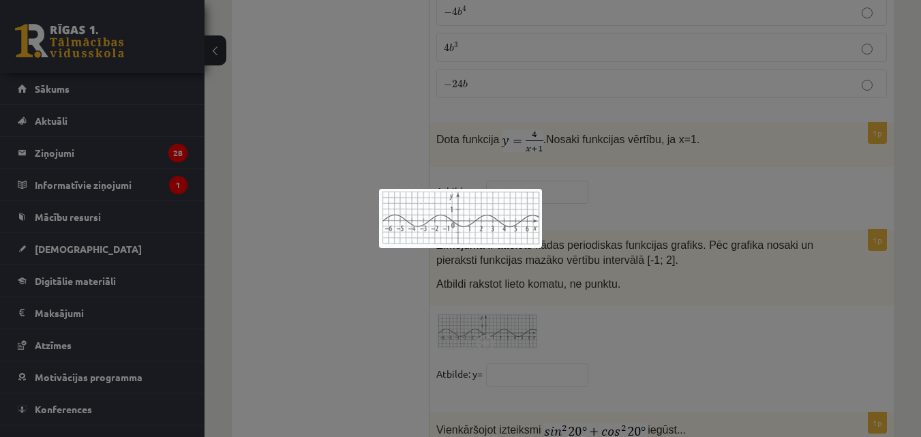
click at [614, 321] on div at bounding box center [460, 218] width 921 height 437
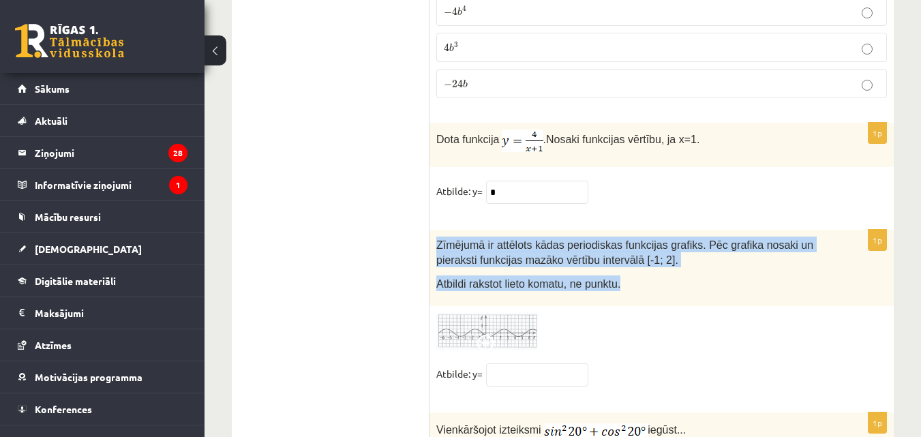
drag, startPoint x: 437, startPoint y: 231, endPoint x: 608, endPoint y: 269, distance: 174.9
click at [608, 269] on div "Zīmējumā ir attēlots kādas periodiskas funkcijas grafiks. Pēc grafika nosaki un…" at bounding box center [662, 268] width 464 height 76
copy div "Zīmējumā ir attēlots kādas periodiskas funkcijas grafiks. Pēc grafika nosaki un…"
click at [508, 313] on img at bounding box center [487, 332] width 102 height 38
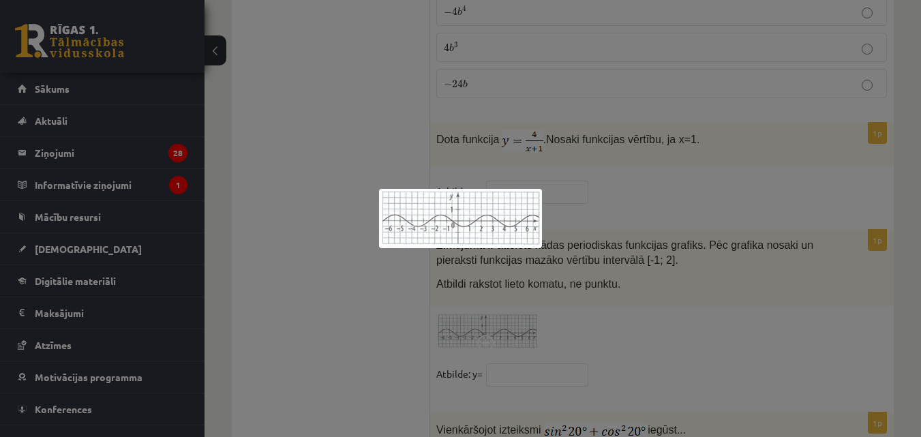
click at [458, 294] on div at bounding box center [460, 218] width 921 height 437
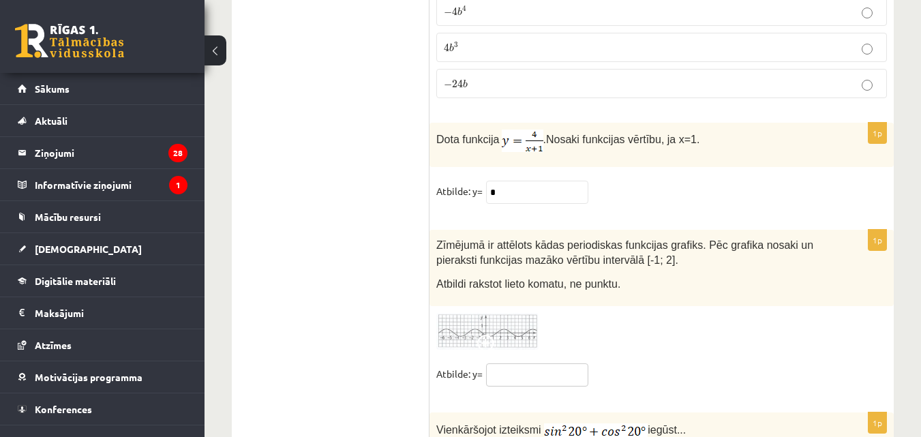
click at [527, 363] on input "text" at bounding box center [537, 374] width 102 height 23
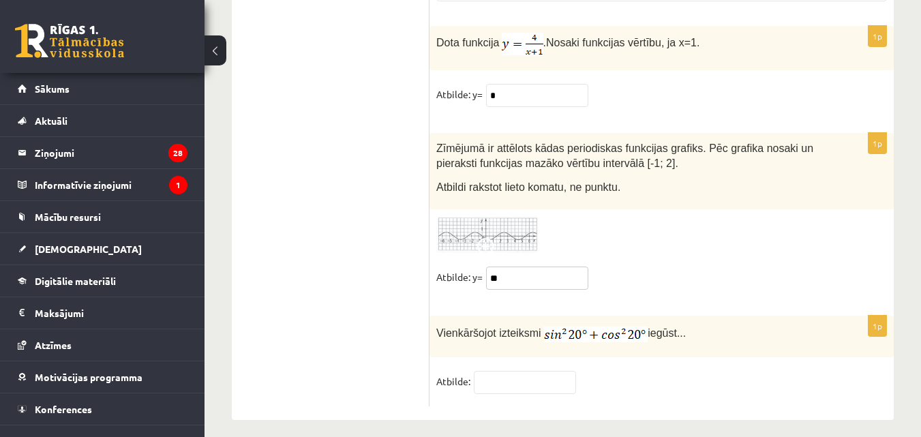
type input "**"
click at [536, 371] on input "text" at bounding box center [525, 382] width 102 height 23
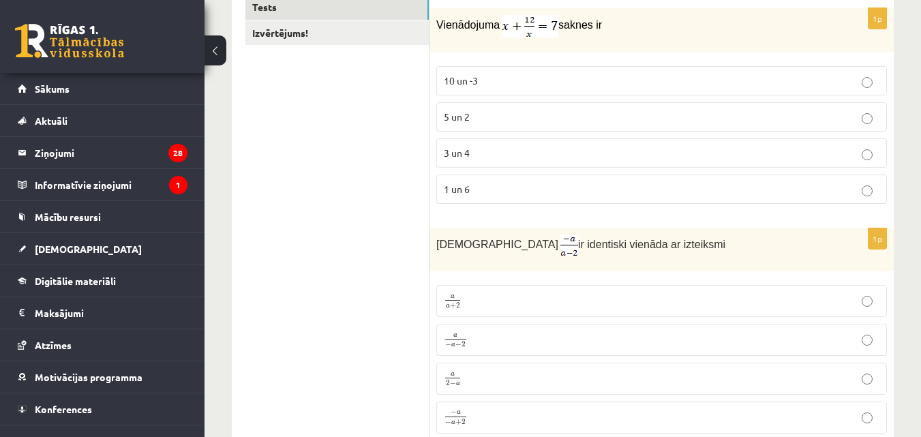
scroll to position [0, 0]
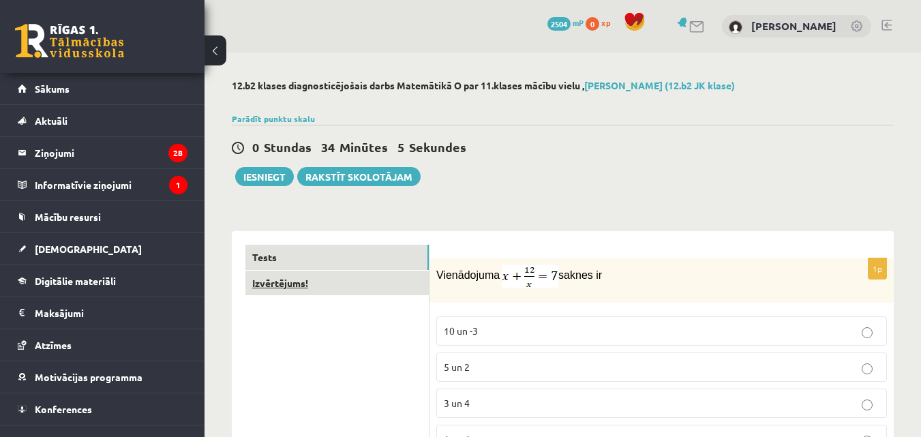
type input "*"
click at [311, 281] on link "Izvērtējums!" at bounding box center [337, 283] width 183 height 25
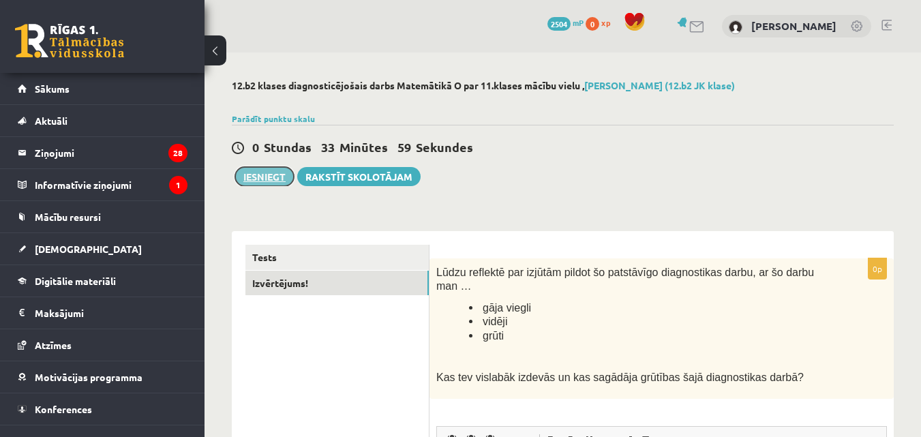
click at [258, 179] on button "Iesniegt" at bounding box center [264, 176] width 59 height 19
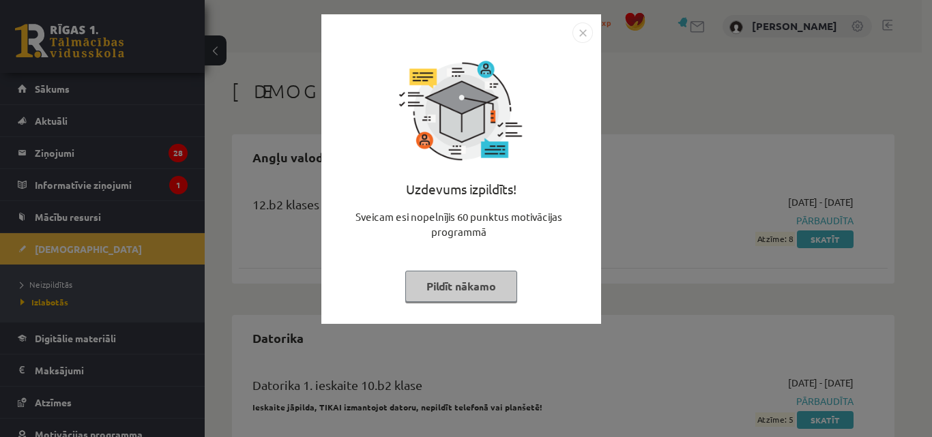
click at [491, 278] on button "Pildīt nākamo" at bounding box center [461, 286] width 112 height 31
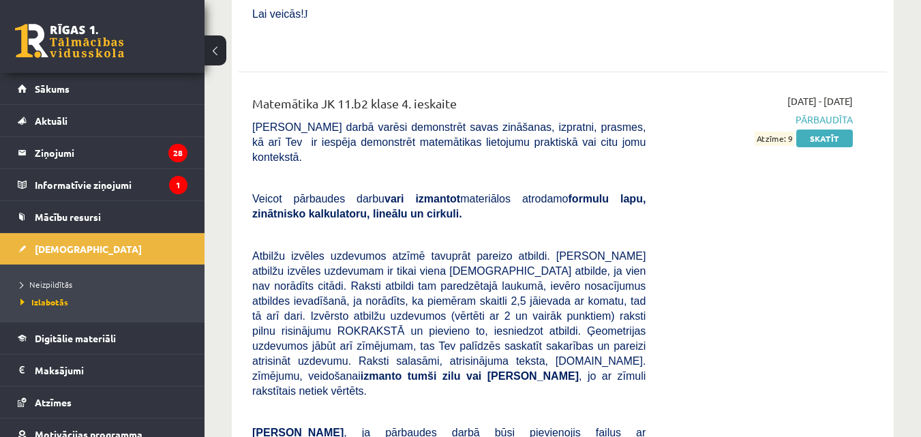
scroll to position [7309, 0]
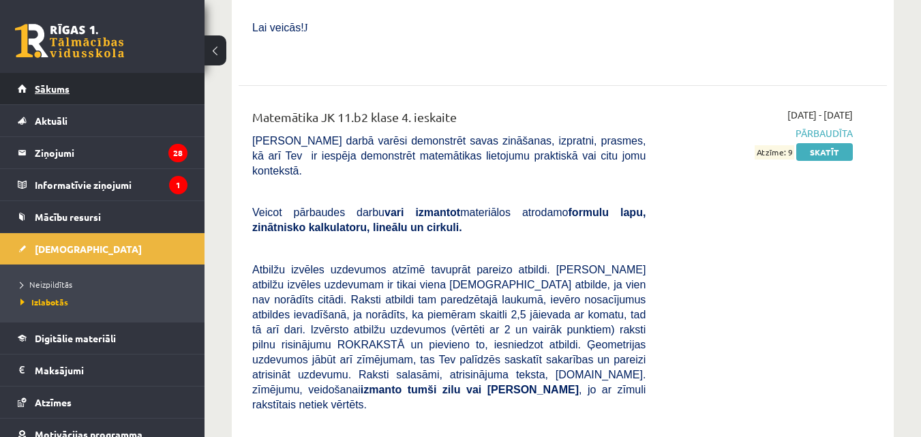
click at [77, 85] on link "Sākums" at bounding box center [103, 88] width 170 height 31
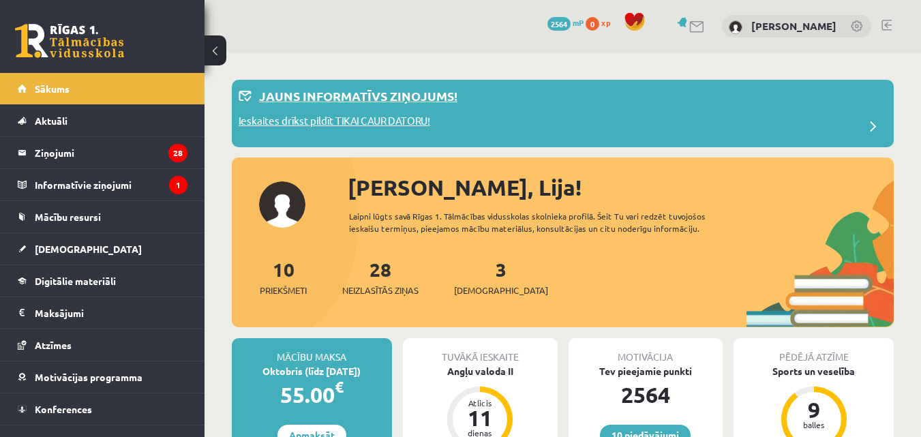
click at [370, 122] on p "Ieskaites drīkst pildīt TIKAI CAUR DATORU!" at bounding box center [335, 122] width 192 height 19
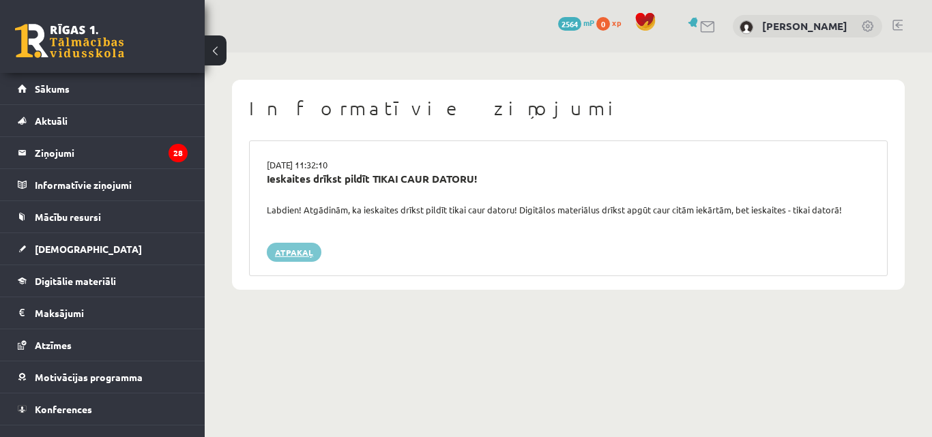
click at [303, 256] on link "Atpakaļ" at bounding box center [294, 252] width 55 height 19
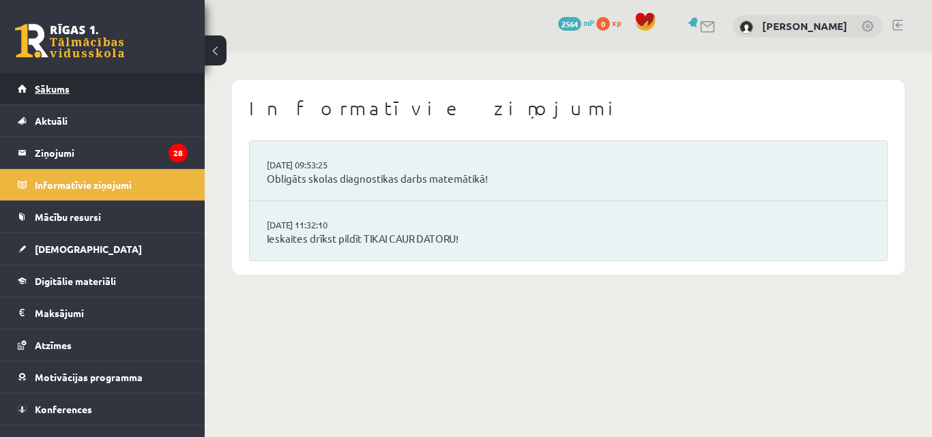
click at [97, 100] on link "Sākums" at bounding box center [103, 88] width 170 height 31
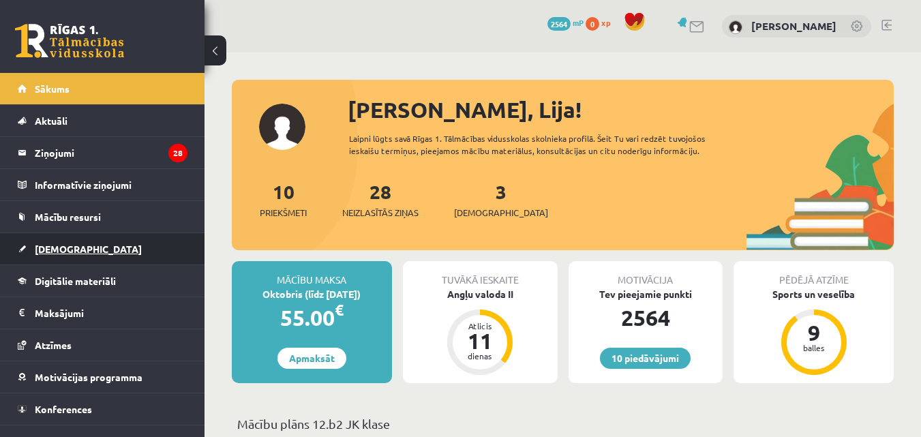
click at [77, 254] on link "[DEMOGRAPHIC_DATA]" at bounding box center [103, 248] width 170 height 31
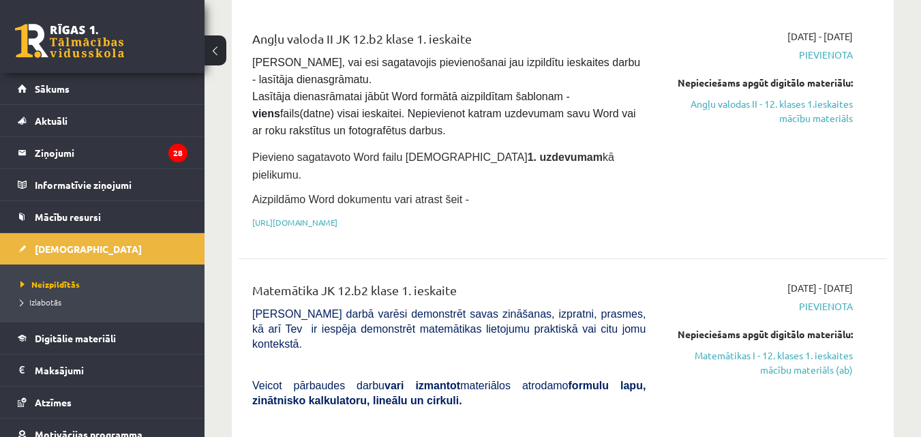
scroll to position [97, 0]
